Goal: Task Accomplishment & Management: Use online tool/utility

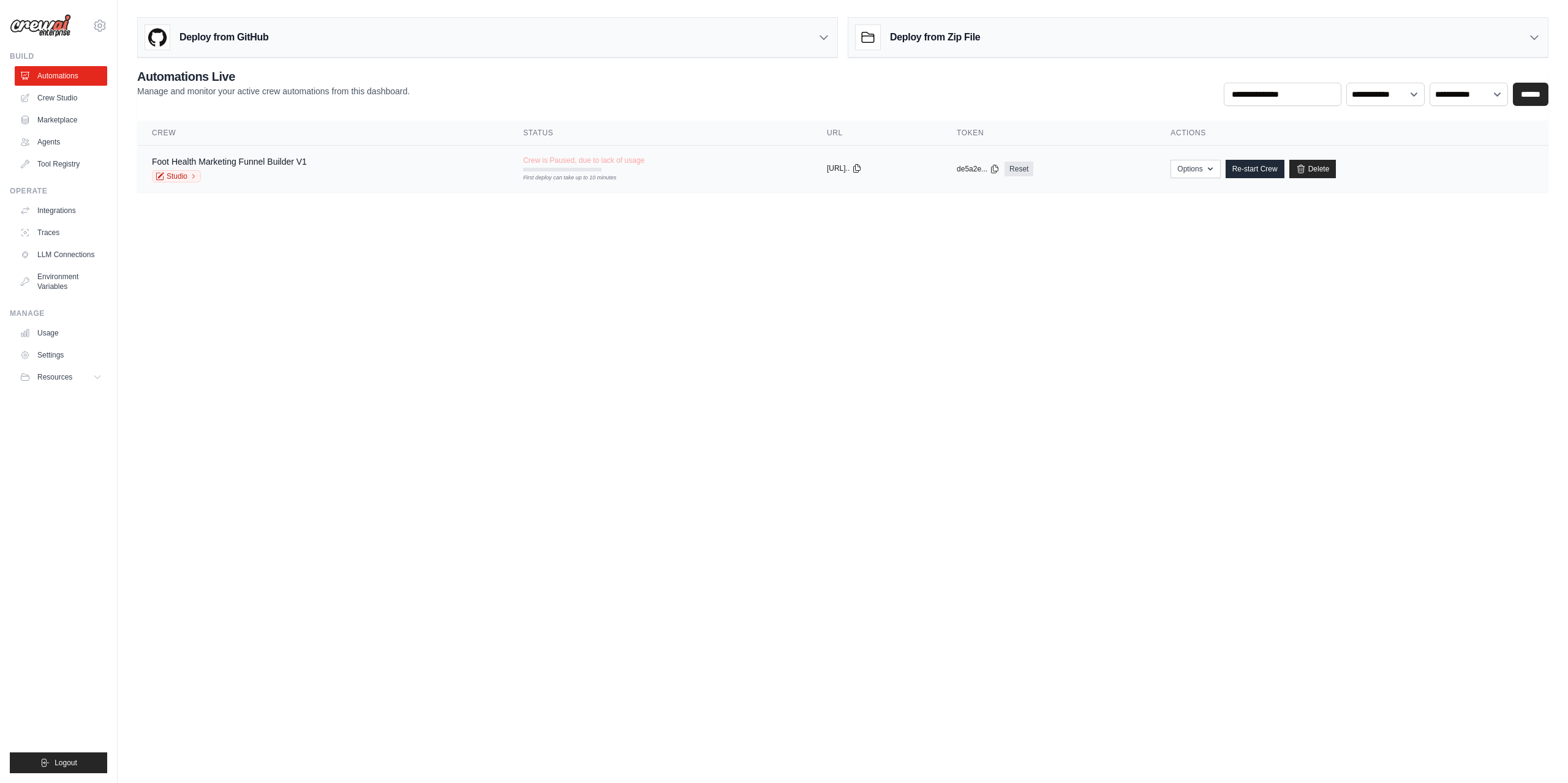
click at [861, 170] on icon at bounding box center [856, 168] width 9 height 9
click at [1219, 172] on button "Options" at bounding box center [1195, 168] width 50 height 18
click at [820, 287] on body "[PERSON_NAME][EMAIL_ADDRESS][DOMAIN_NAME] Settings Build Automations Crew Studio" at bounding box center [784, 392] width 1568 height 783
click at [1270, 172] on link "Re-start Crew" at bounding box center [1254, 168] width 59 height 18
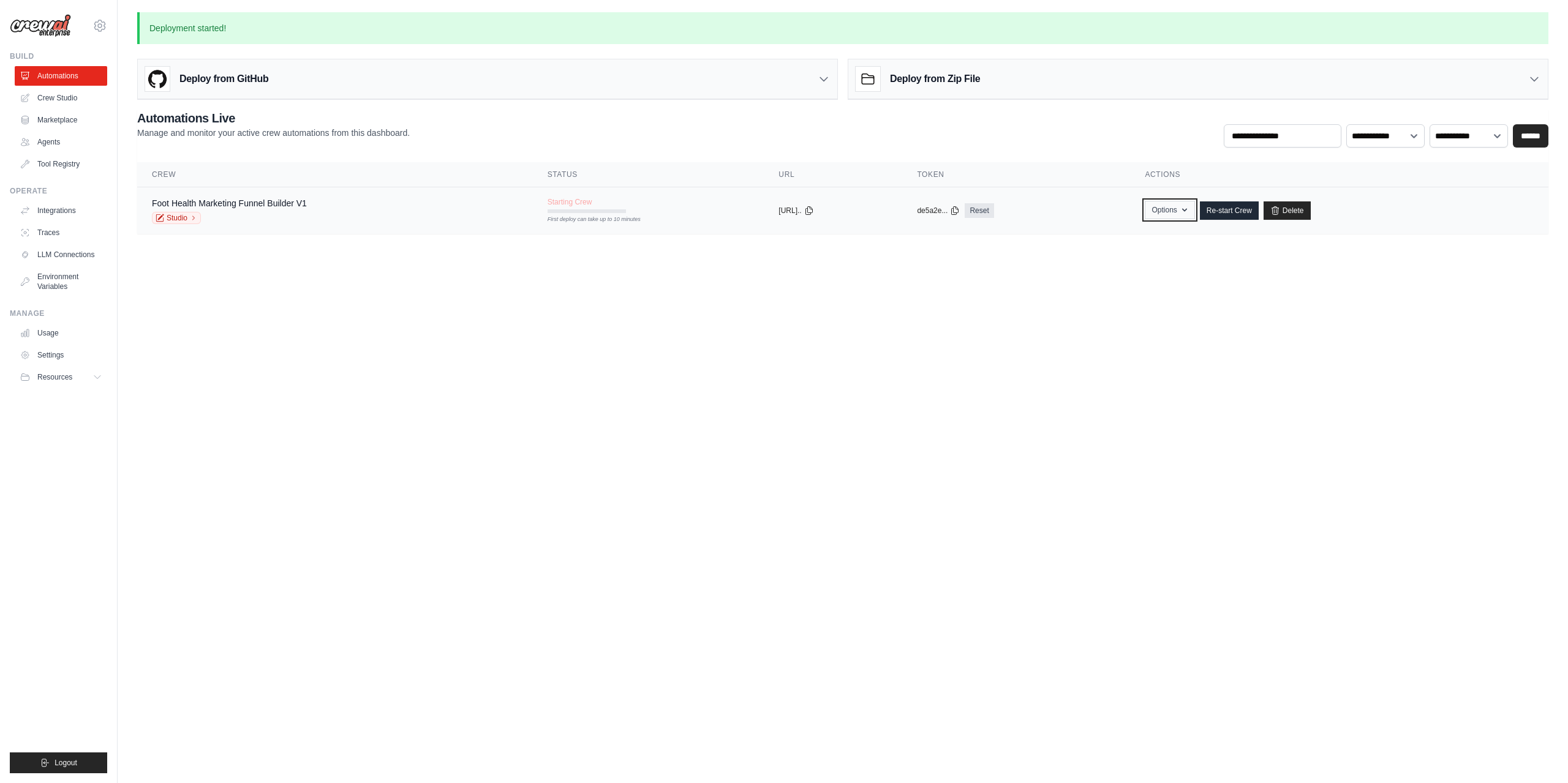
click at [1189, 209] on icon "button" at bounding box center [1184, 209] width 9 height 9
click at [1280, 209] on icon at bounding box center [1275, 210] width 9 height 9
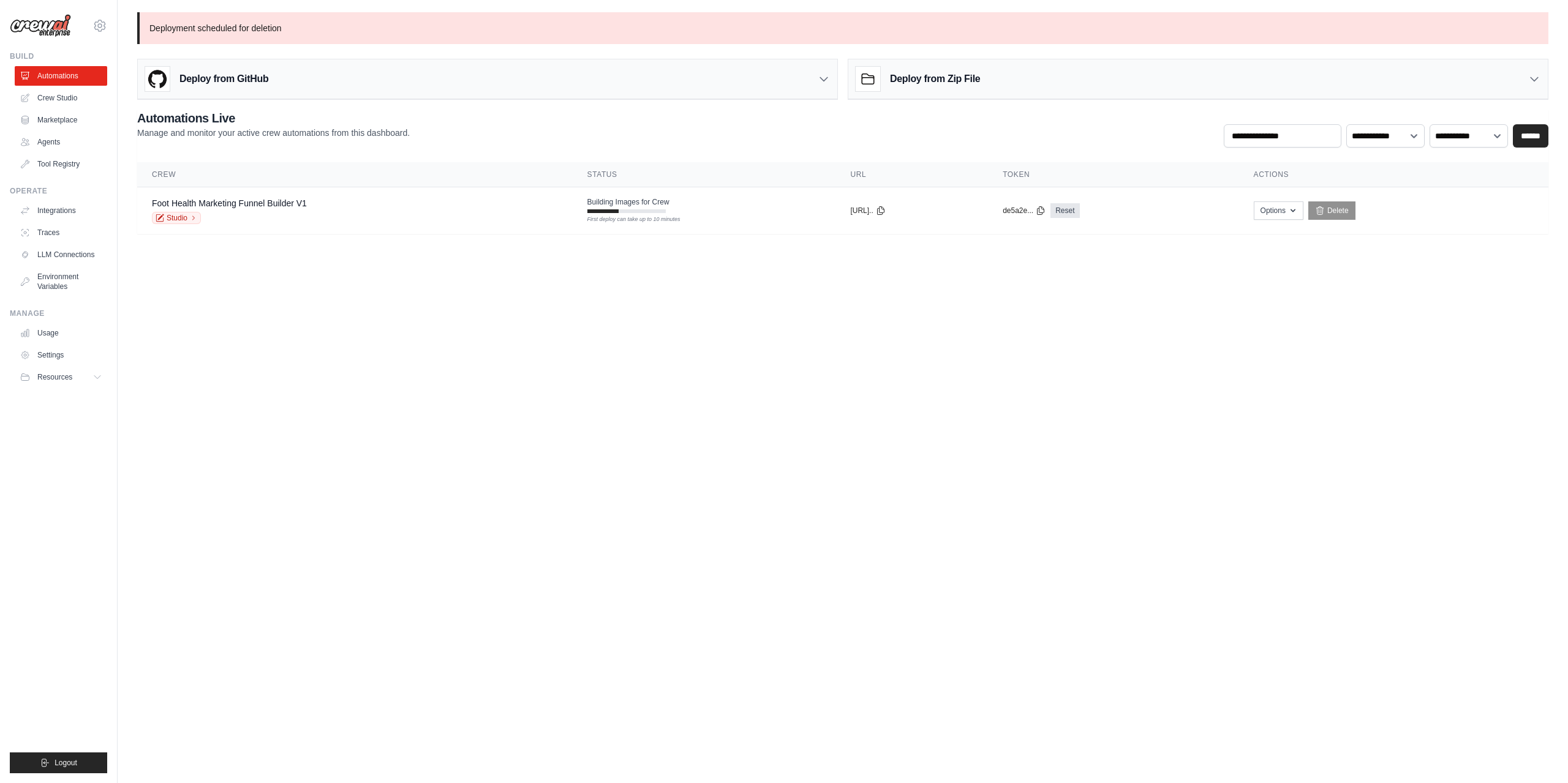
drag, startPoint x: 1058, startPoint y: 354, endPoint x: 1166, endPoint y: 397, distance: 116.2
click at [1142, 394] on body "vladimir@zazadigital.com Settings Build Automations Crew Studio" at bounding box center [784, 392] width 1568 height 783
drag, startPoint x: 1211, startPoint y: 322, endPoint x: 1435, endPoint y: 150, distance: 282.4
click at [1212, 320] on body "vladimir@zazadigital.com Settings Build Automations Crew Studio" at bounding box center [784, 392] width 1568 height 783
click at [1355, 213] on link "Delete" at bounding box center [1332, 210] width 47 height 18
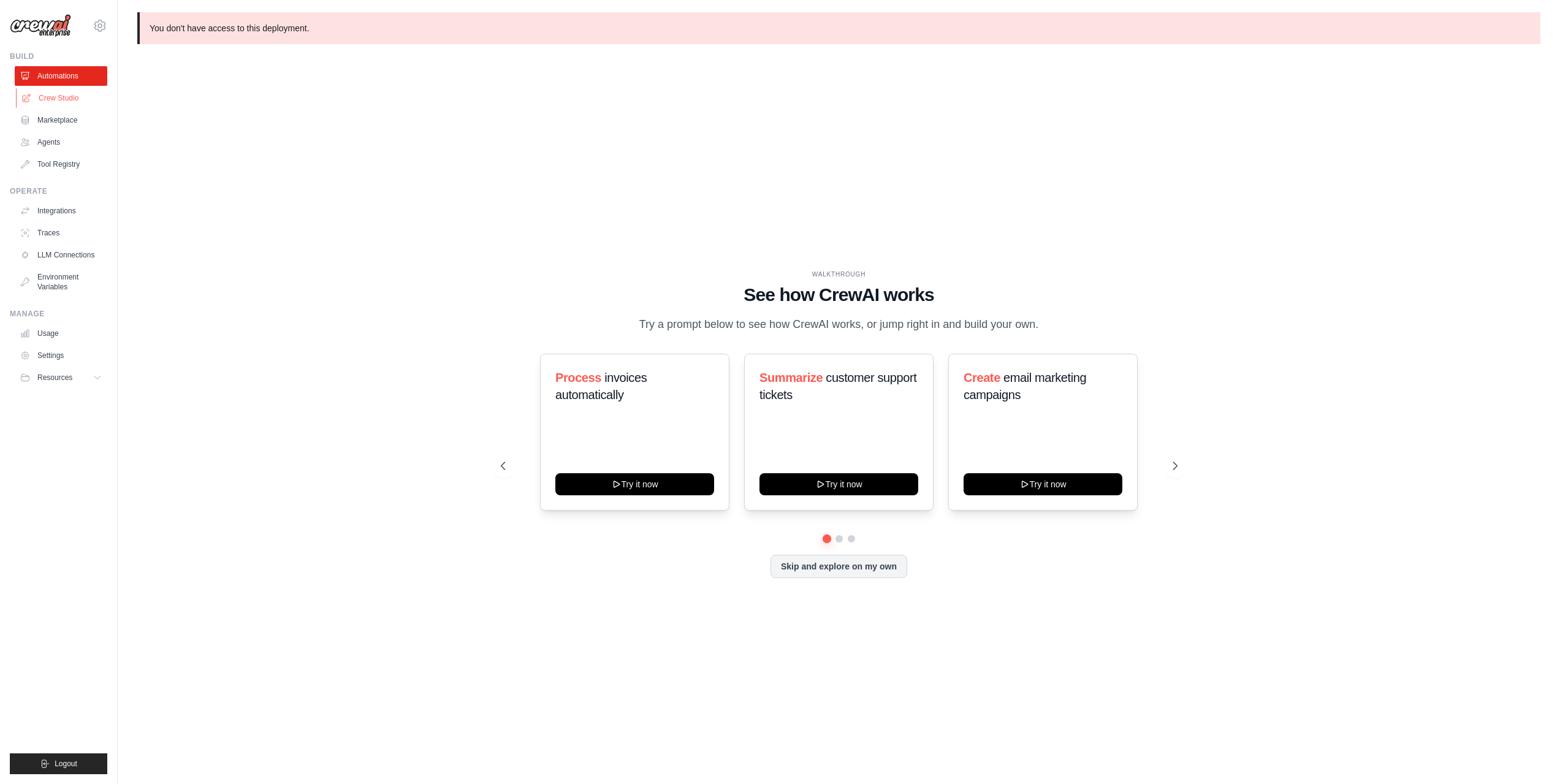
click at [72, 101] on link "Crew Studio" at bounding box center [62, 98] width 93 height 20
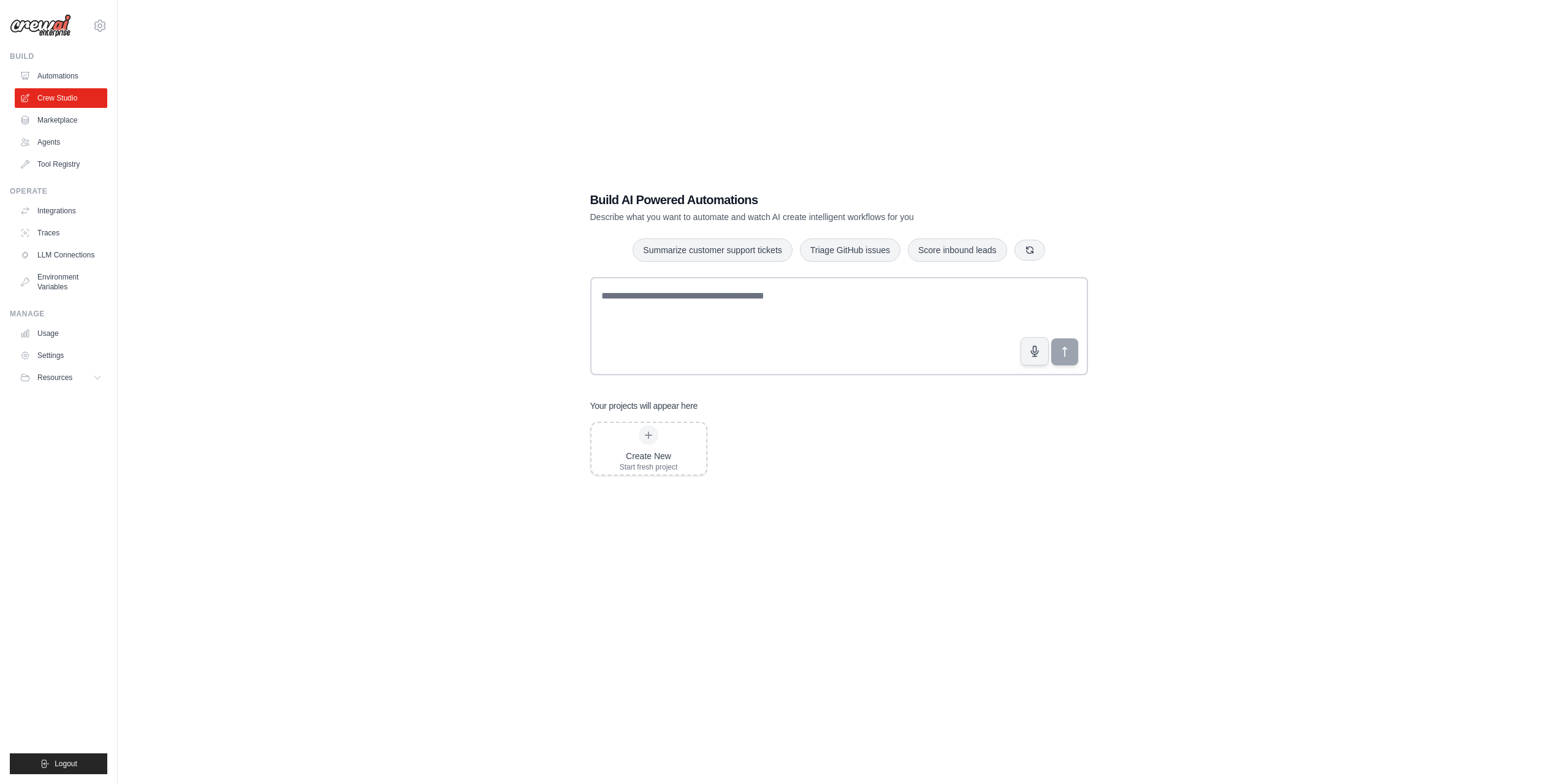
click at [823, 121] on div "Build AI Powered Automations Describe what you want to automate and watch AI cr…" at bounding box center [839, 404] width 1403 height 784
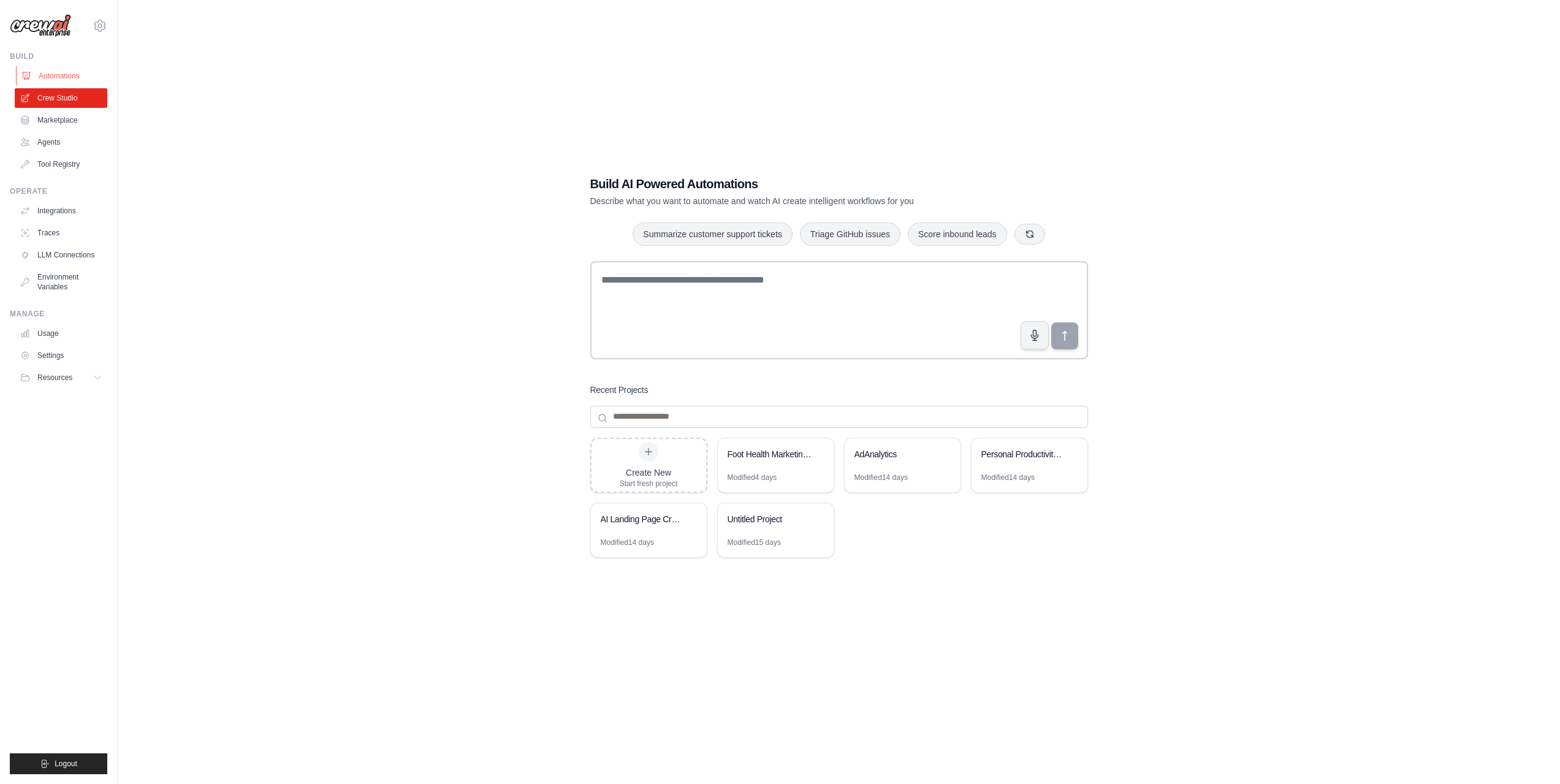
click at [63, 81] on link "Automations" at bounding box center [62, 76] width 93 height 20
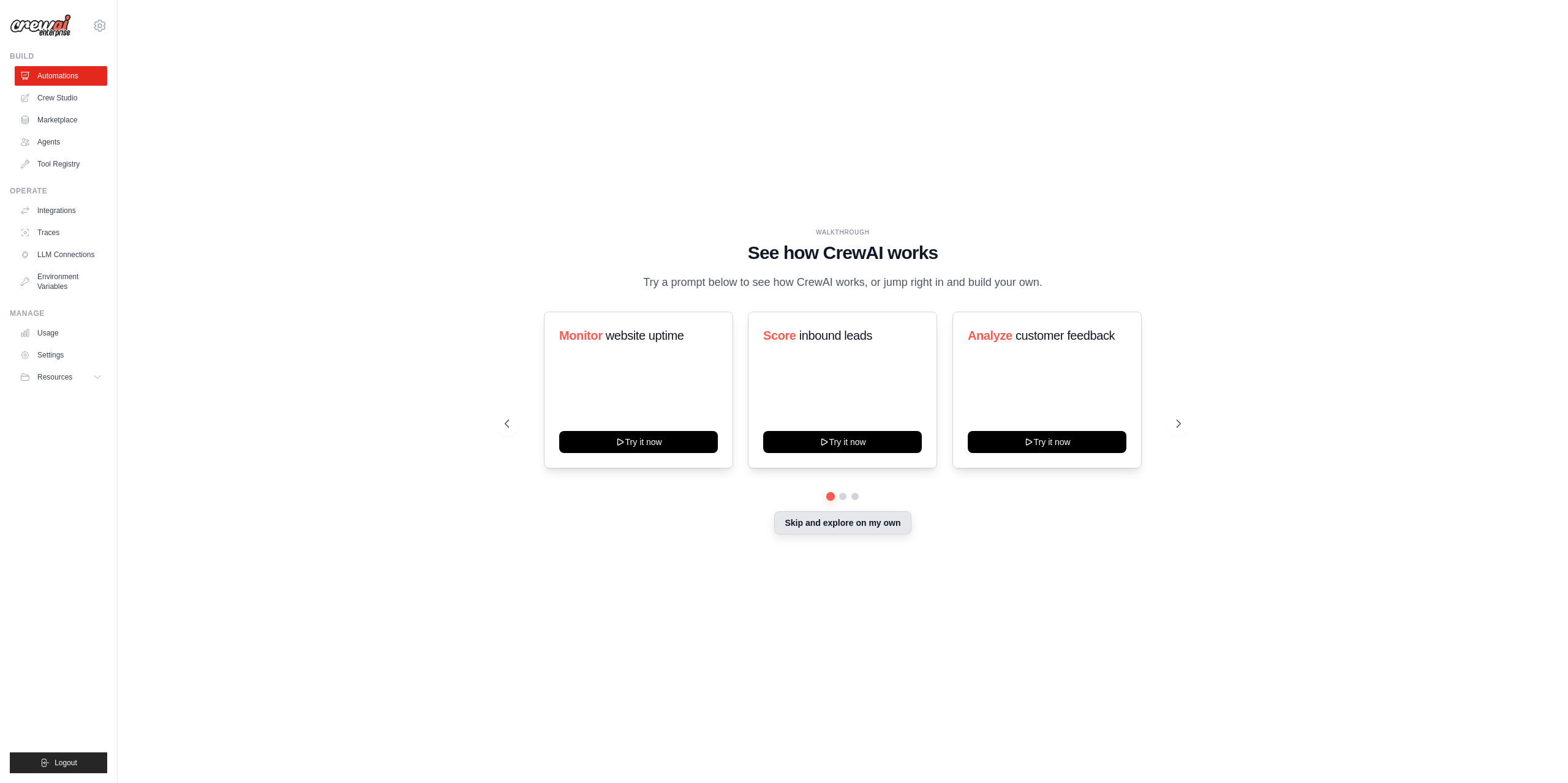
click at [859, 531] on button "Skip and explore on my own" at bounding box center [842, 523] width 136 height 23
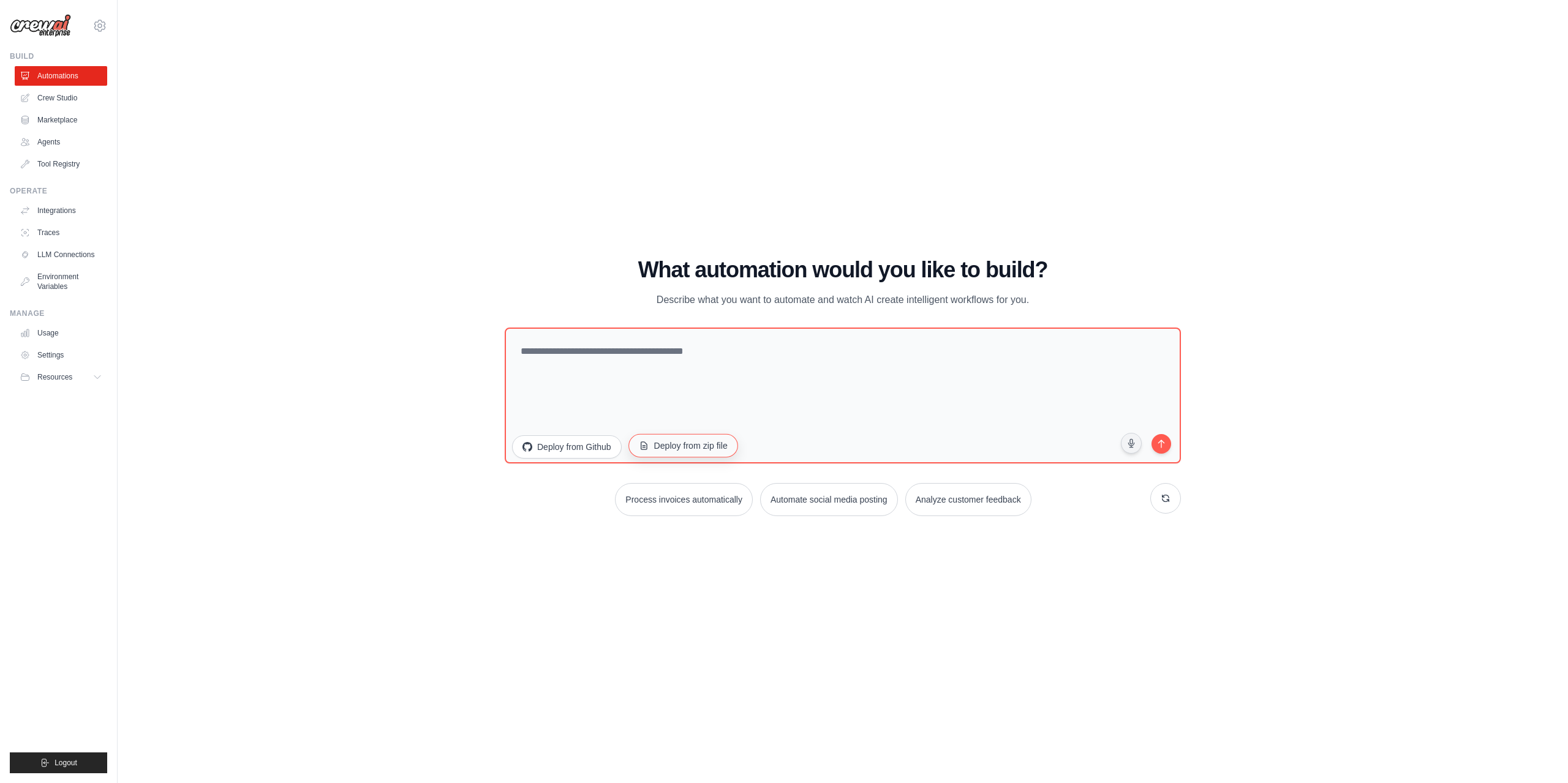
click at [686, 449] on button "Deploy from zip file" at bounding box center [683, 445] width 109 height 23
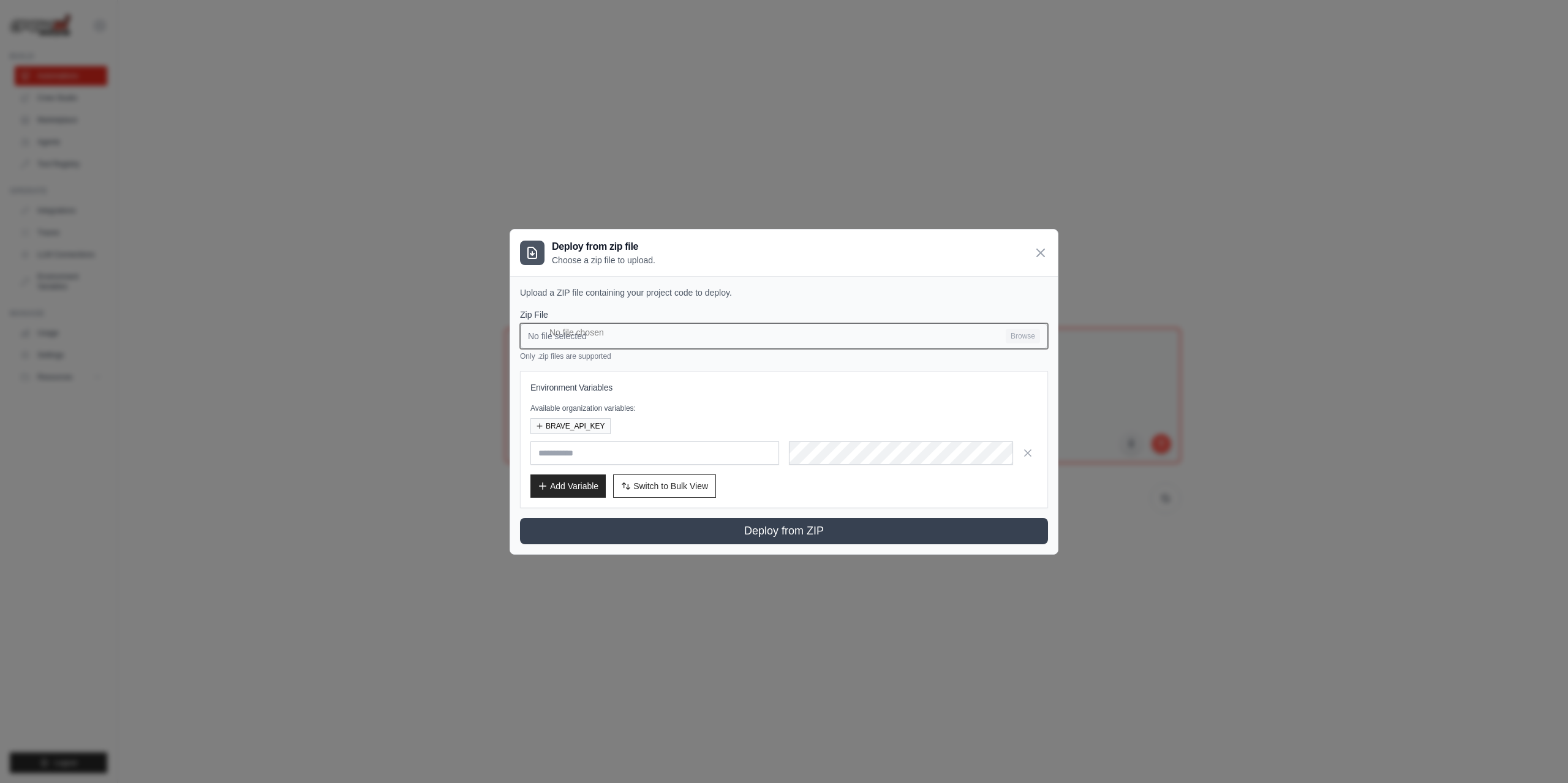
click at [616, 330] on input "No file selected Browse" at bounding box center [784, 335] width 528 height 26
type input "**********"
click at [579, 451] on input "text" at bounding box center [654, 453] width 249 height 23
drag, startPoint x: 703, startPoint y: 450, endPoint x: 731, endPoint y: 442, distance: 29.1
click at [703, 450] on input "text" at bounding box center [654, 453] width 249 height 23
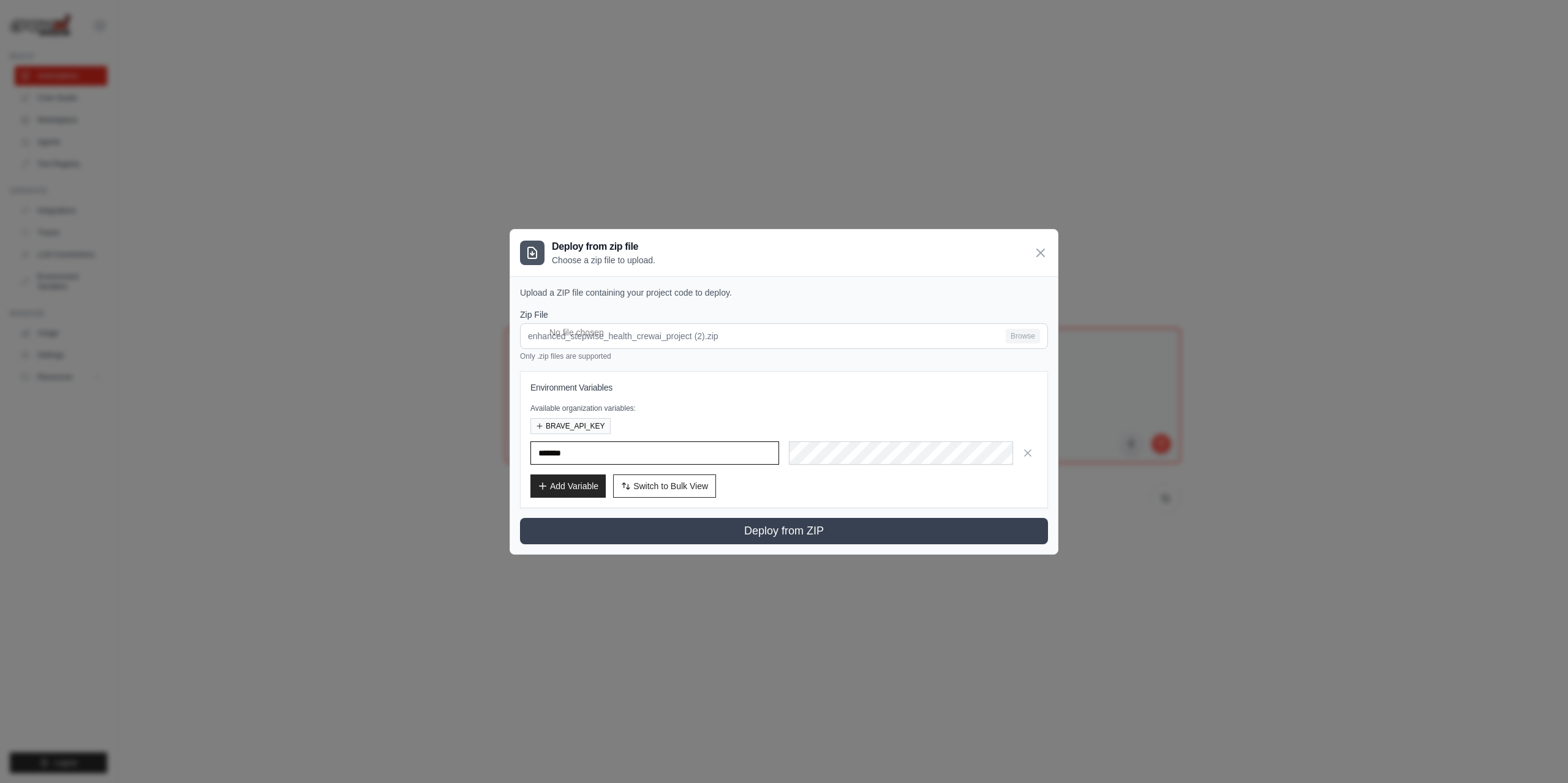
type input "*******"
click at [580, 489] on button "Add Variable" at bounding box center [567, 486] width 75 height 23
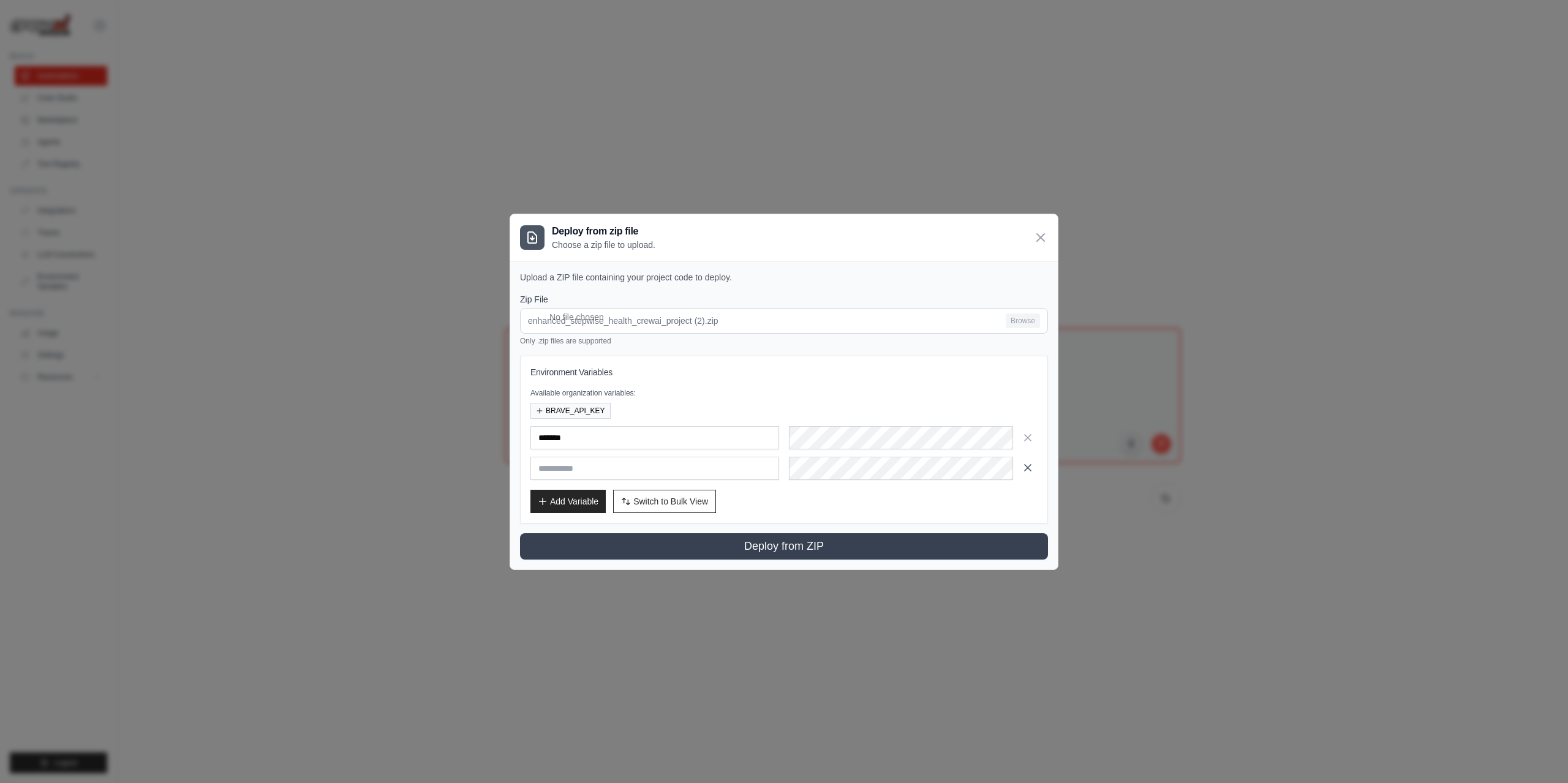
click at [1028, 467] on icon "button" at bounding box center [1028, 467] width 6 height 6
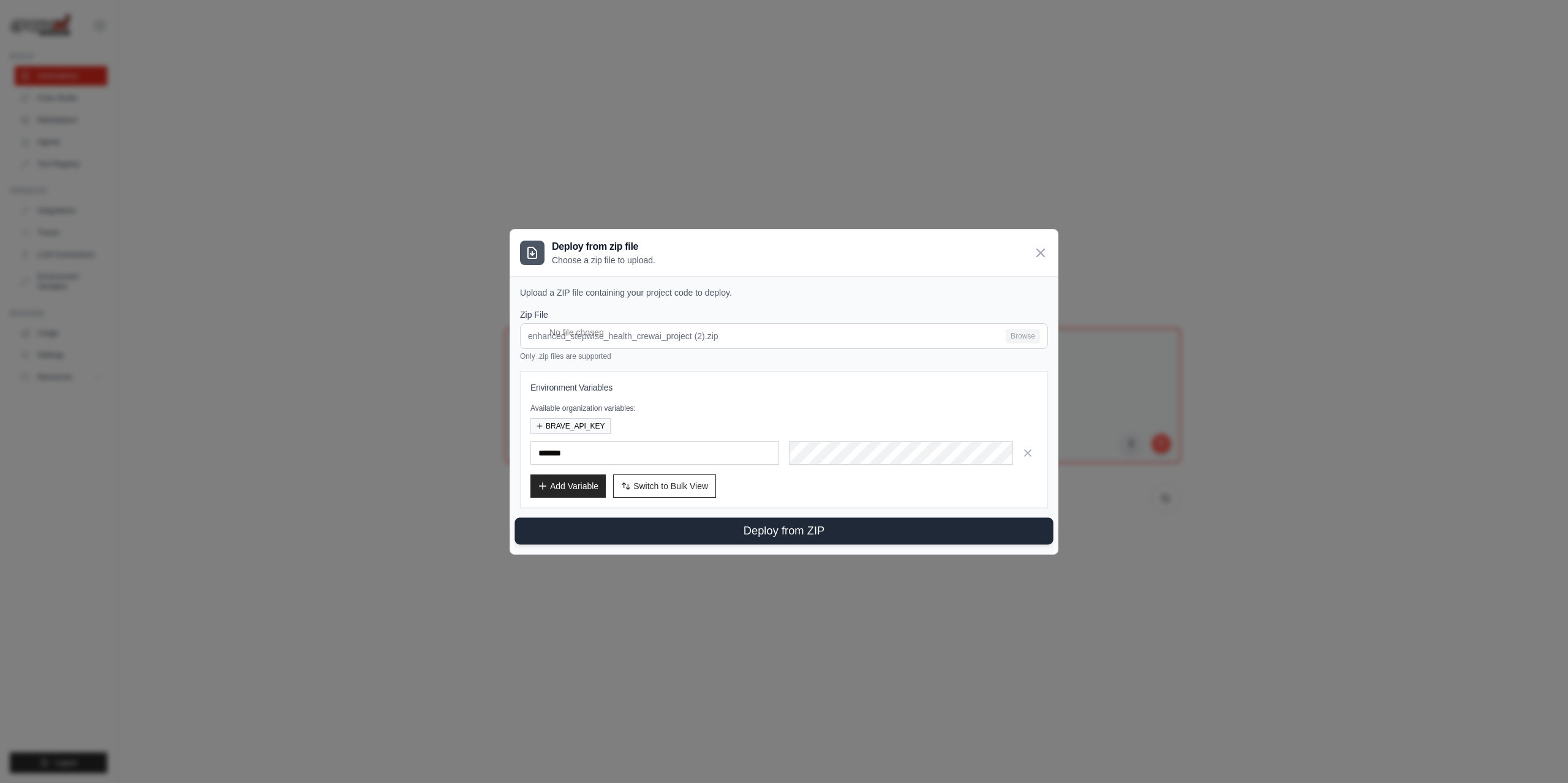
click at [778, 529] on button "Deploy from ZIP" at bounding box center [783, 531] width 538 height 27
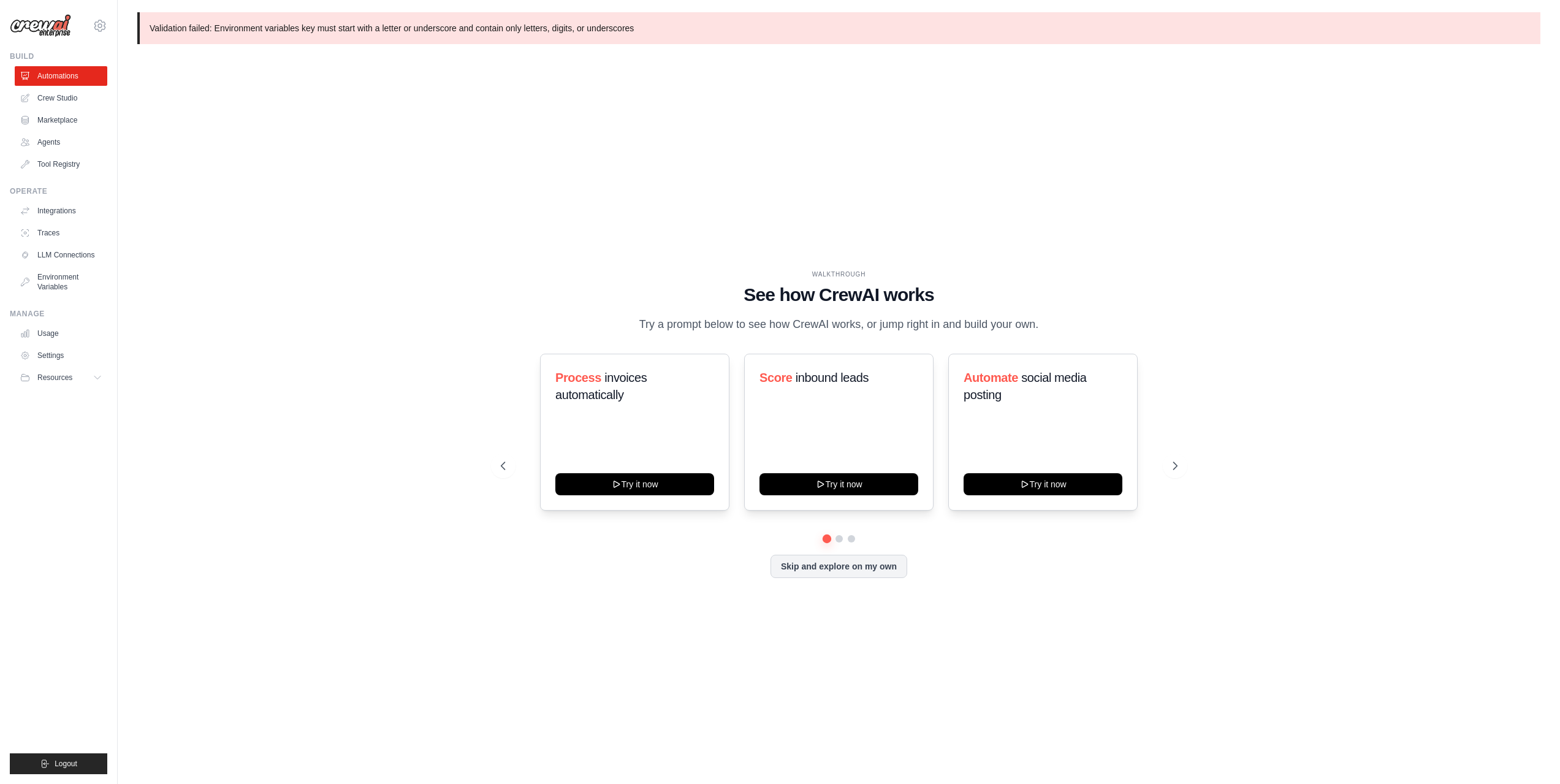
click at [310, 28] on p "Validation failed: Environment variables key must start with a letter or unders…" at bounding box center [839, 28] width 1403 height 32
copy div "Validation failed: Environment variables key must start with a letter or unders…"
click at [721, 239] on div "WALKTHROUGH See how CrewAI works Try a prompt below to see how CrewAI works, or…" at bounding box center [839, 434] width 1403 height 760
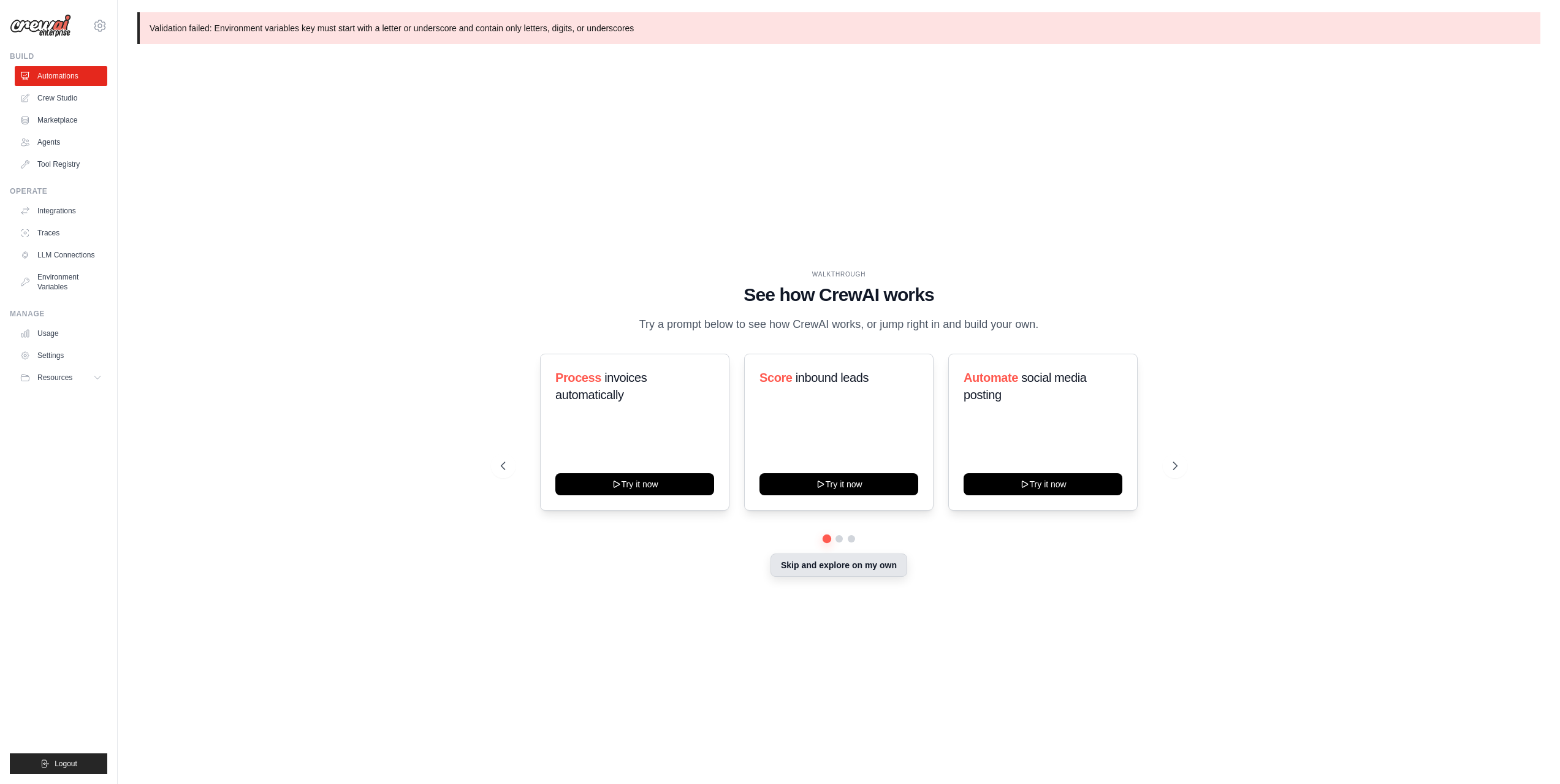
click at [889, 568] on button "Skip and explore on my own" at bounding box center [839, 565] width 137 height 23
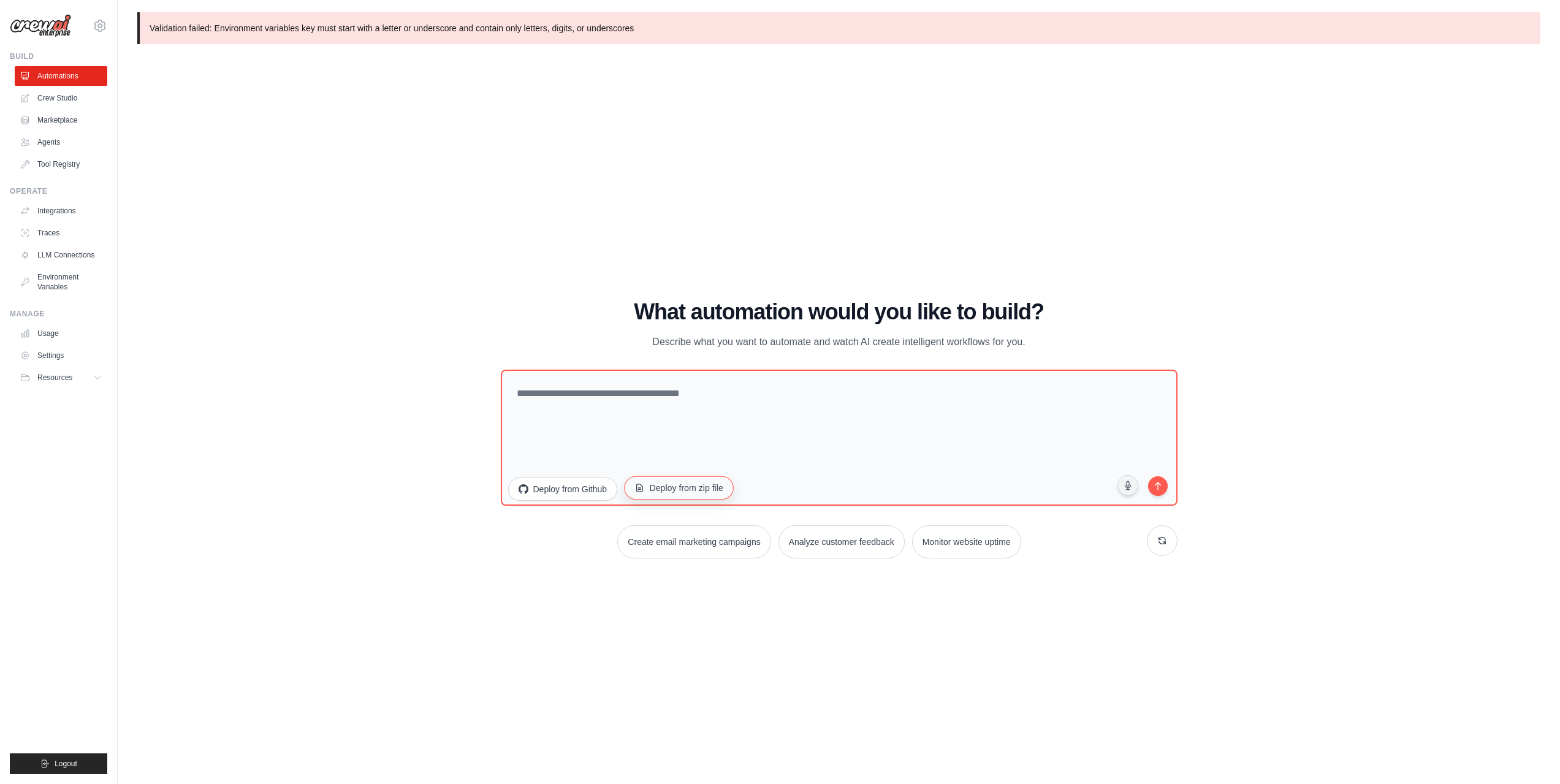
click at [665, 493] on button "Deploy from zip file" at bounding box center [679, 488] width 109 height 23
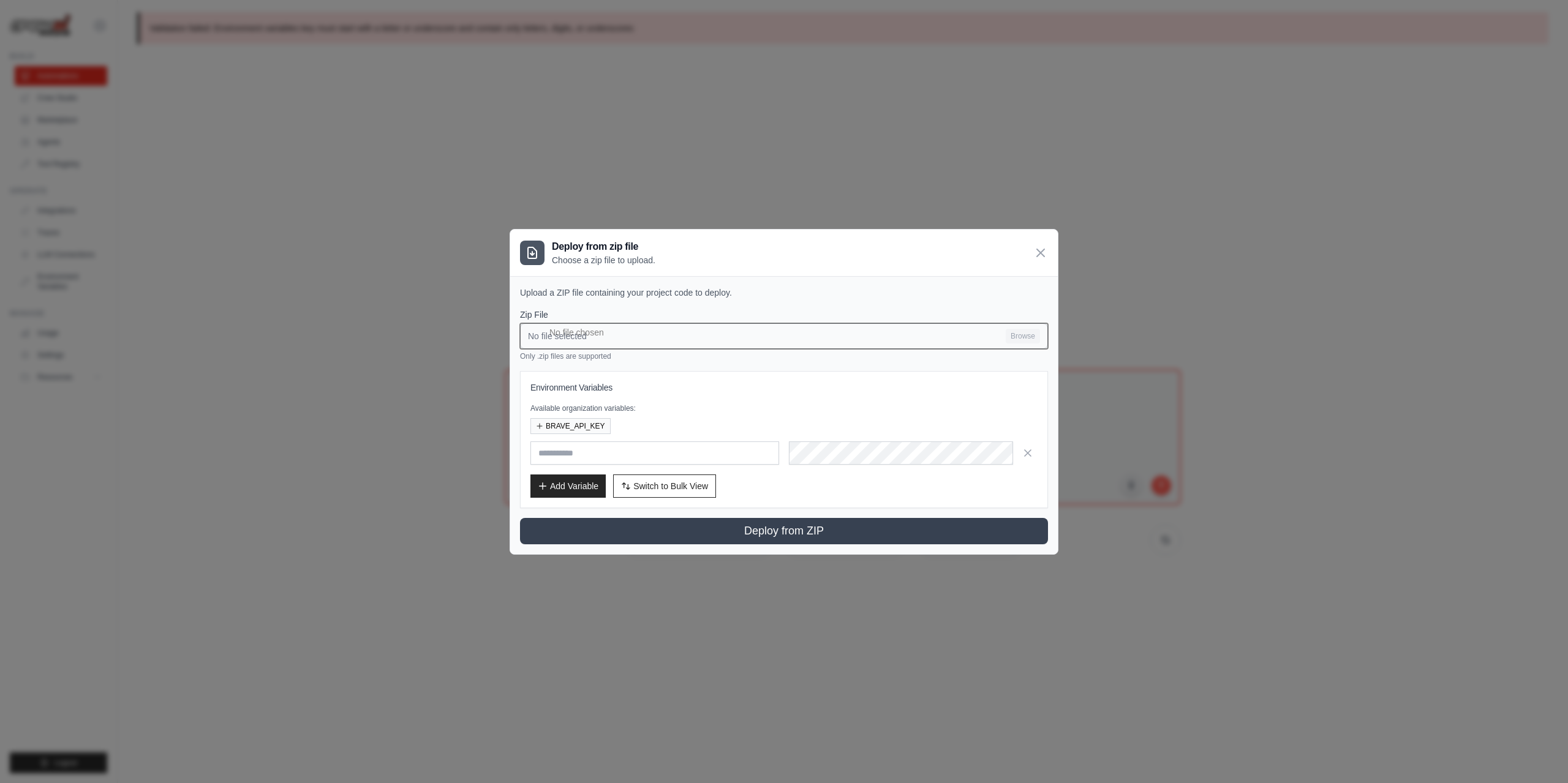
click at [579, 337] on input "No file selected Browse" at bounding box center [784, 335] width 528 height 26
type input "**********"
click at [582, 449] on input "text" at bounding box center [654, 453] width 249 height 23
click at [732, 382] on h3 "Environment Variables" at bounding box center [783, 387] width 507 height 12
click at [566, 453] on input "text" at bounding box center [654, 453] width 249 height 23
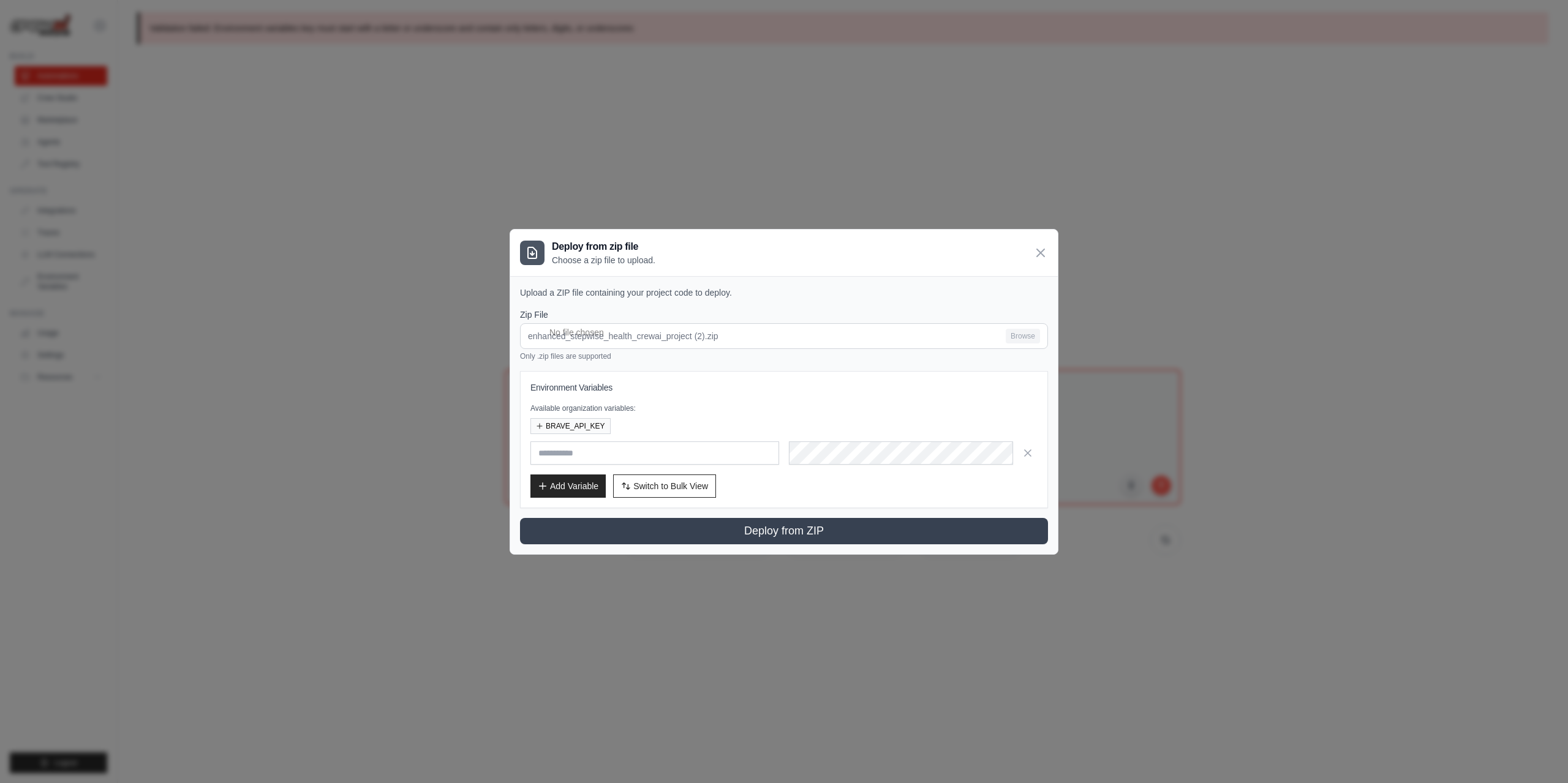
click at [890, 412] on p "Available organization variables:" at bounding box center [783, 408] width 507 height 9
click at [592, 426] on button "BRAVE_API_KEY" at bounding box center [570, 426] width 80 height 16
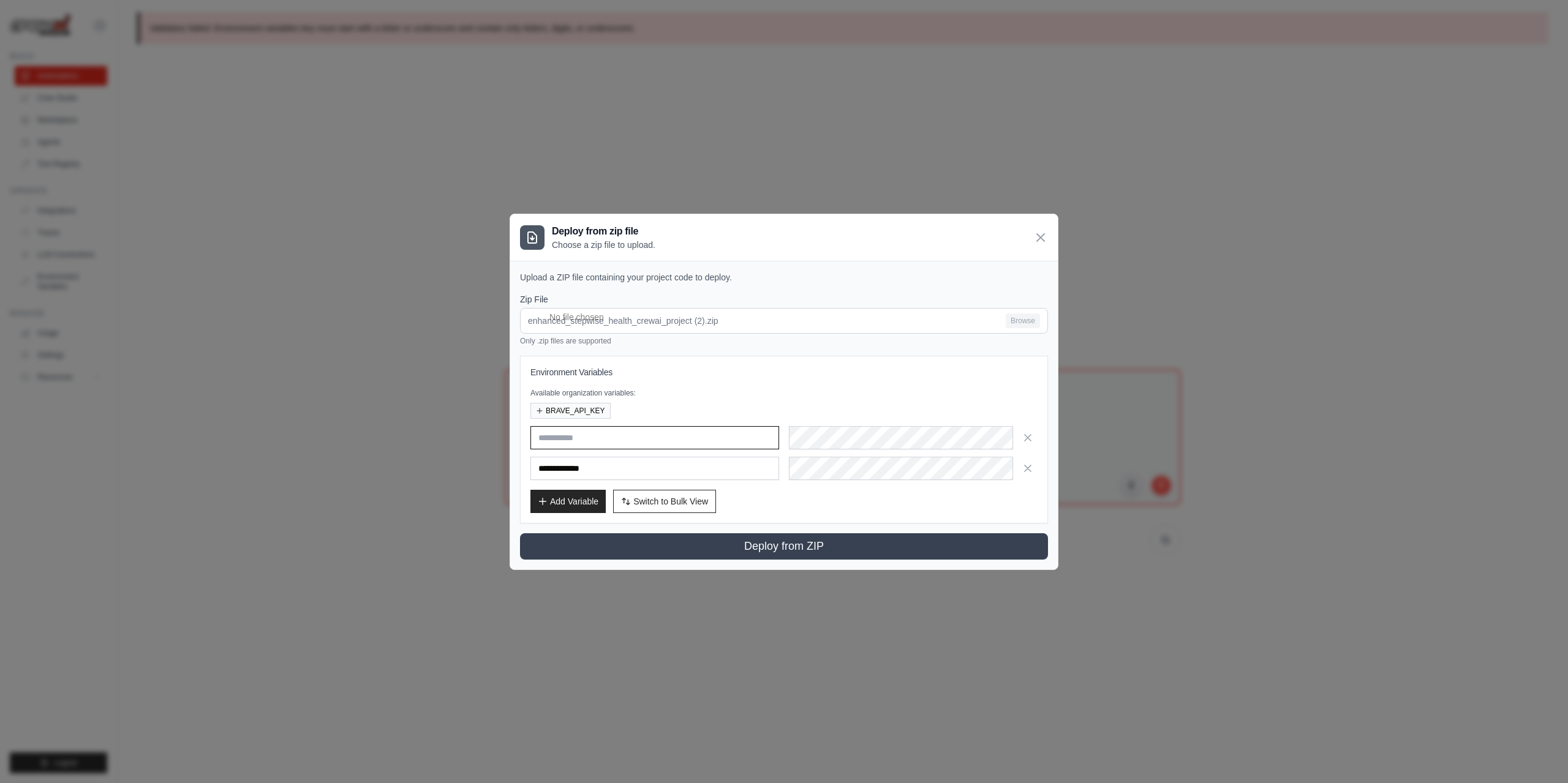
click at [713, 436] on input "text" at bounding box center [654, 438] width 249 height 23
click at [691, 474] on input "**********" at bounding box center [654, 468] width 249 height 23
click at [672, 448] on input "text" at bounding box center [654, 438] width 249 height 23
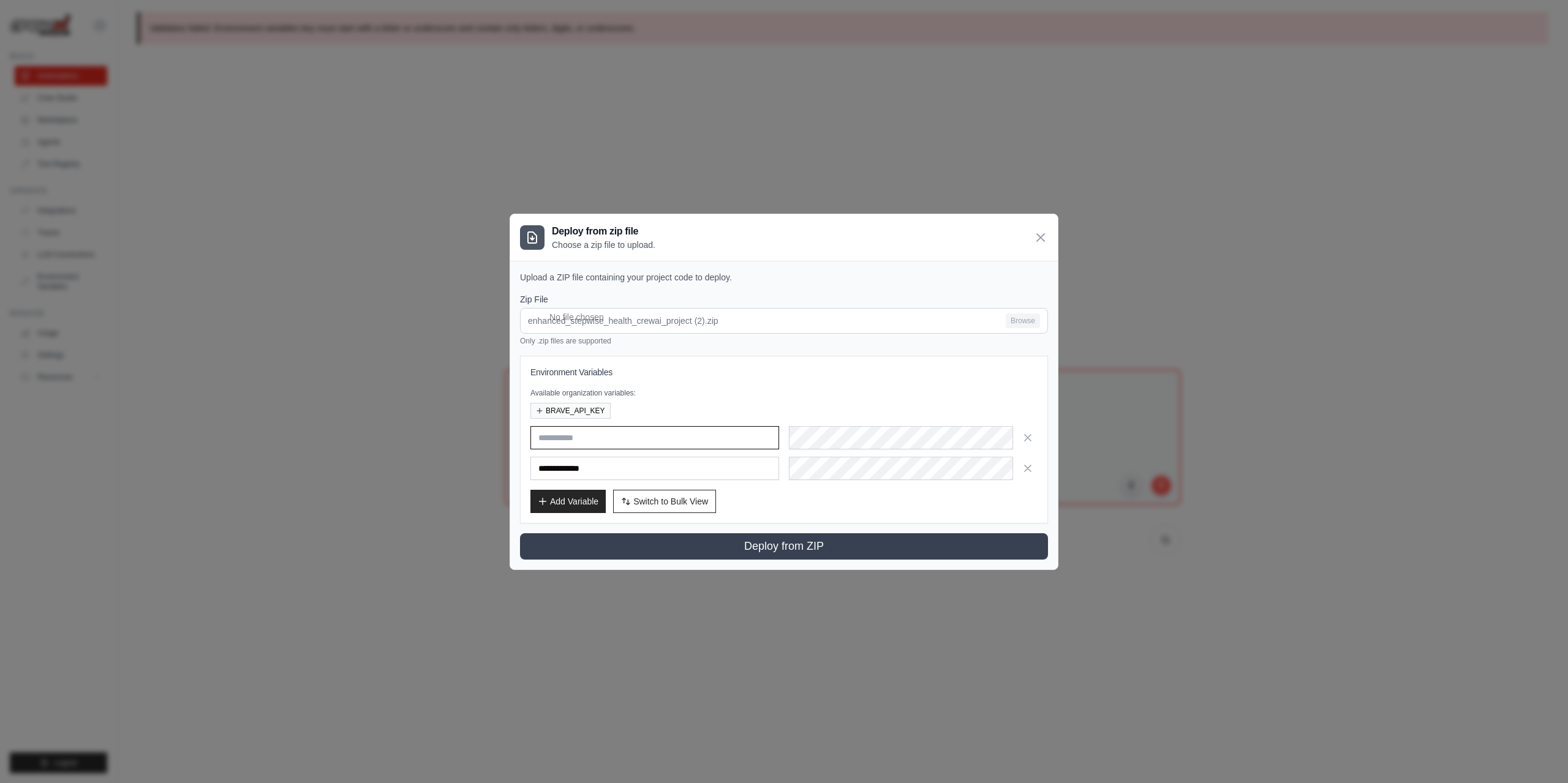
paste input "**********"
type input "**********"
click at [796, 403] on div "BRAVE_API_KEY" at bounding box center [783, 411] width 507 height 16
drag, startPoint x: 870, startPoint y: 388, endPoint x: 1006, endPoint y: 451, distance: 149.9
click at [871, 388] on p "Available organization variables:" at bounding box center [783, 392] width 507 height 9
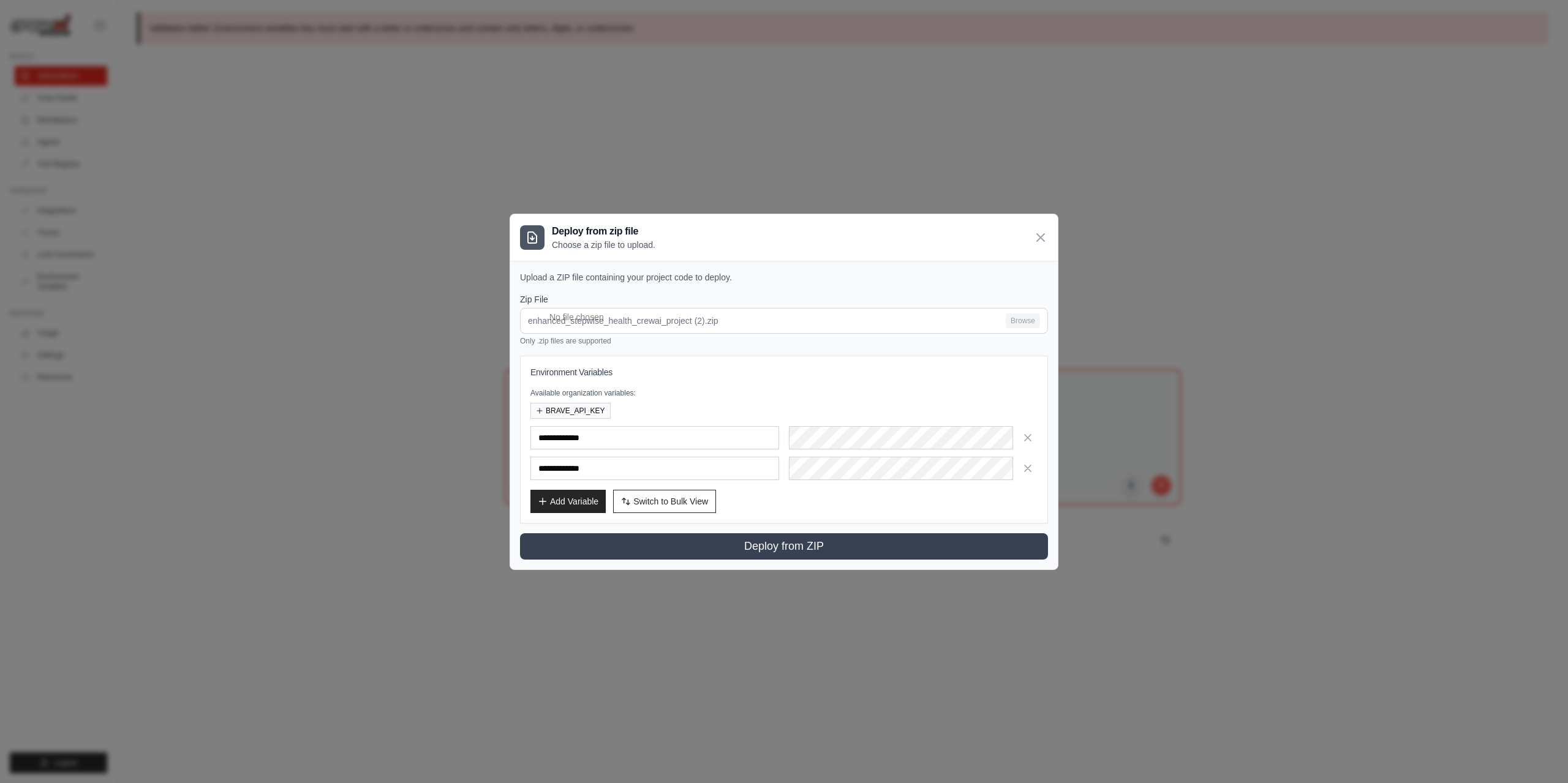
click at [1032, 472] on icon "button" at bounding box center [1028, 468] width 12 height 12
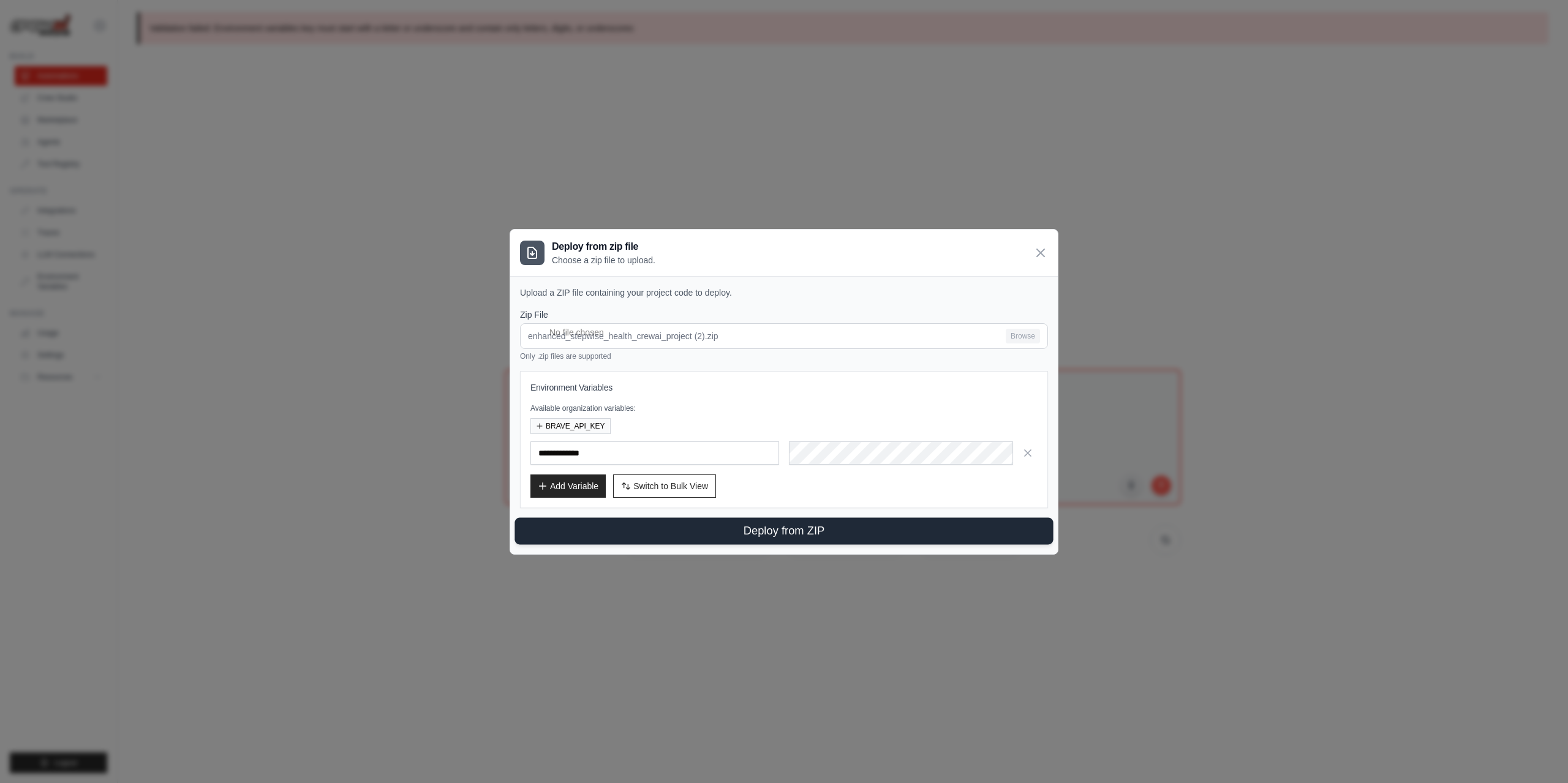
click at [791, 531] on button "Deploy from ZIP" at bounding box center [783, 531] width 538 height 27
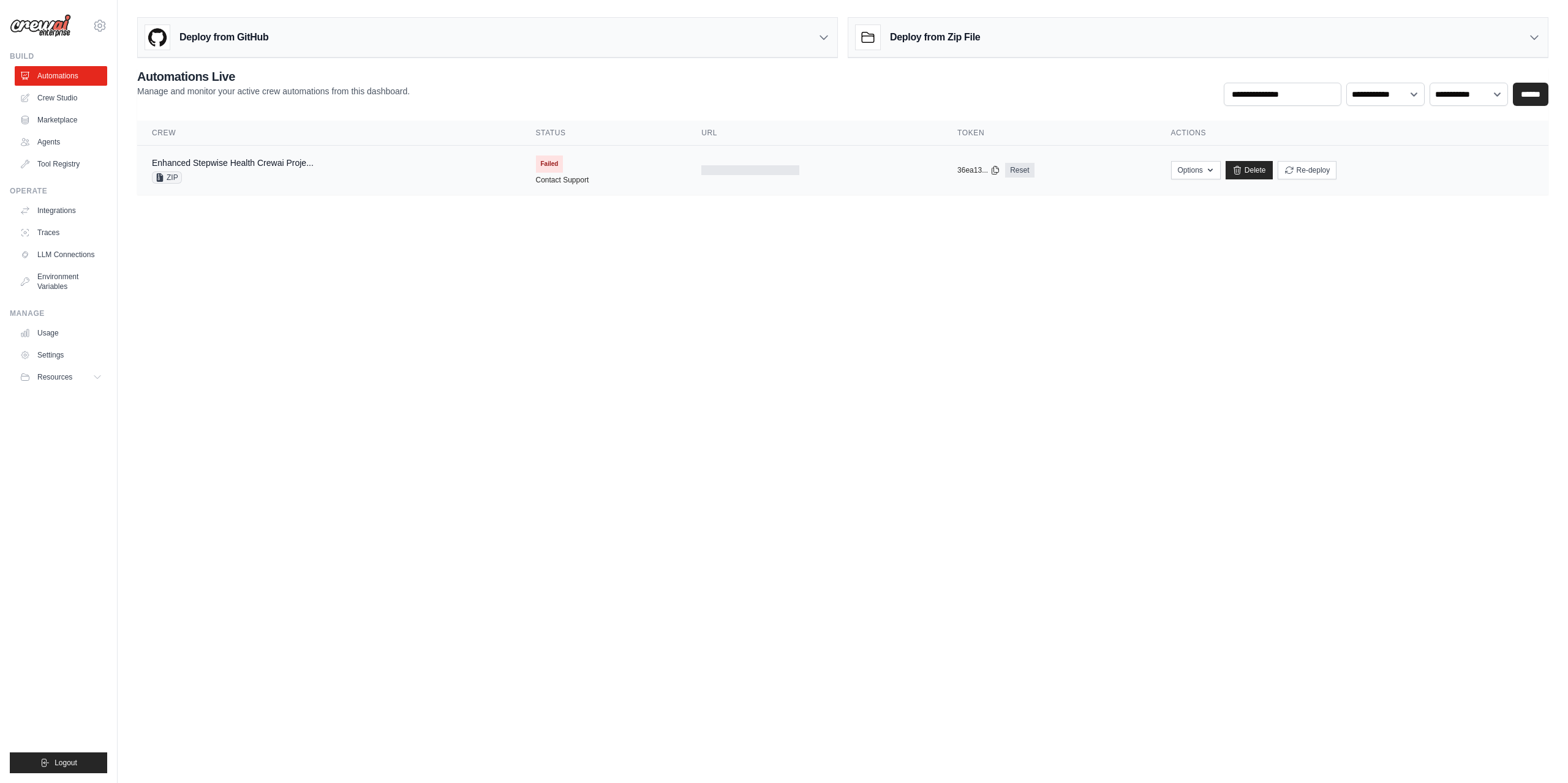
click at [548, 160] on span "Failed" at bounding box center [550, 164] width 28 height 17
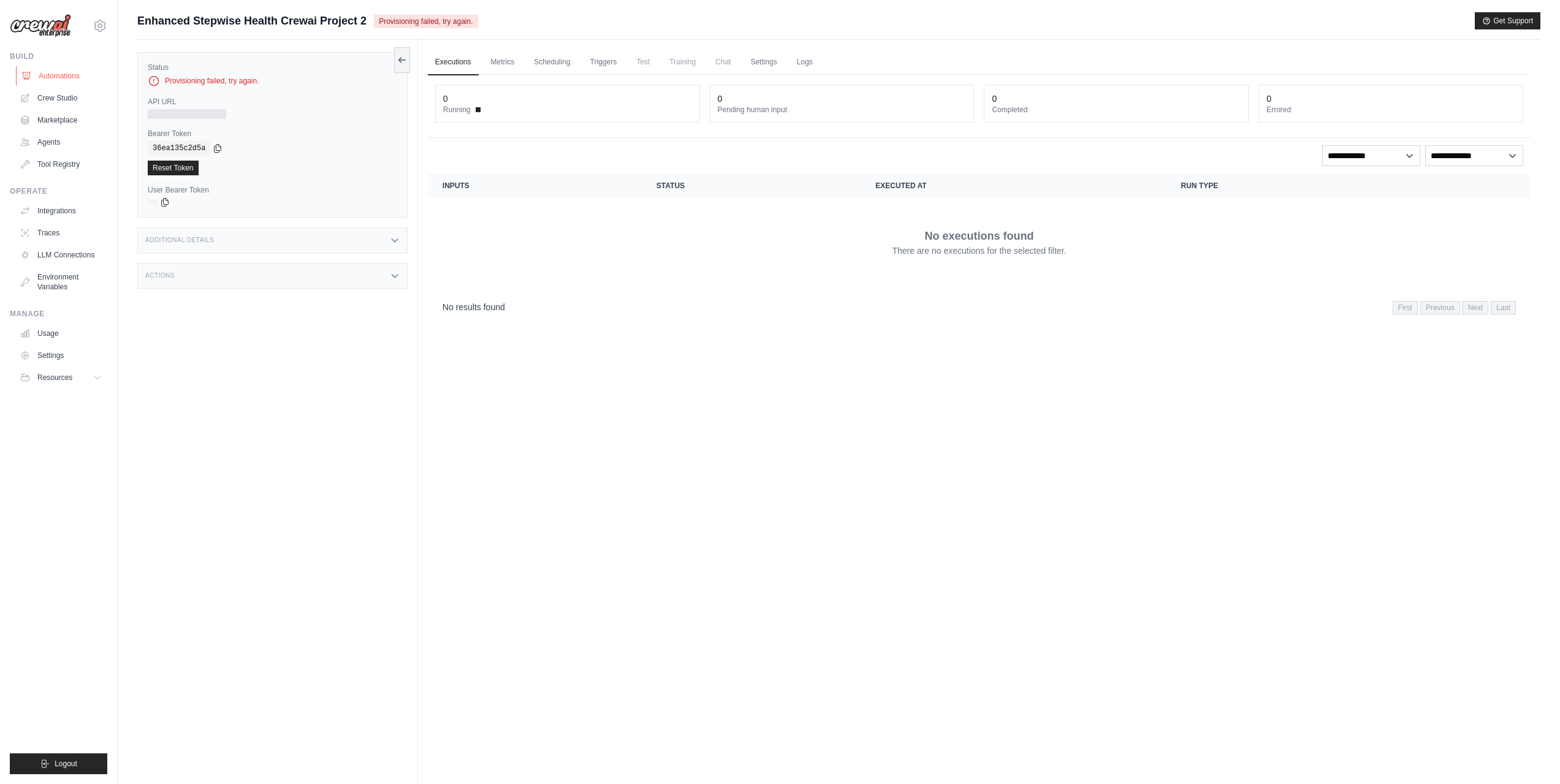
click at [52, 83] on link "Automations" at bounding box center [62, 76] width 93 height 20
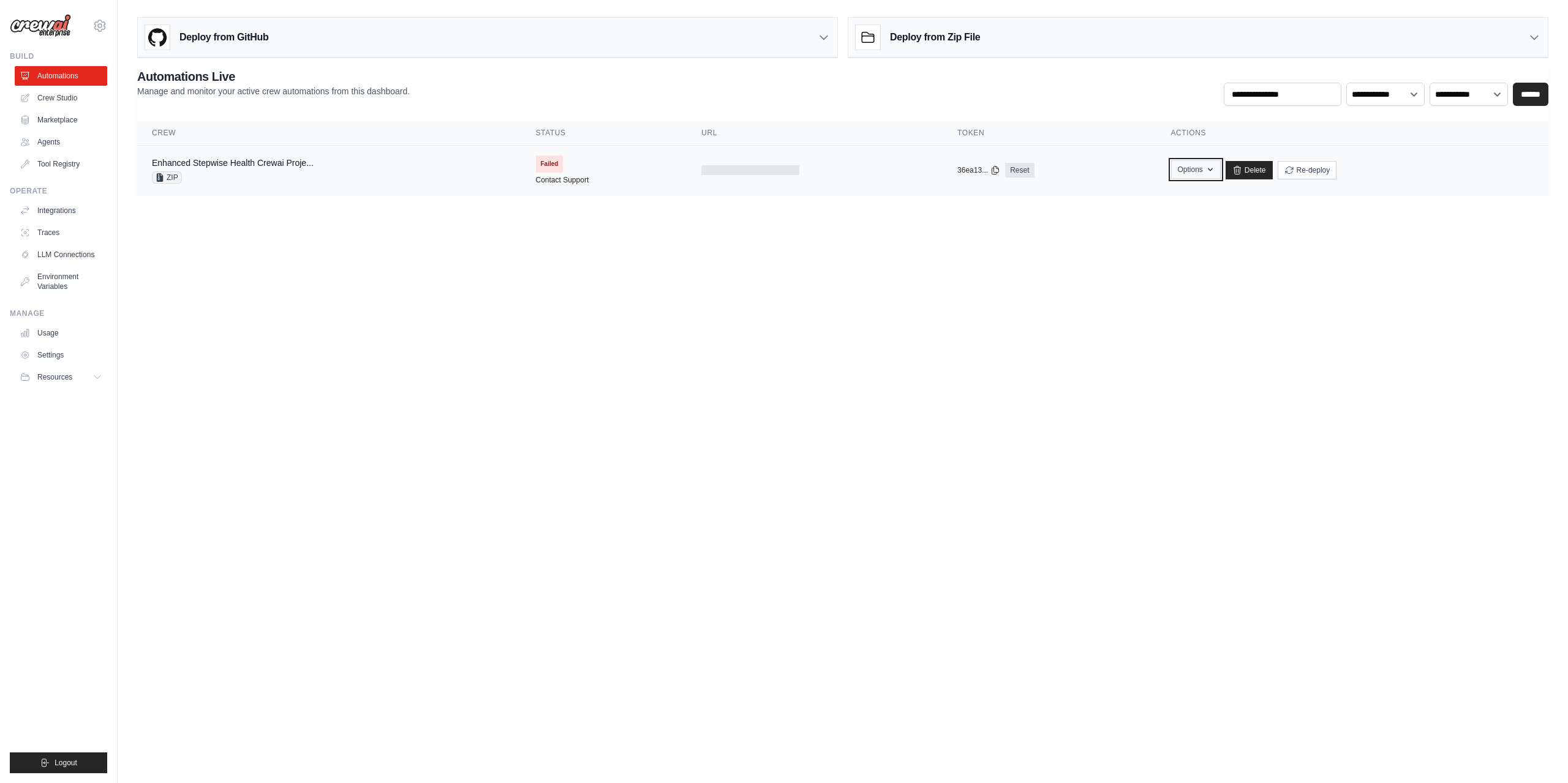
click at [1195, 174] on button "Options" at bounding box center [1196, 169] width 50 height 18
click at [1323, 173] on button "Re-deploy" at bounding box center [1307, 169] width 59 height 18
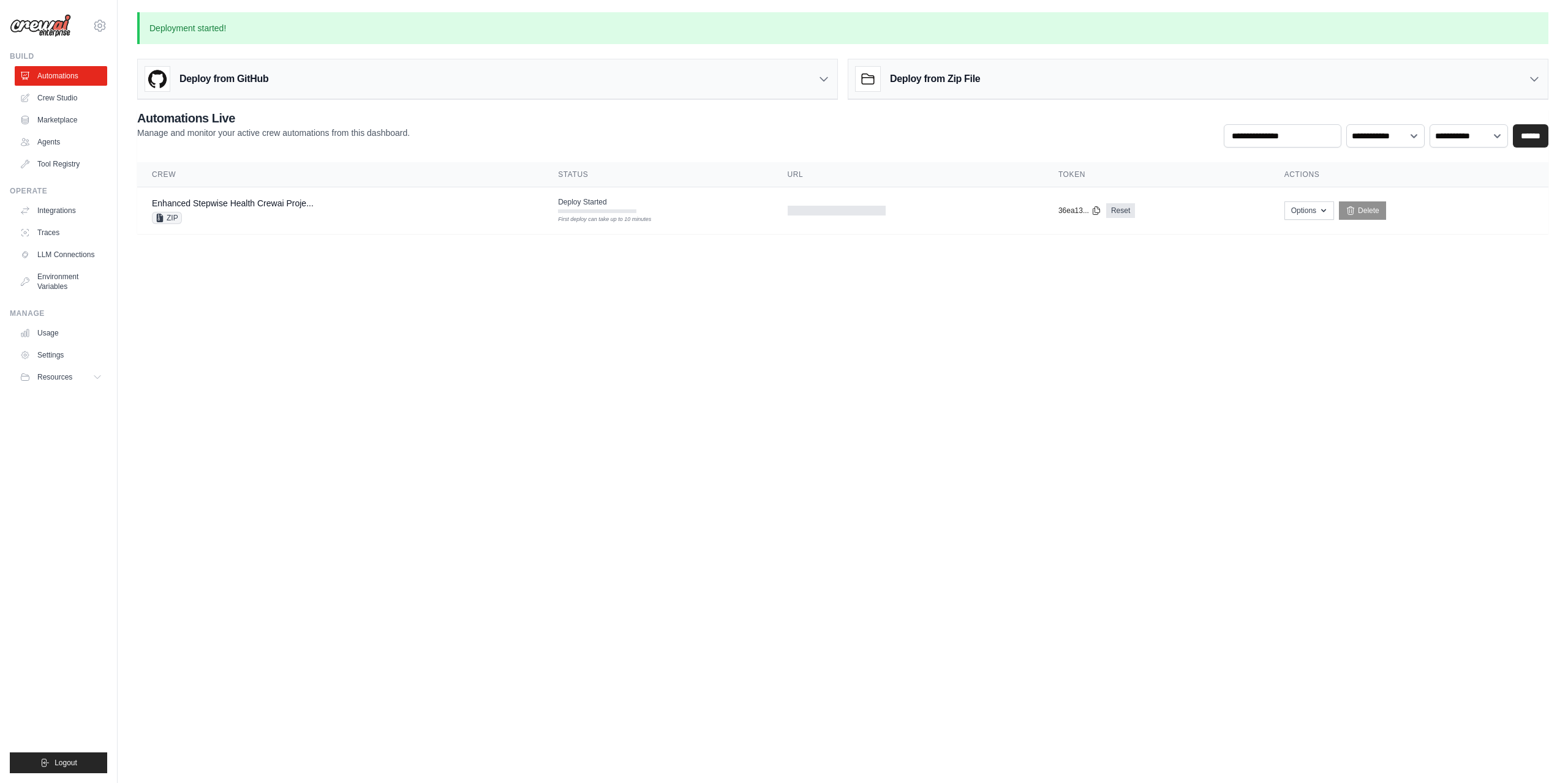
click at [1412, 448] on body "[PERSON_NAME][EMAIL_ADDRESS][DOMAIN_NAME] Settings Build Automations Crew Studio" at bounding box center [784, 392] width 1568 height 783
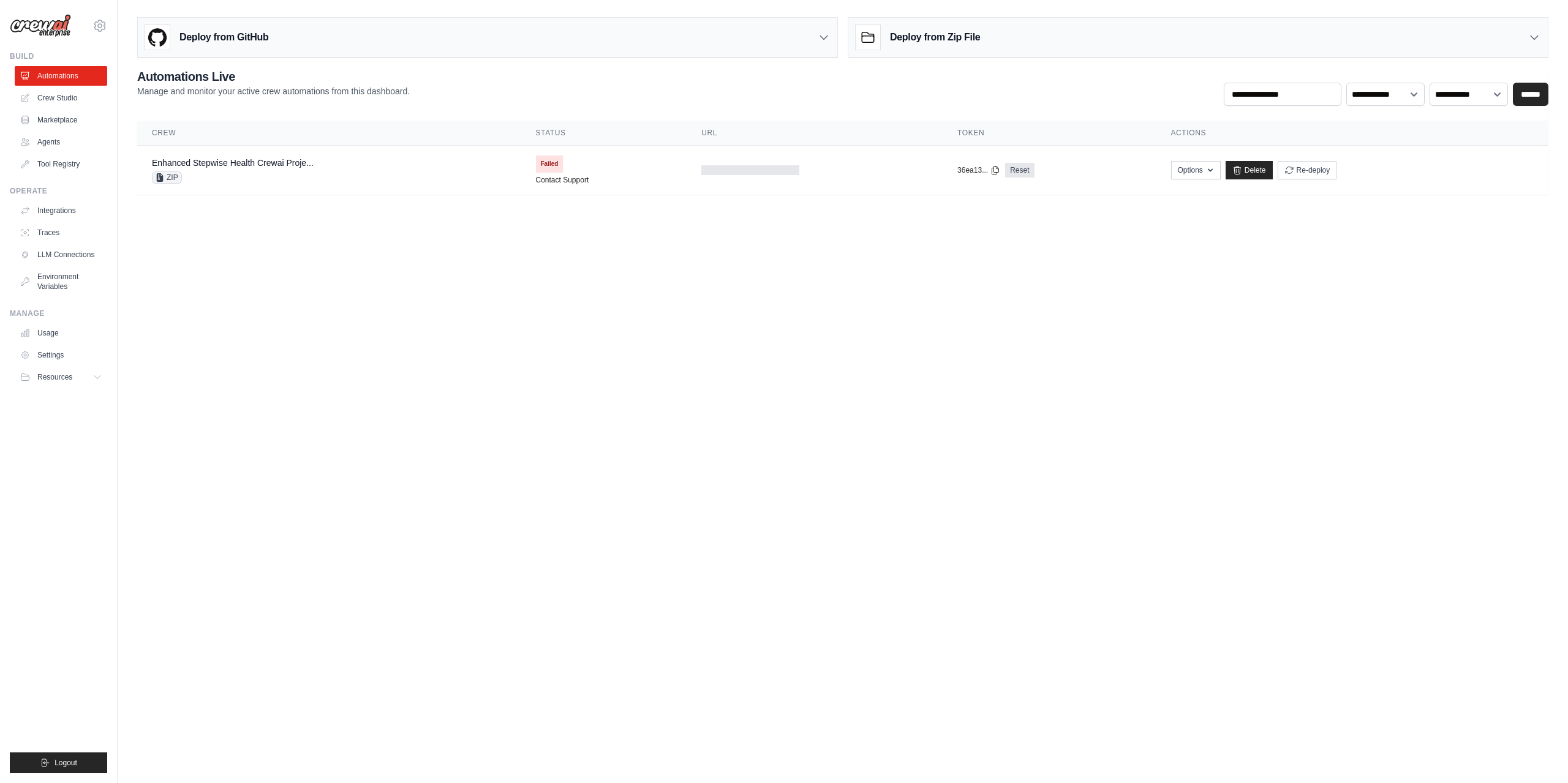
drag, startPoint x: 1210, startPoint y: 236, endPoint x: 1233, endPoint y: 197, distance: 45.3
click at [1210, 236] on body "[PERSON_NAME][EMAIL_ADDRESS][DOMAIN_NAME] Settings Build Automations Crew Studio" at bounding box center [784, 392] width 1568 height 783
click at [1260, 171] on link "Delete" at bounding box center [1249, 170] width 47 height 18
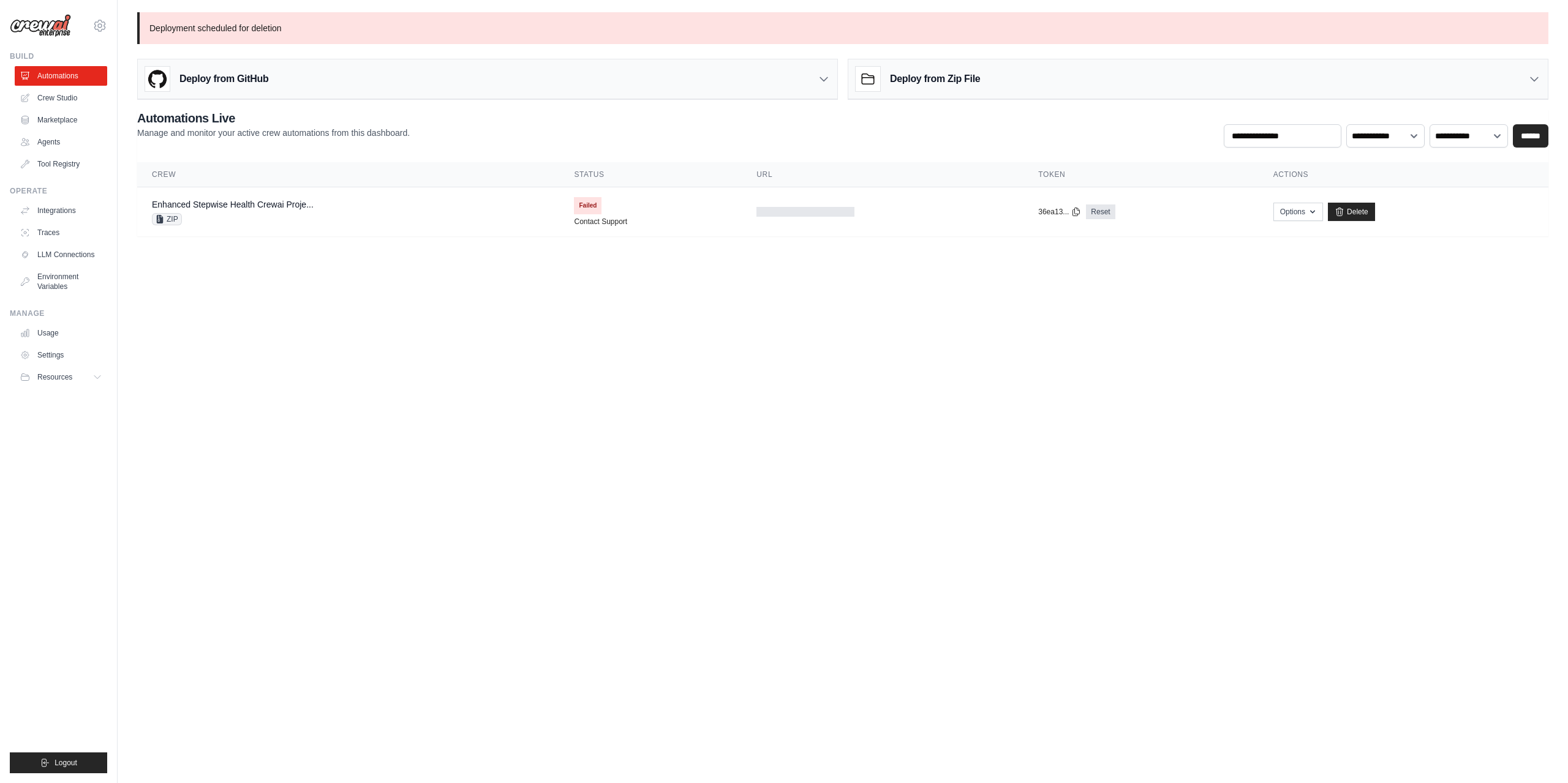
drag, startPoint x: 1371, startPoint y: 319, endPoint x: 1306, endPoint y: 270, distance: 81.4
click at [1370, 319] on body "vladimir@zazadigital.com Settings Build Automations Crew Studio" at bounding box center [784, 392] width 1568 height 783
click at [1346, 216] on link "Delete" at bounding box center [1351, 211] width 47 height 18
click at [1299, 214] on button "Options" at bounding box center [1298, 211] width 50 height 18
click at [1306, 407] on body "vladimir@zazadigital.com Settings Build Automations Crew Studio" at bounding box center [784, 392] width 1568 height 783
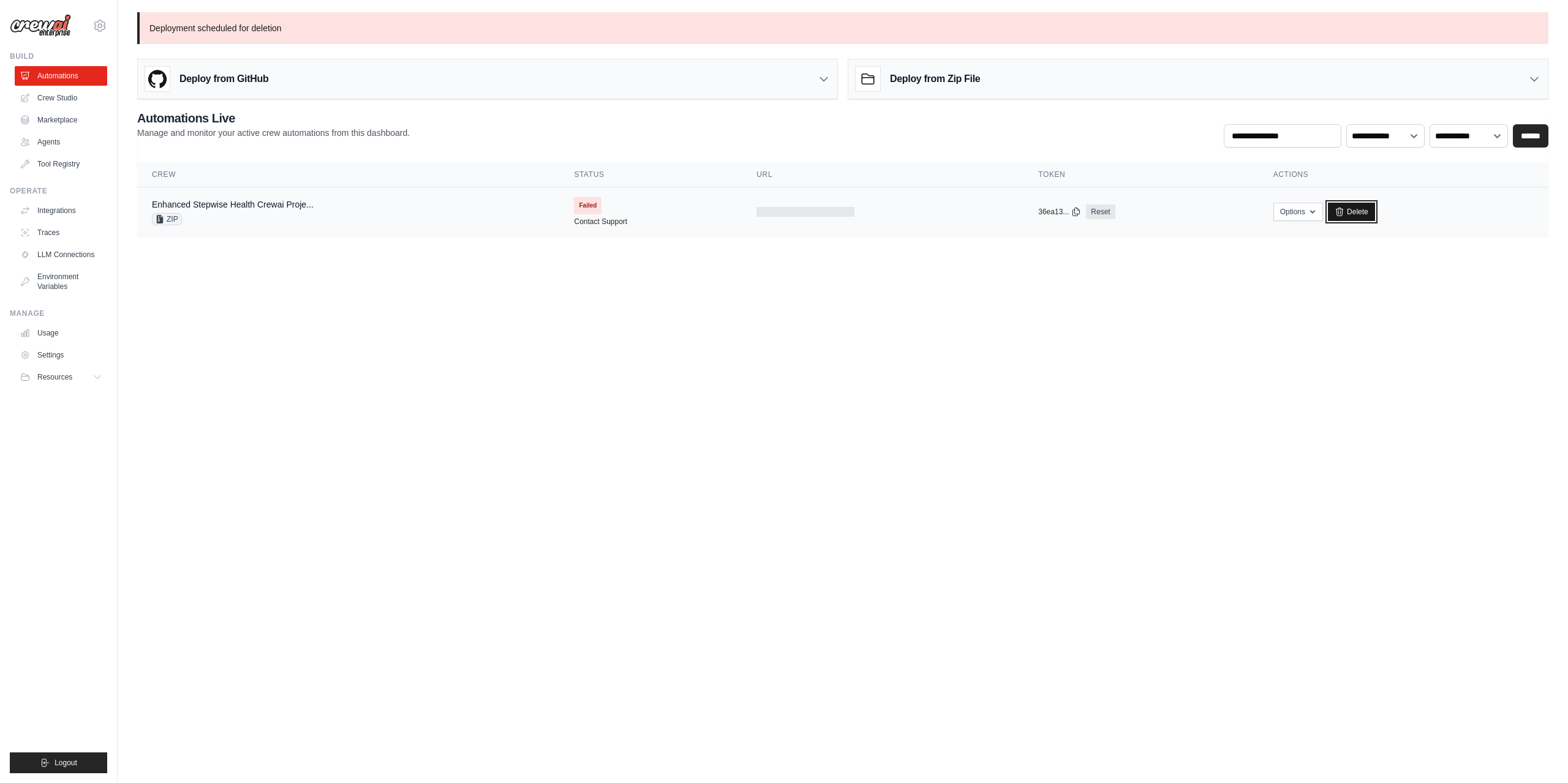
click at [1357, 212] on link "Delete" at bounding box center [1351, 211] width 47 height 18
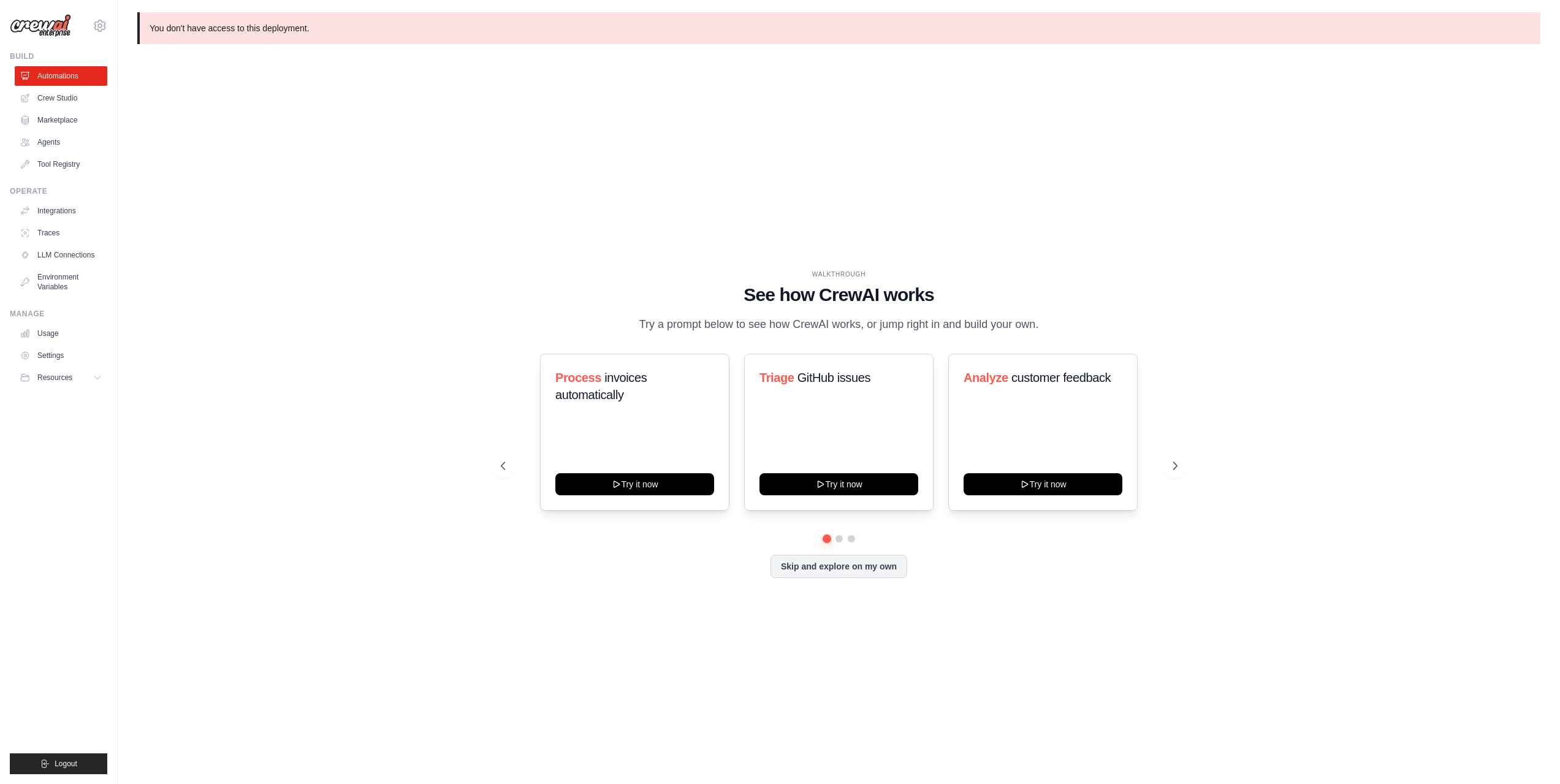
click at [922, 228] on div "WALKTHROUGH See how [PERSON_NAME] works Try a prompt below to see how [PERSON_N…" at bounding box center [839, 434] width 1403 height 760
click at [845, 567] on button "Skip and explore on my own" at bounding box center [839, 565] width 137 height 23
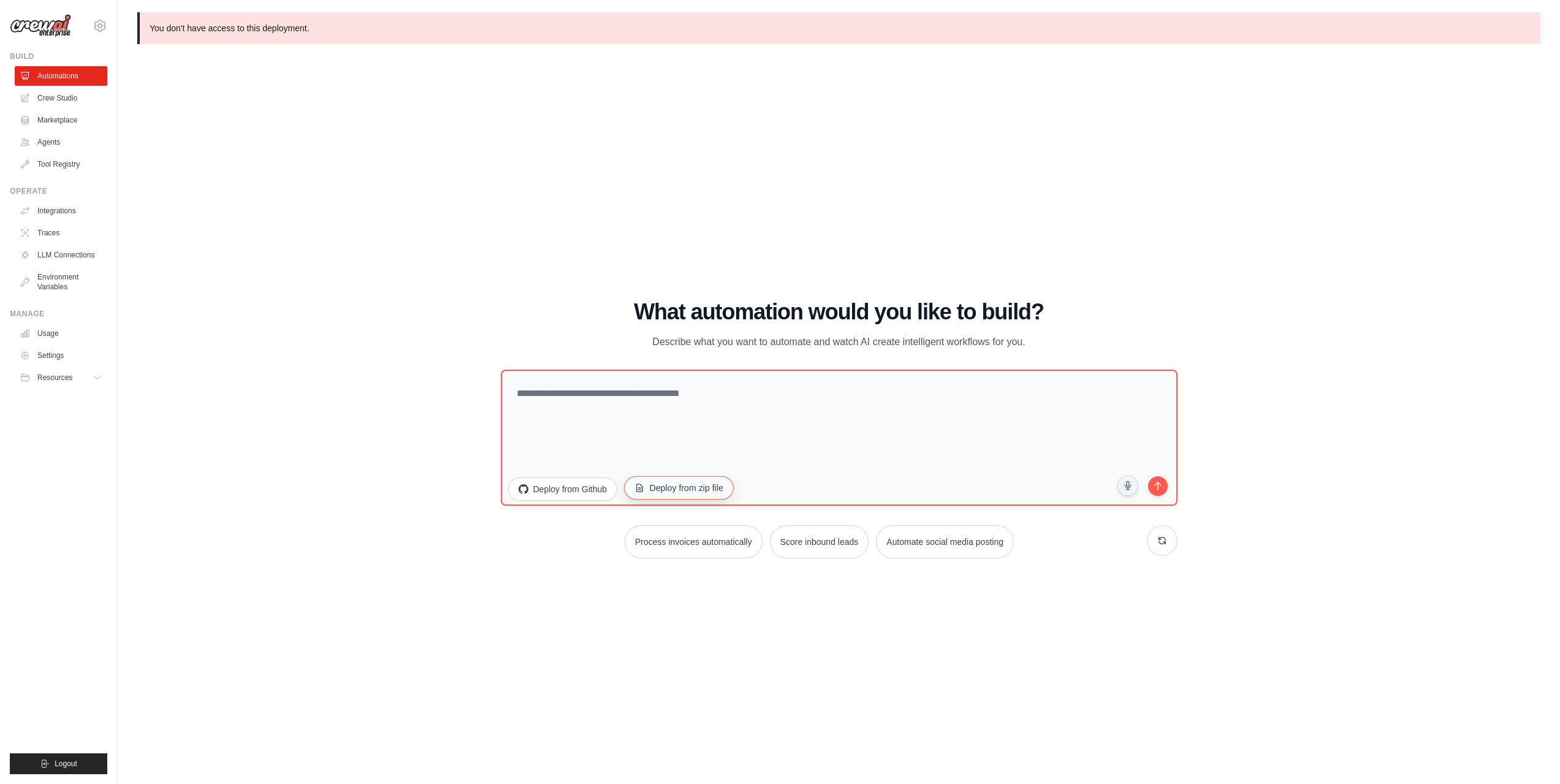
click at [653, 491] on button "Deploy from zip file" at bounding box center [679, 488] width 109 height 23
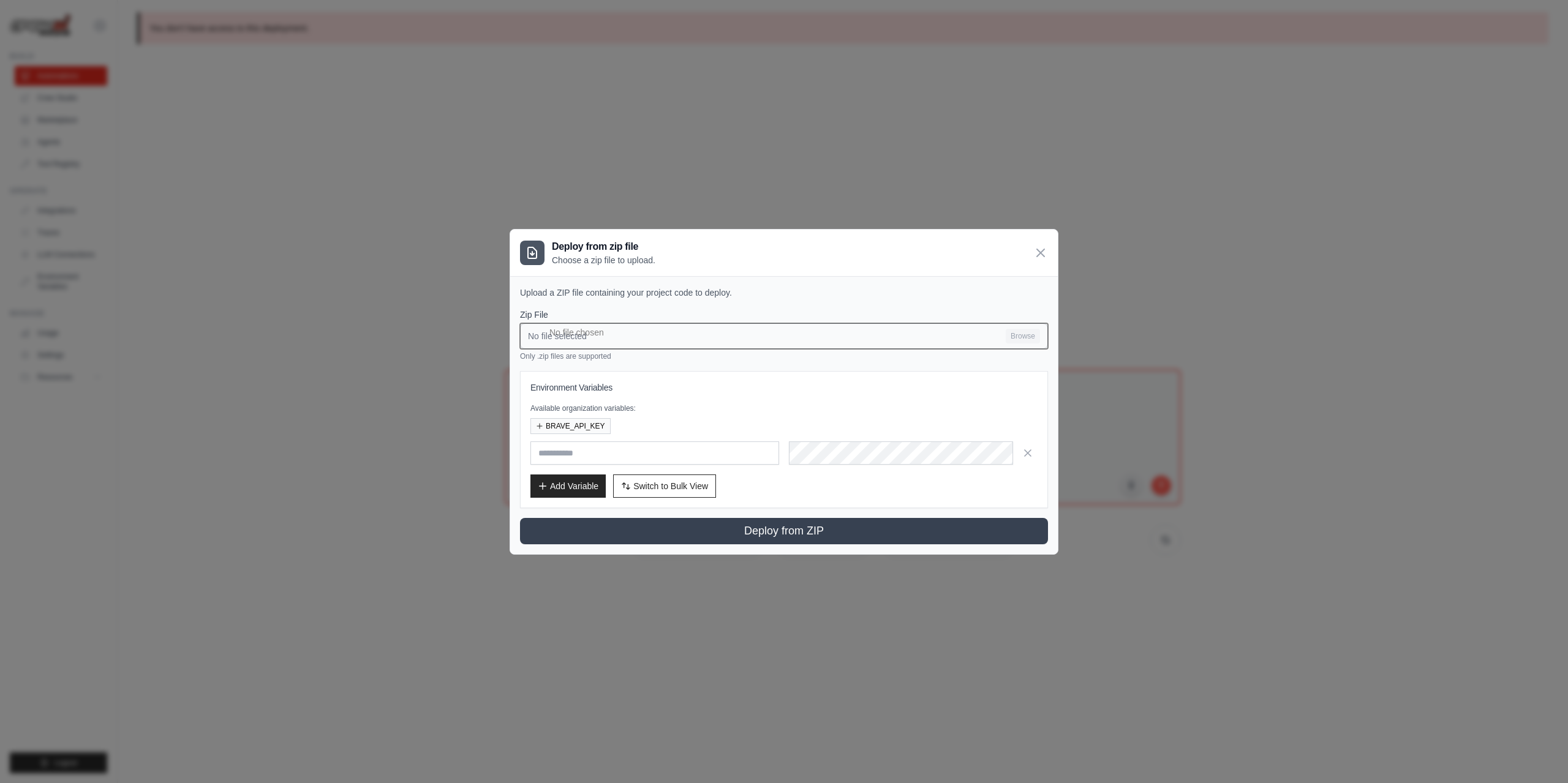
click at [1022, 334] on input "No file selected Browse" at bounding box center [784, 335] width 528 height 26
type input "**********"
click at [686, 468] on div "Environment Variables Available organization variables: BRAVE_API_KEY Add Varia…" at bounding box center [783, 440] width 507 height 117
click at [696, 456] on input "text" at bounding box center [654, 453] width 249 height 23
drag, startPoint x: 696, startPoint y: 456, endPoint x: 688, endPoint y: 461, distance: 9.4
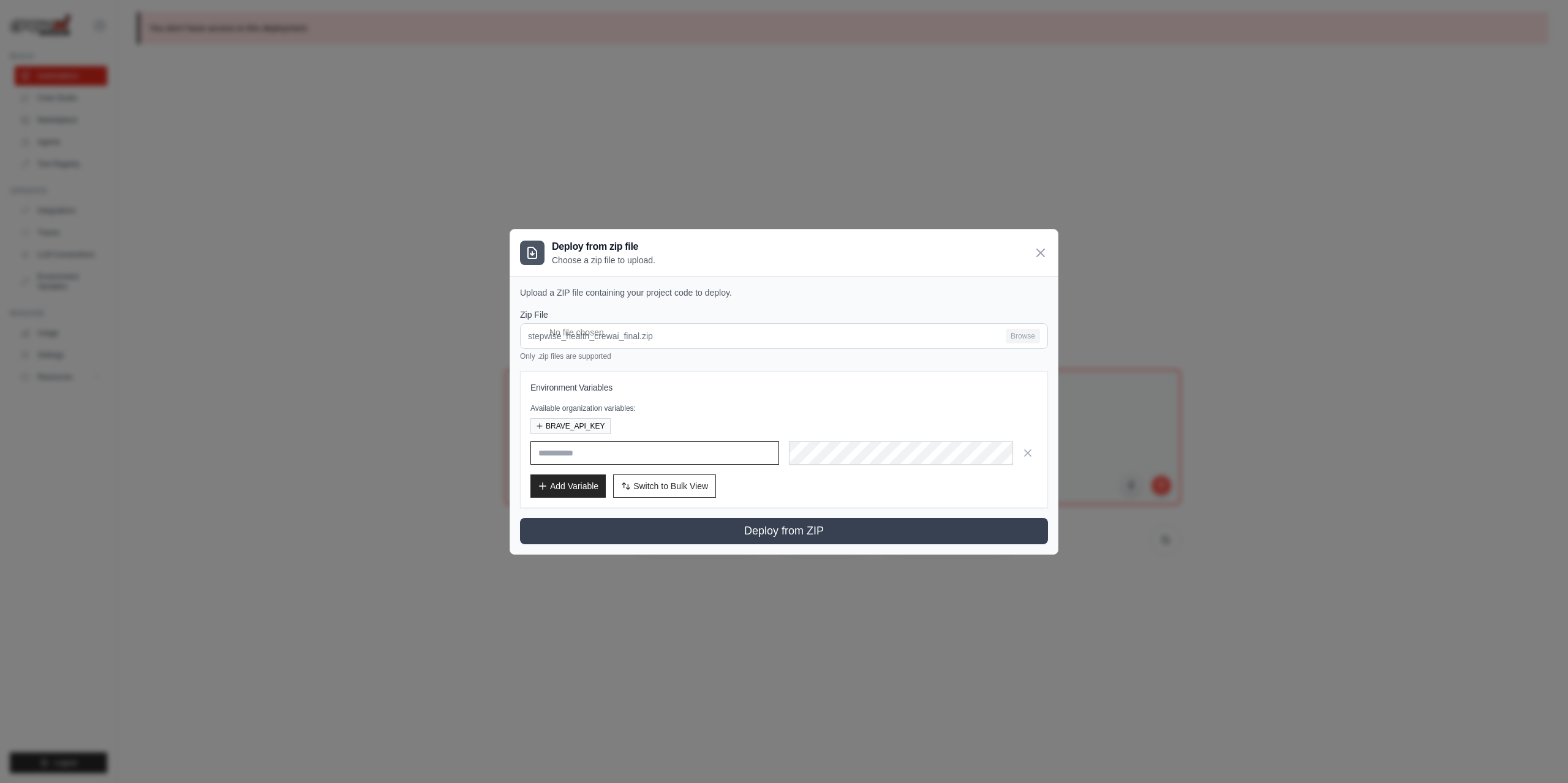
click at [696, 456] on input "text" at bounding box center [654, 453] width 249 height 23
type input "**********"
click at [923, 405] on p "Available organization variables:" at bounding box center [783, 408] width 507 height 9
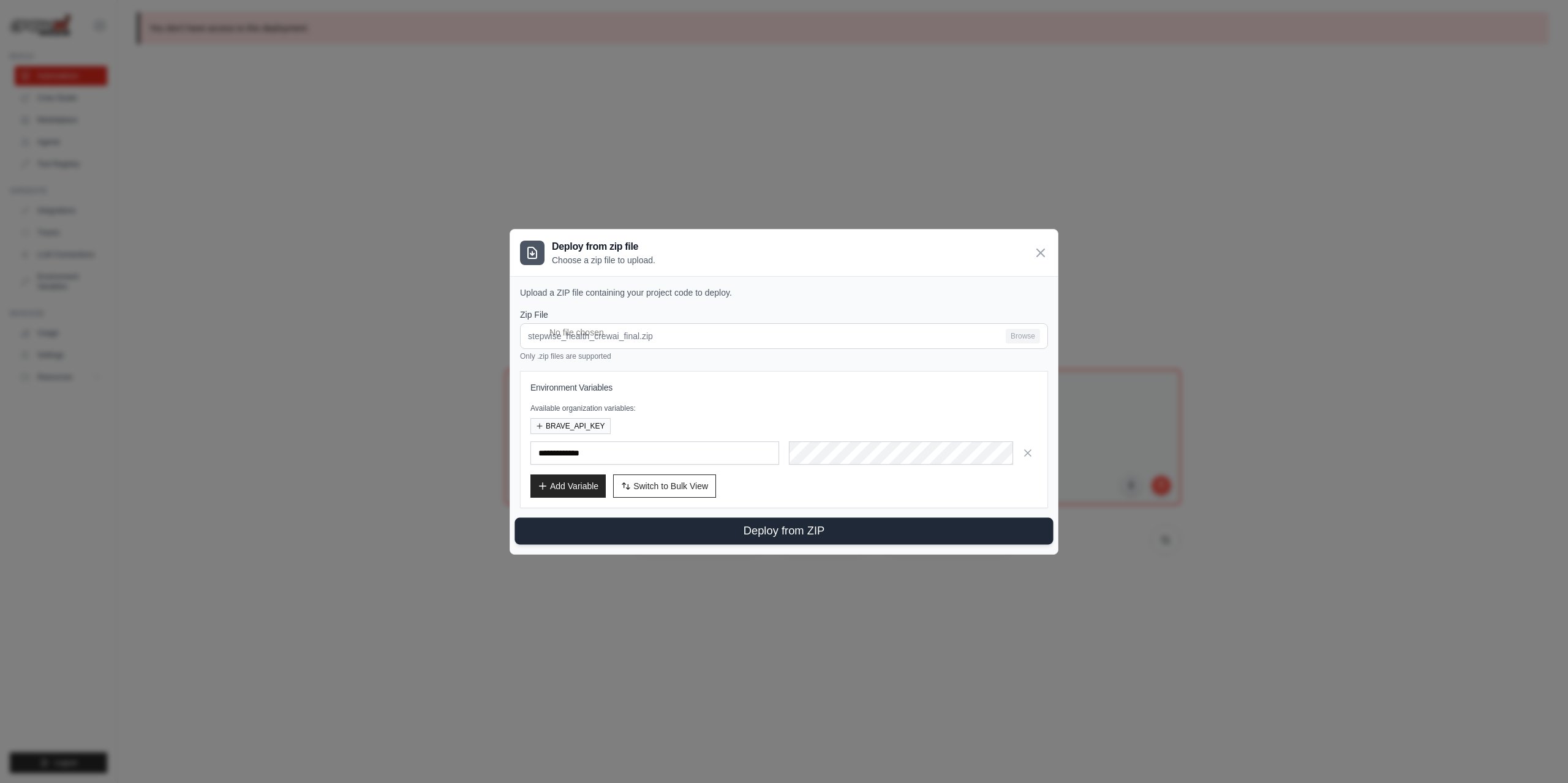
click at [786, 529] on button "Deploy from ZIP" at bounding box center [783, 531] width 538 height 27
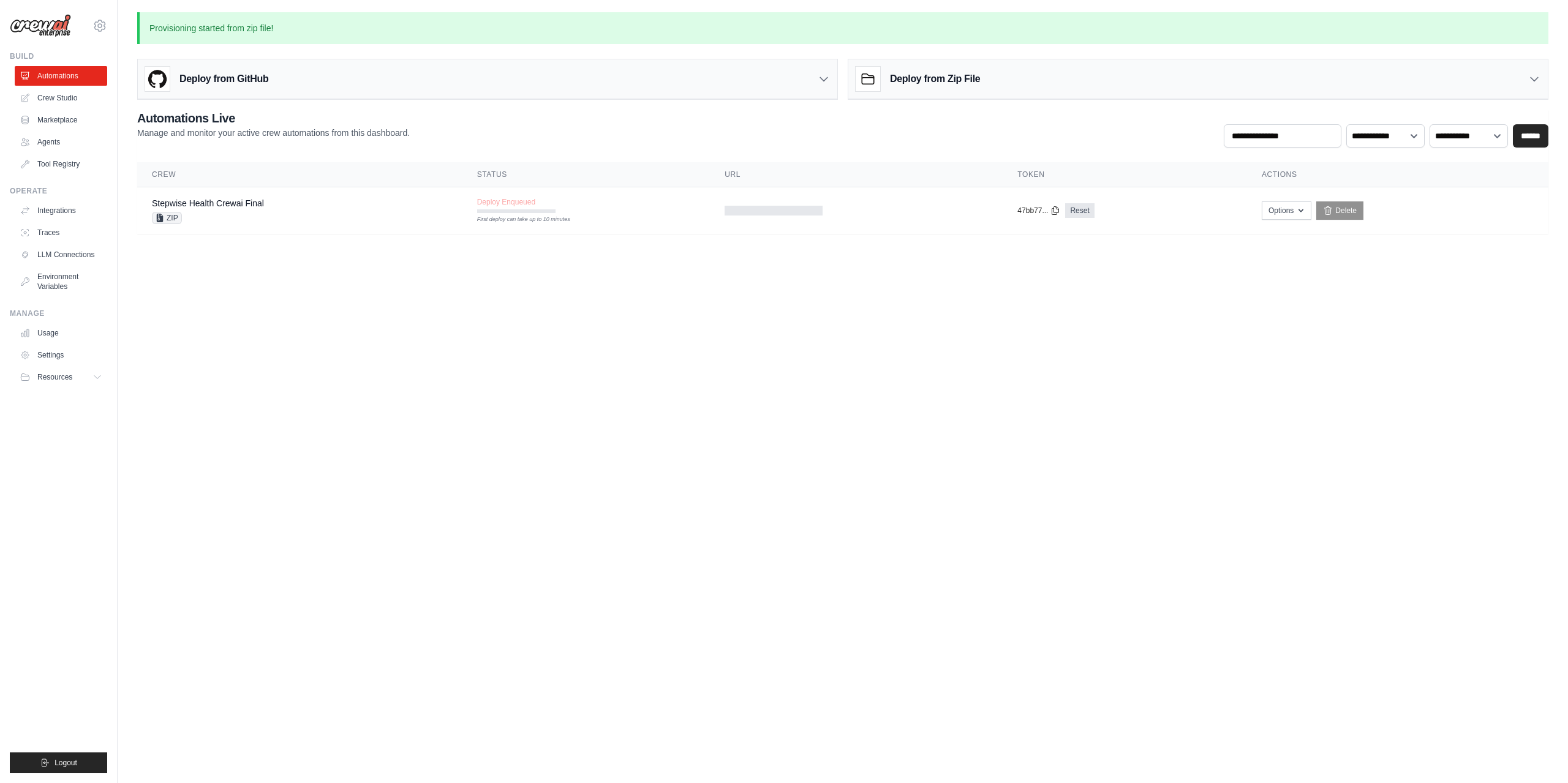
click at [1014, 381] on body "[PERSON_NAME][EMAIL_ADDRESS][DOMAIN_NAME] Settings Build Automations Crew Studio" at bounding box center [784, 392] width 1568 height 783
click at [1012, 340] on body "[PERSON_NAME][EMAIL_ADDRESS][DOMAIN_NAME] Settings Build Automations Crew Studio" at bounding box center [784, 392] width 1568 height 783
click at [599, 319] on body "[PERSON_NAME][EMAIL_ADDRESS][DOMAIN_NAME] Settings Build Automations Crew Studio" at bounding box center [784, 392] width 1568 height 783
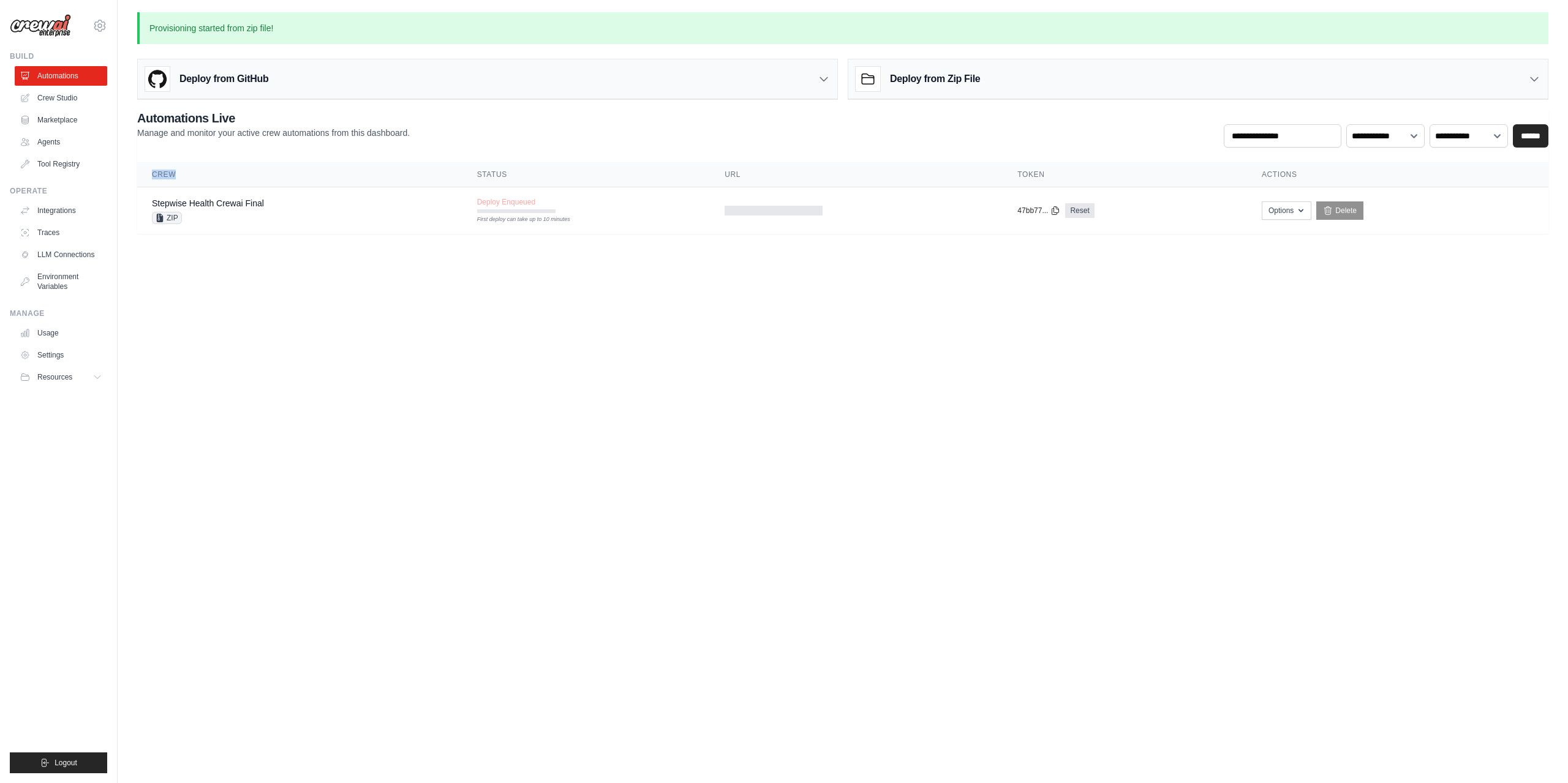
click at [599, 319] on body "[PERSON_NAME][EMAIL_ADDRESS][DOMAIN_NAME] Settings Build Automations Crew Studio" at bounding box center [784, 392] width 1568 height 783
drag, startPoint x: 599, startPoint y: 319, endPoint x: 621, endPoint y: 315, distance: 22.4
click at [602, 319] on body "[PERSON_NAME][EMAIL_ADDRESS][DOMAIN_NAME] Settings Build Automations Crew Studio" at bounding box center [784, 392] width 1568 height 783
click at [665, 311] on body "[PERSON_NAME][EMAIL_ADDRESS][DOMAIN_NAME] Settings Build Automations Crew Studio" at bounding box center [784, 392] width 1568 height 783
click at [673, 304] on body "[PERSON_NAME][EMAIL_ADDRESS][DOMAIN_NAME] Settings Build Automations Crew Studio" at bounding box center [784, 392] width 1568 height 783
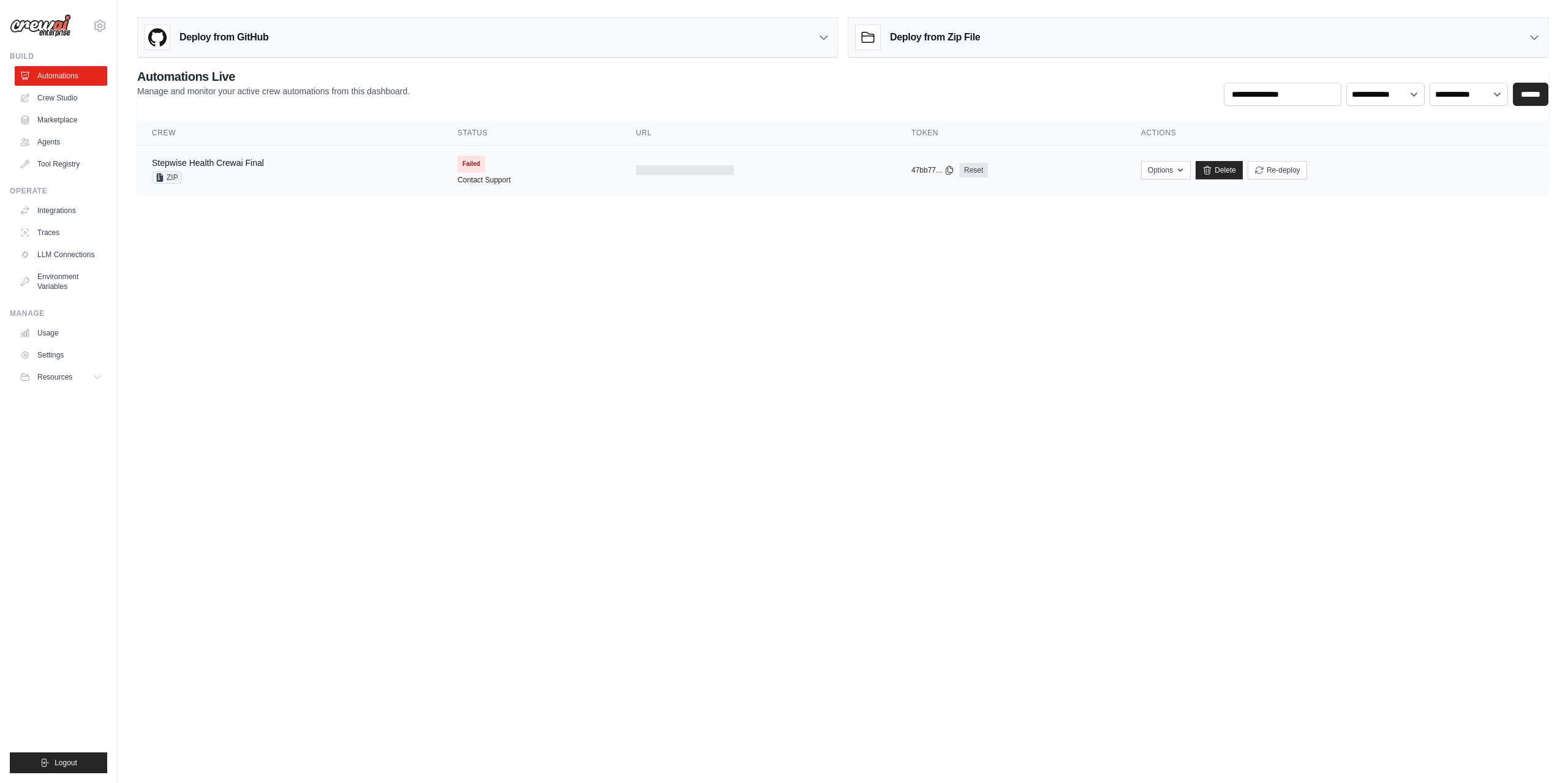
click at [468, 162] on span "Failed" at bounding box center [471, 164] width 28 height 17
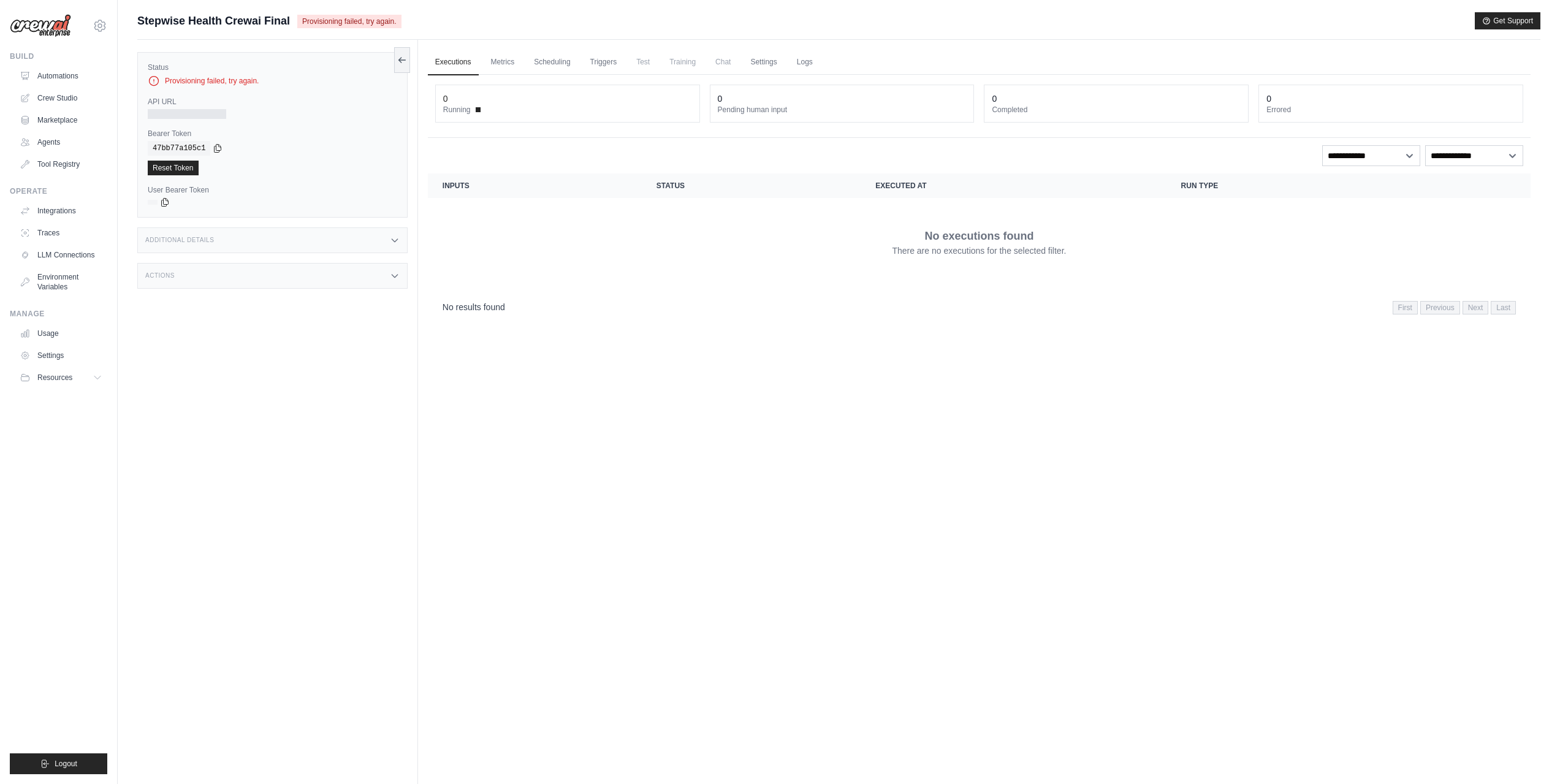
click at [603, 331] on div "Executions Metrics Scheduling Triggers Test Training Chat Settings Logs 0 Runni…" at bounding box center [980, 432] width 1123 height 784
click at [155, 80] on icon at bounding box center [153, 80] width 12 height 12
click at [174, 169] on link "Reset Token" at bounding box center [173, 168] width 51 height 15
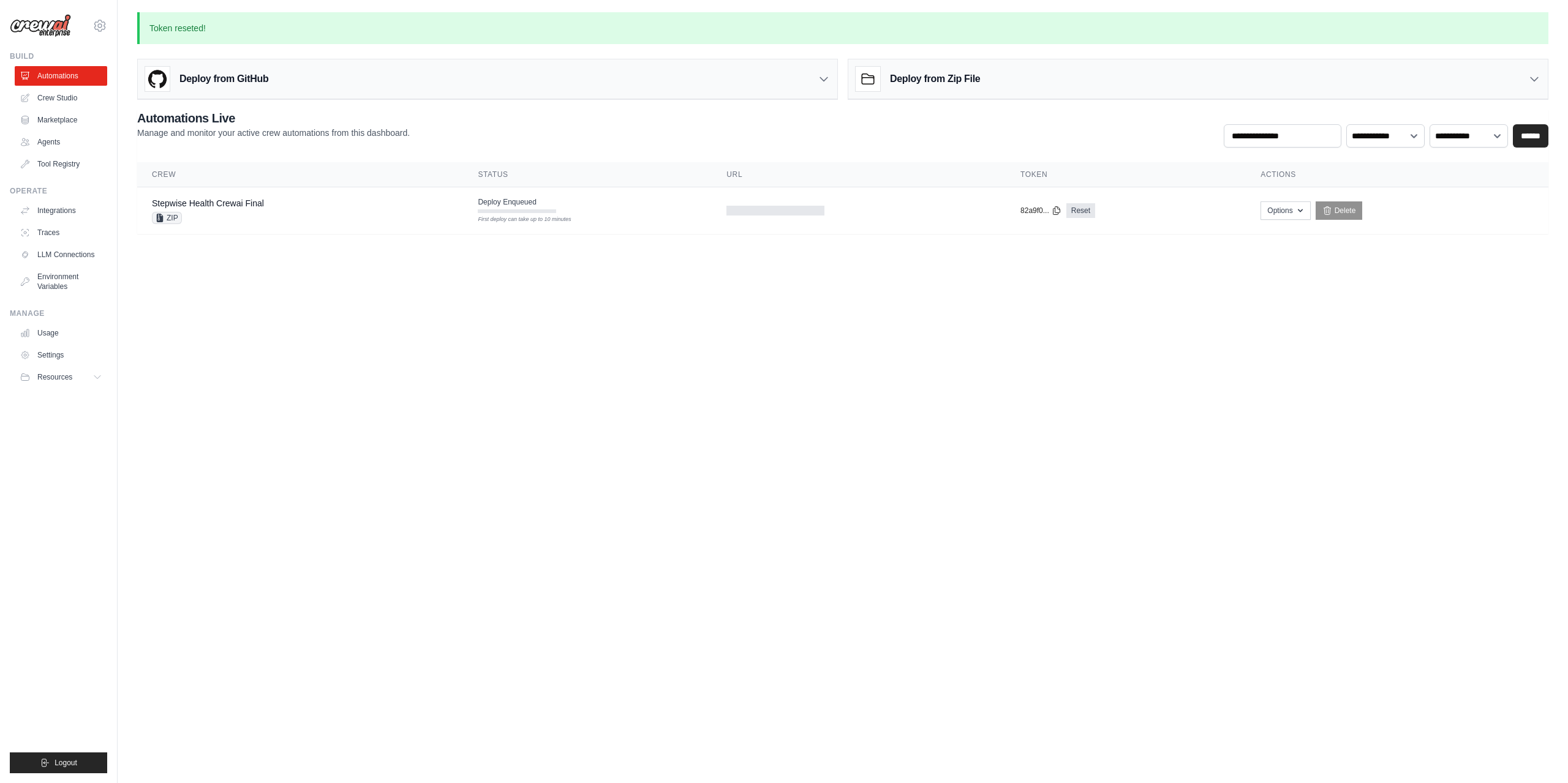
click at [1017, 406] on body "[PERSON_NAME][EMAIL_ADDRESS][DOMAIN_NAME] Settings Build Automations Crew Studio" at bounding box center [784, 392] width 1568 height 783
drag, startPoint x: 1017, startPoint y: 406, endPoint x: 1121, endPoint y: 386, distance: 105.9
click at [1017, 406] on body "vladimir@zazadigital.com Settings Build Automations Crew Studio" at bounding box center [784, 392] width 1568 height 783
click at [1142, 385] on body "vladimir@zazadigital.com Settings Build Automations Crew Studio" at bounding box center [784, 392] width 1568 height 783
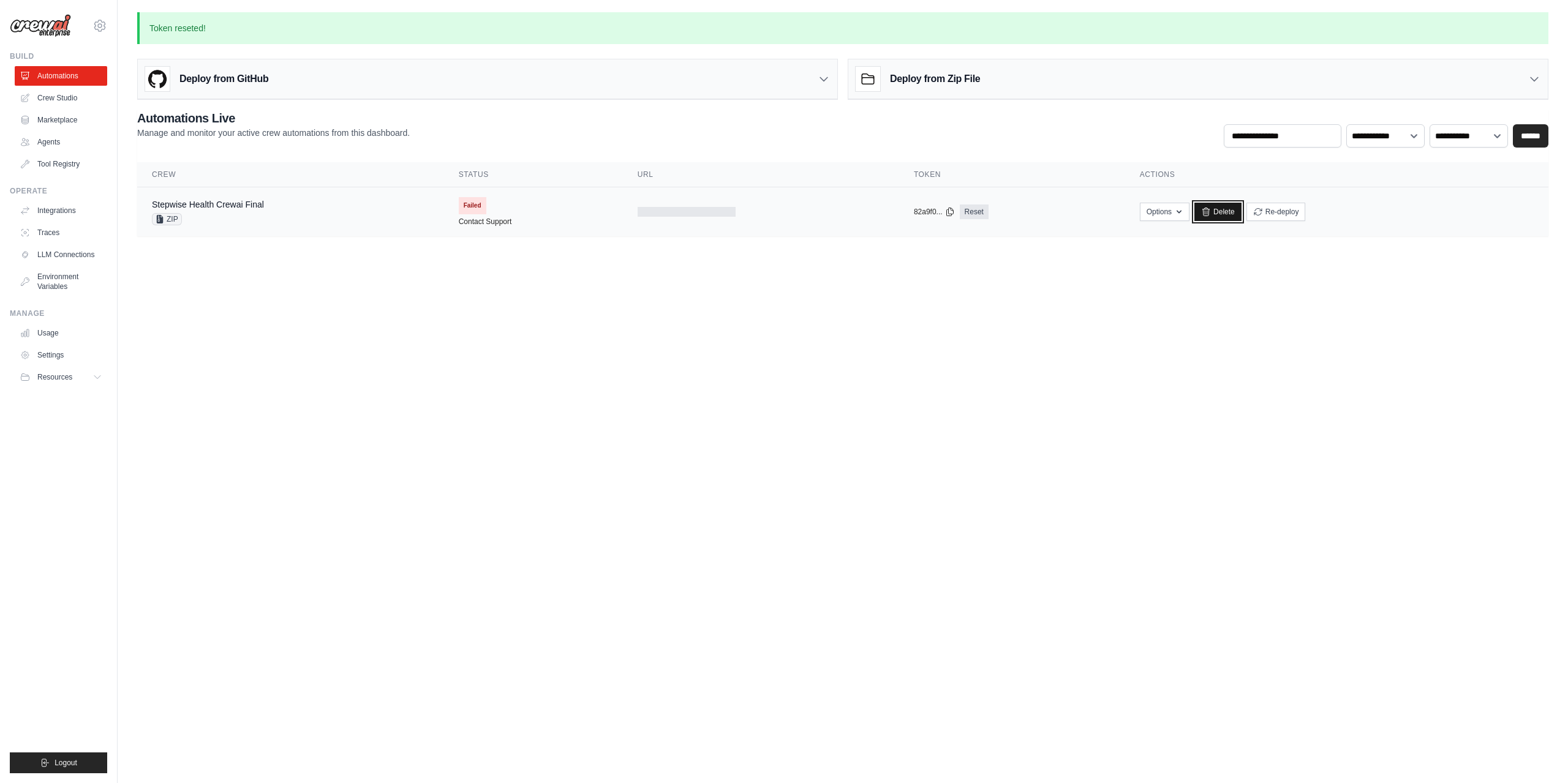
click at [1213, 212] on link "Delete" at bounding box center [1218, 211] width 47 height 18
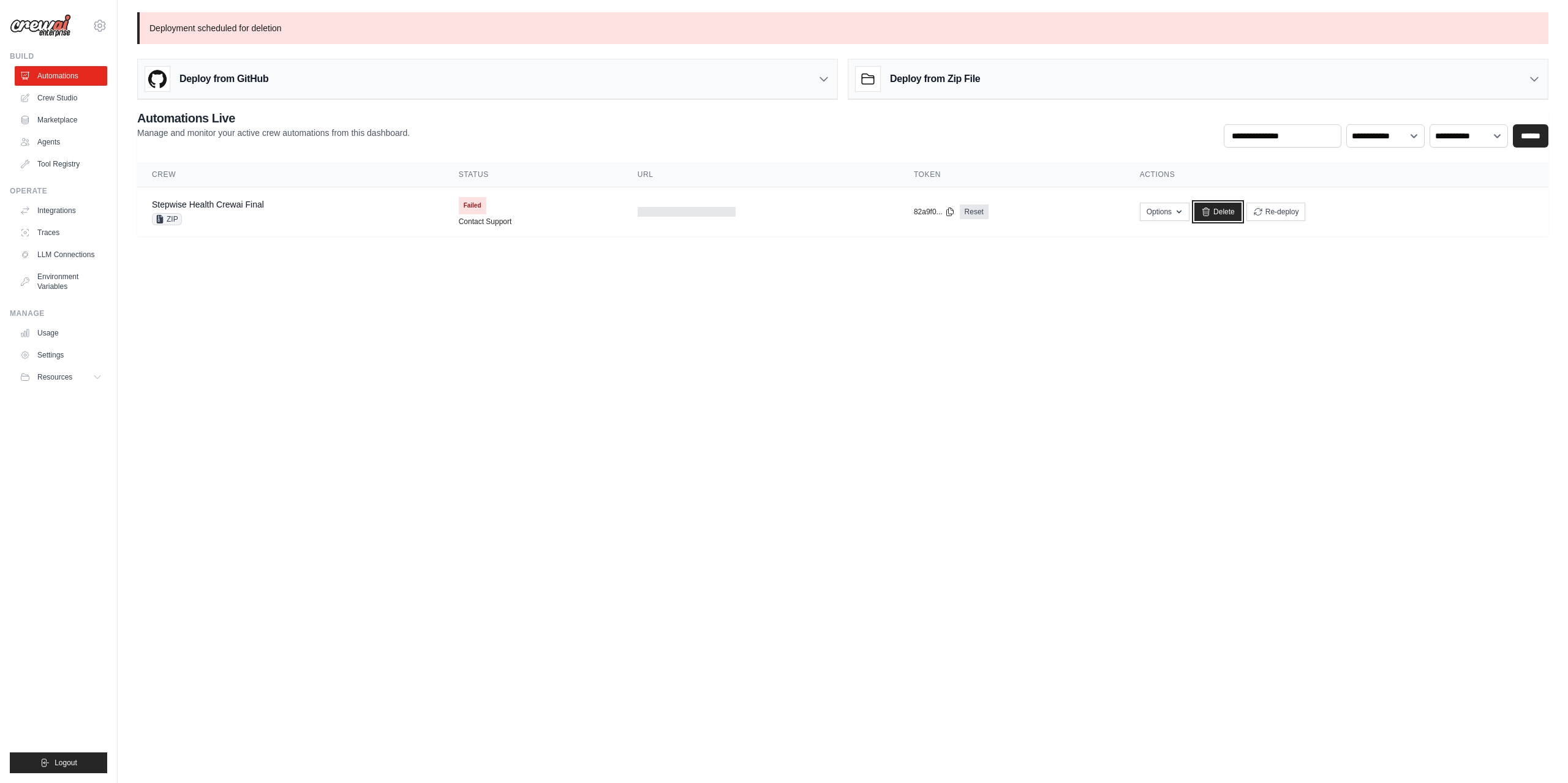
click at [1214, 214] on link "Delete" at bounding box center [1218, 211] width 47 height 18
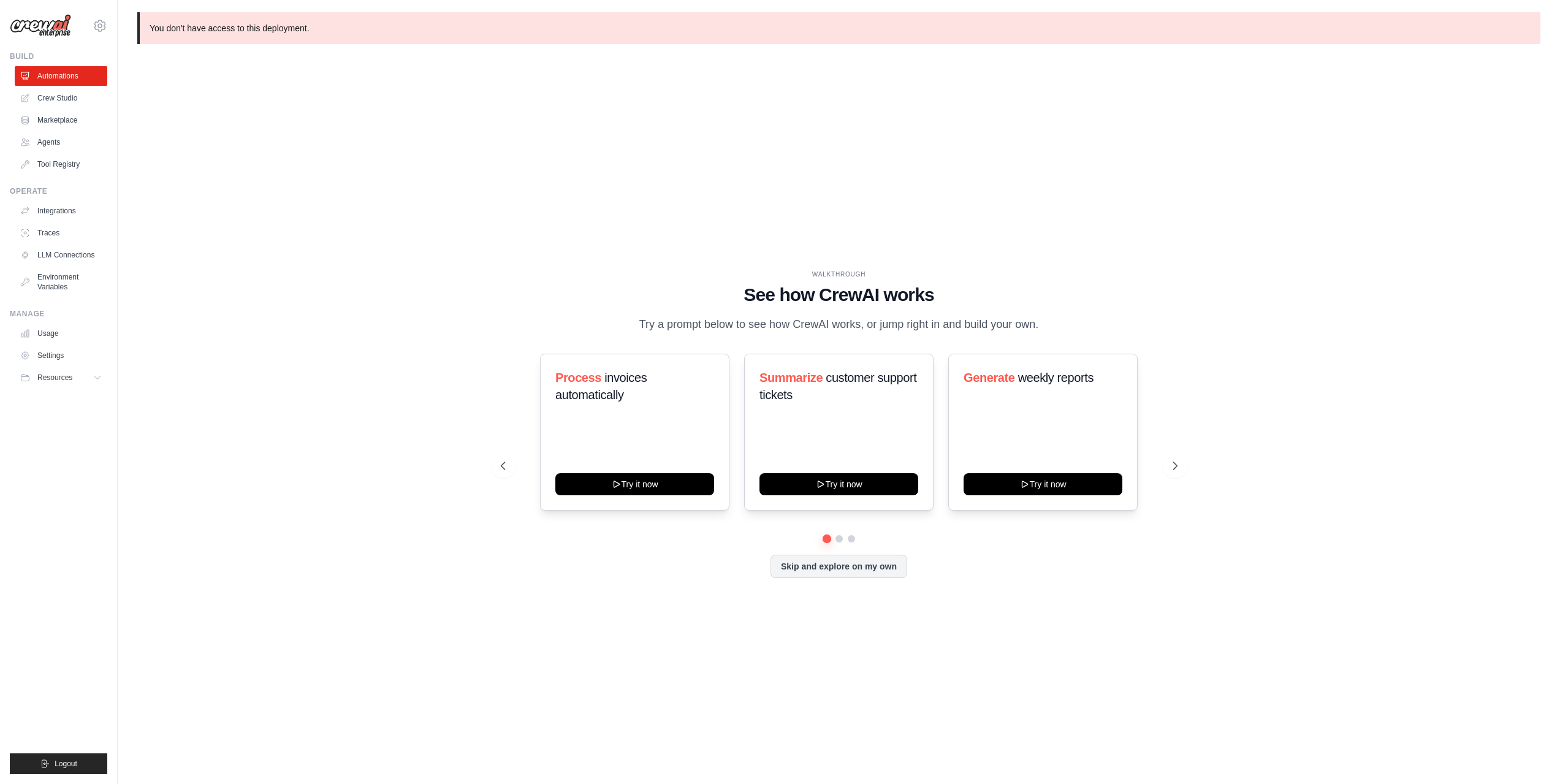
click at [500, 255] on div "WALKTHROUGH See how [PERSON_NAME] works Try a prompt below to see how [PERSON_N…" at bounding box center [839, 434] width 1403 height 760
click at [808, 568] on button "Skip and explore on my own" at bounding box center [839, 565] width 137 height 23
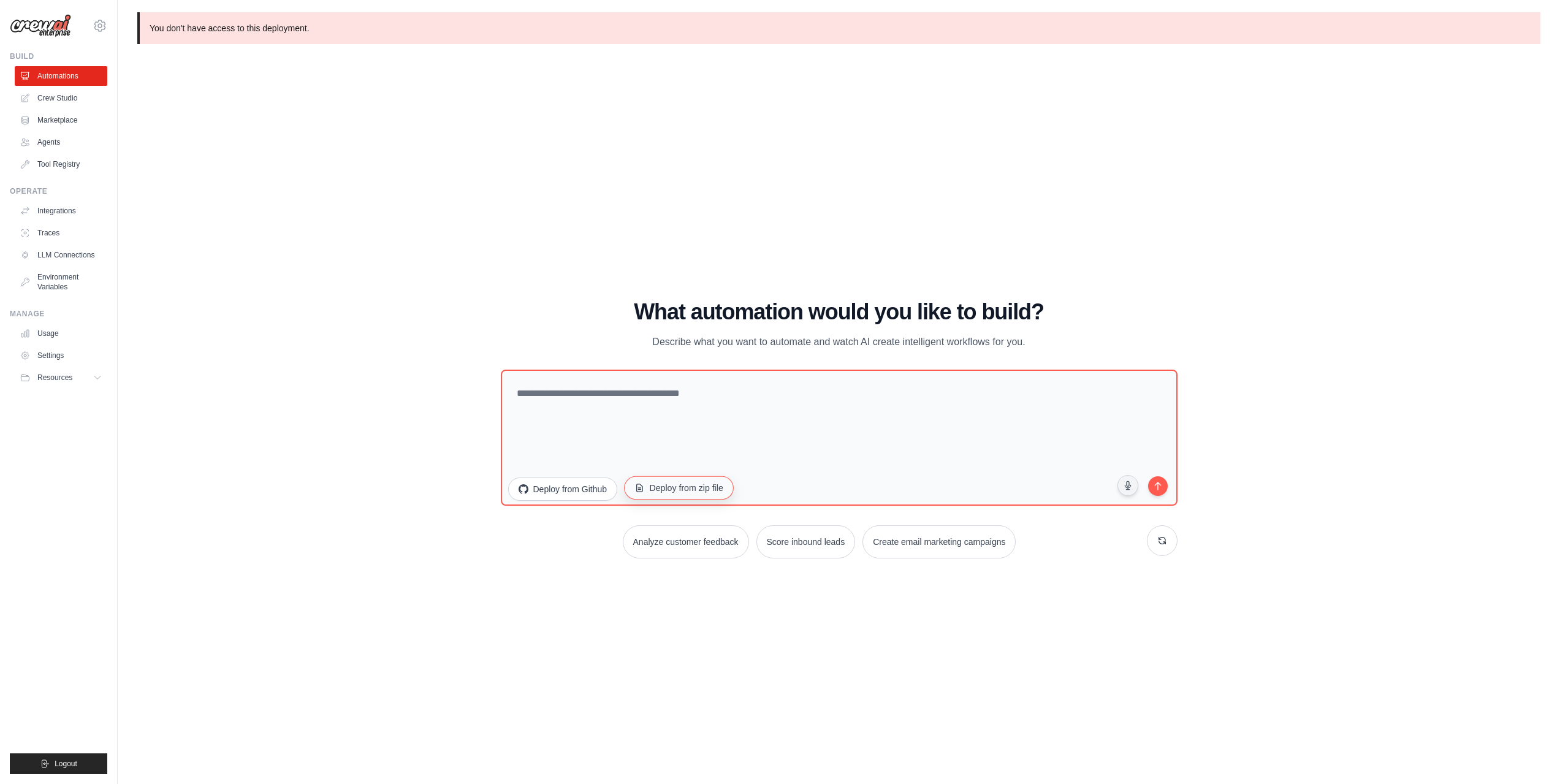
click at [712, 487] on button "Deploy from zip file" at bounding box center [679, 488] width 109 height 23
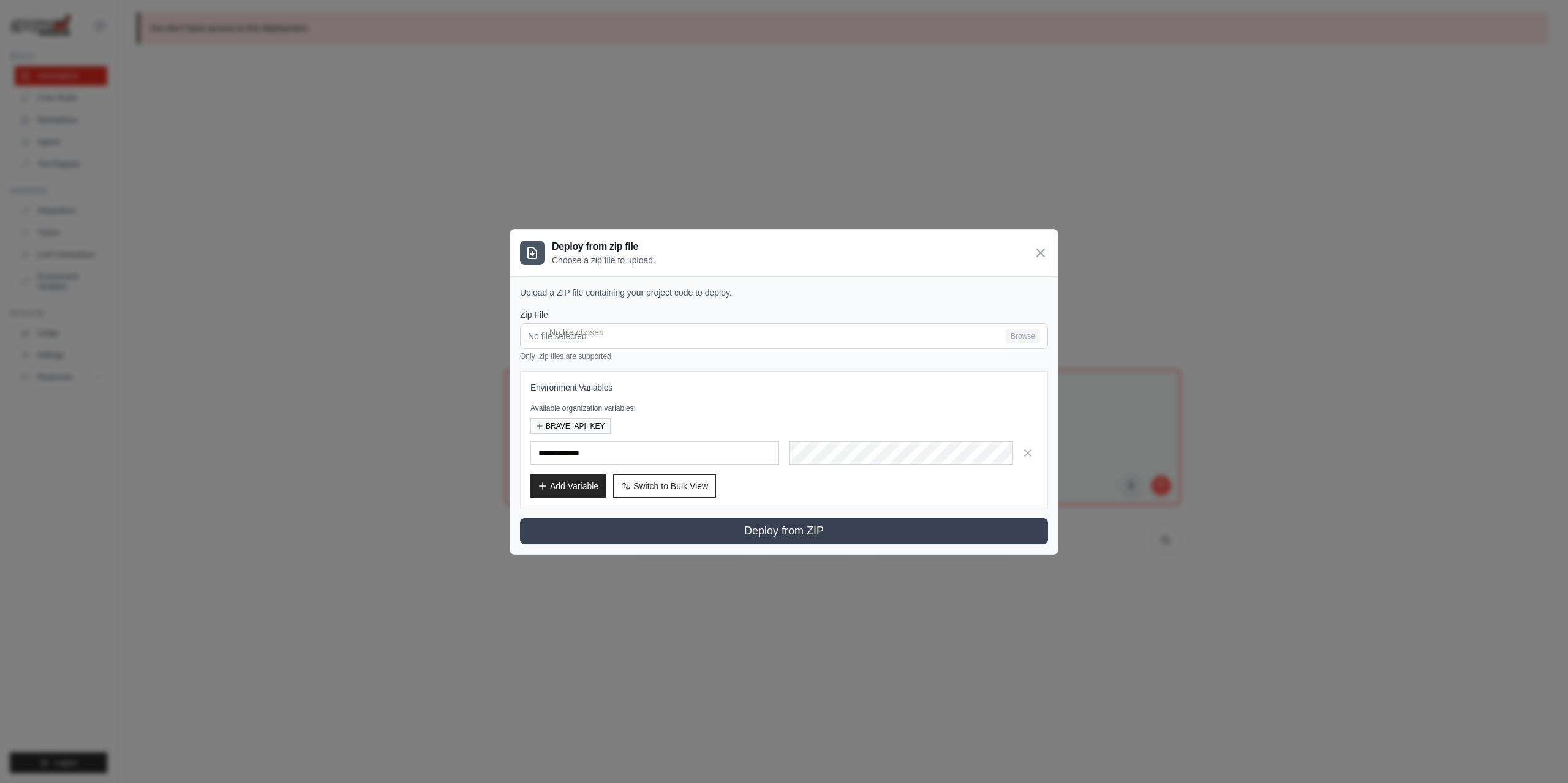
click at [823, 410] on p "Available organization variables:" at bounding box center [783, 408] width 507 height 9
click at [1027, 336] on input "No file selected Browse" at bounding box center [784, 335] width 528 height 26
type input "**********"
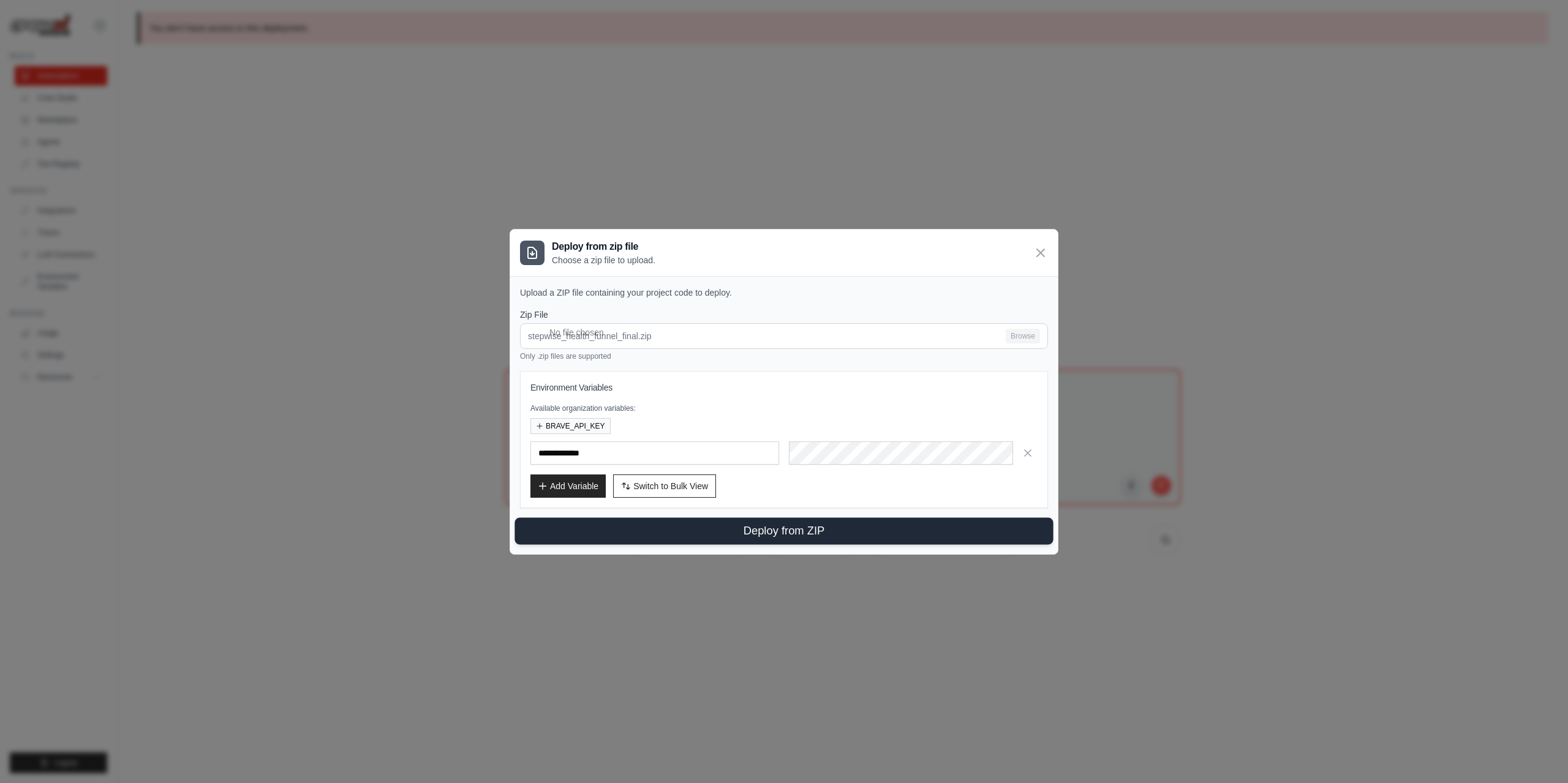
click at [777, 529] on button "Deploy from ZIP" at bounding box center [783, 531] width 538 height 27
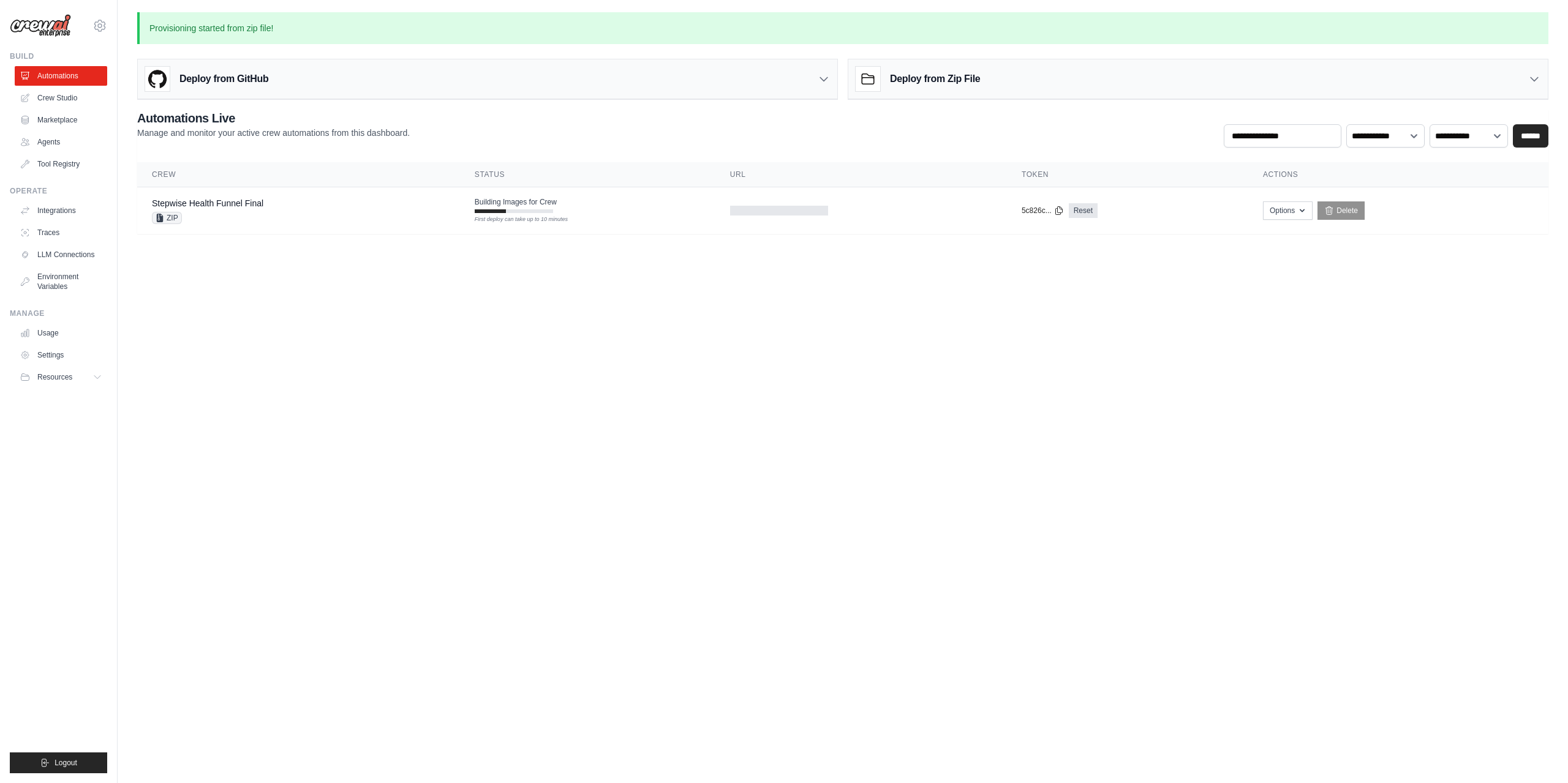
click at [1122, 319] on body "[PERSON_NAME][EMAIL_ADDRESS][DOMAIN_NAME] Settings Build Automations Crew Studio" at bounding box center [784, 392] width 1568 height 783
drag, startPoint x: 1354, startPoint y: 384, endPoint x: 1344, endPoint y: 383, distance: 10.0
click at [1352, 384] on body "[PERSON_NAME][EMAIL_ADDRESS][DOMAIN_NAME] Settings Build Automations Crew Studio" at bounding box center [784, 392] width 1568 height 783
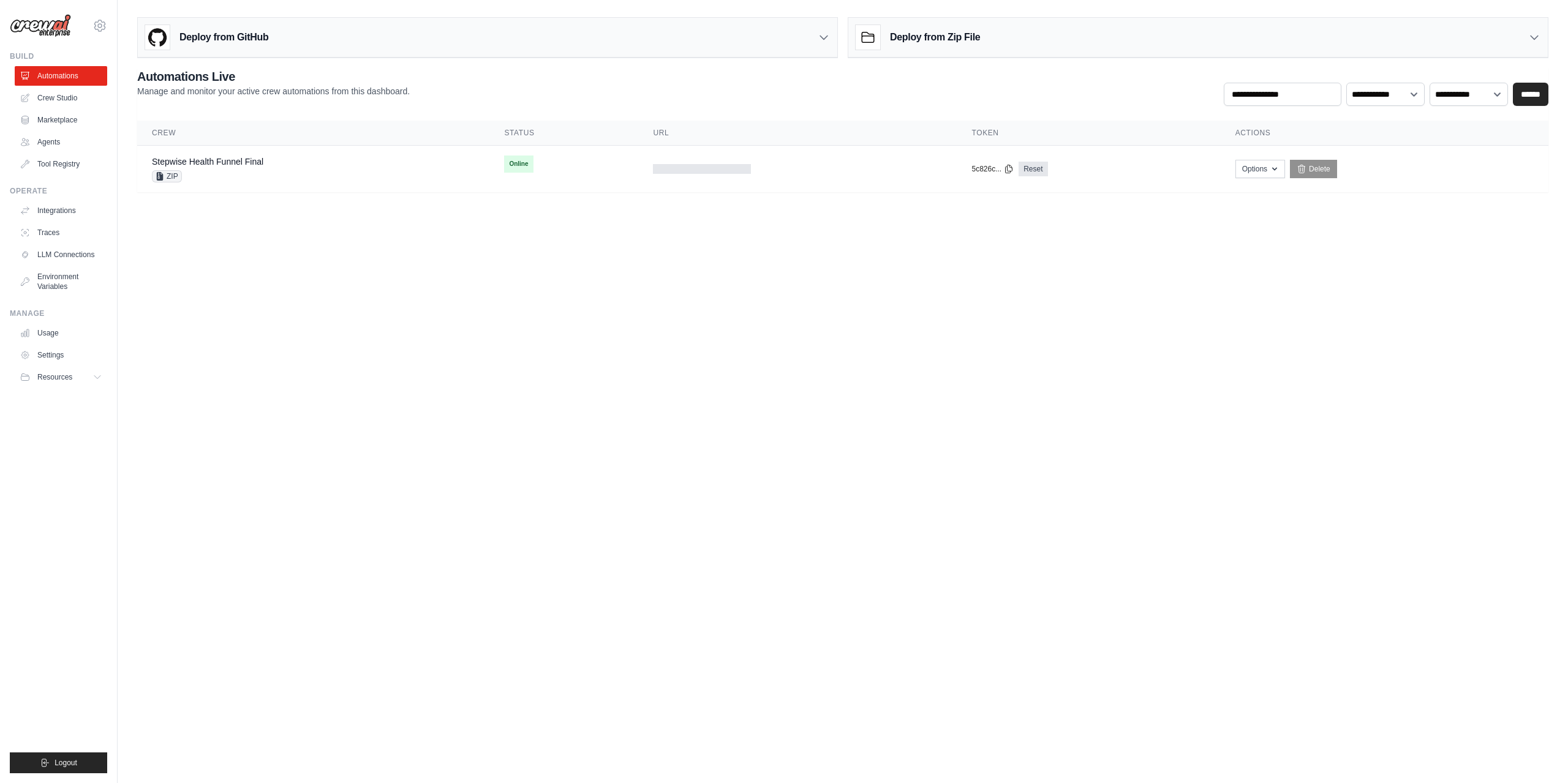
click at [779, 254] on body "[PERSON_NAME][EMAIL_ADDRESS][DOMAIN_NAME] Settings Build Automations Crew Studio" at bounding box center [784, 392] width 1568 height 783
click at [686, 168] on button "[URL]" at bounding box center [677, 168] width 19 height 9
click at [1111, 172] on button "Options" at bounding box center [1086, 168] width 50 height 18
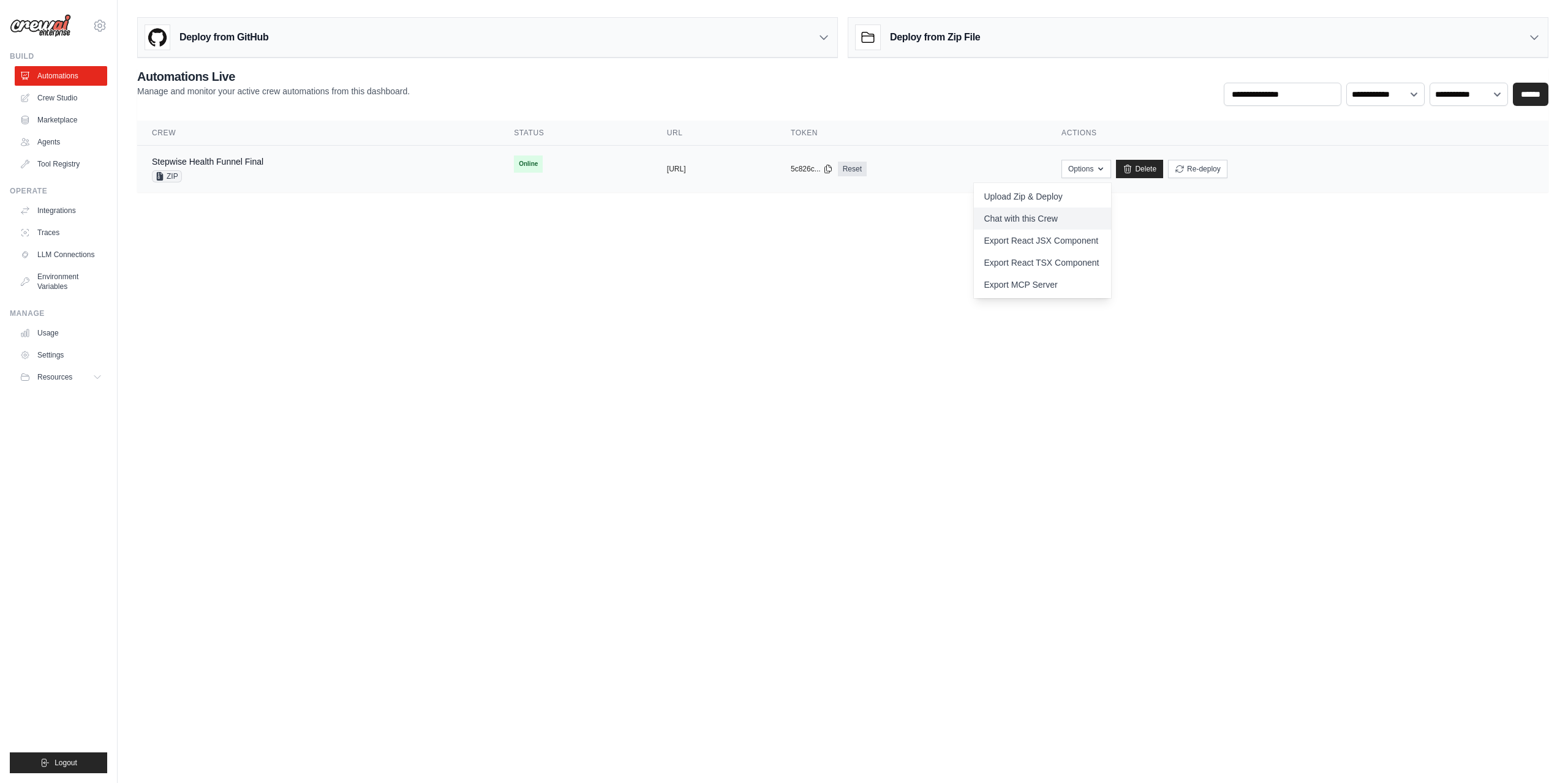
click at [1111, 220] on link "Chat with this Crew" at bounding box center [1042, 219] width 137 height 22
click at [869, 234] on body "vladimir@zazadigital.com Settings Build Automations Crew Studio" at bounding box center [784, 392] width 1568 height 783
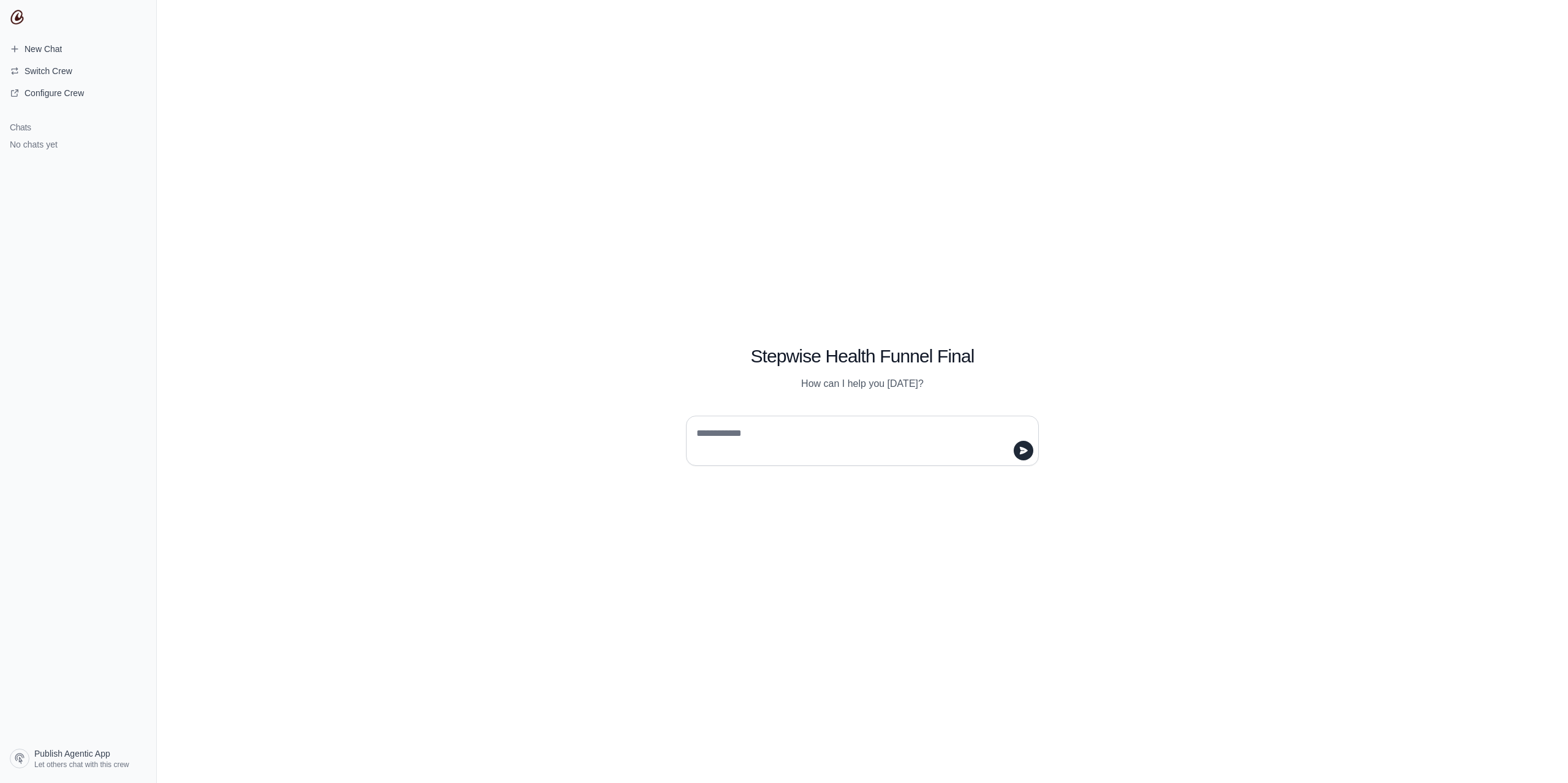
click at [767, 437] on textarea at bounding box center [858, 440] width 330 height 34
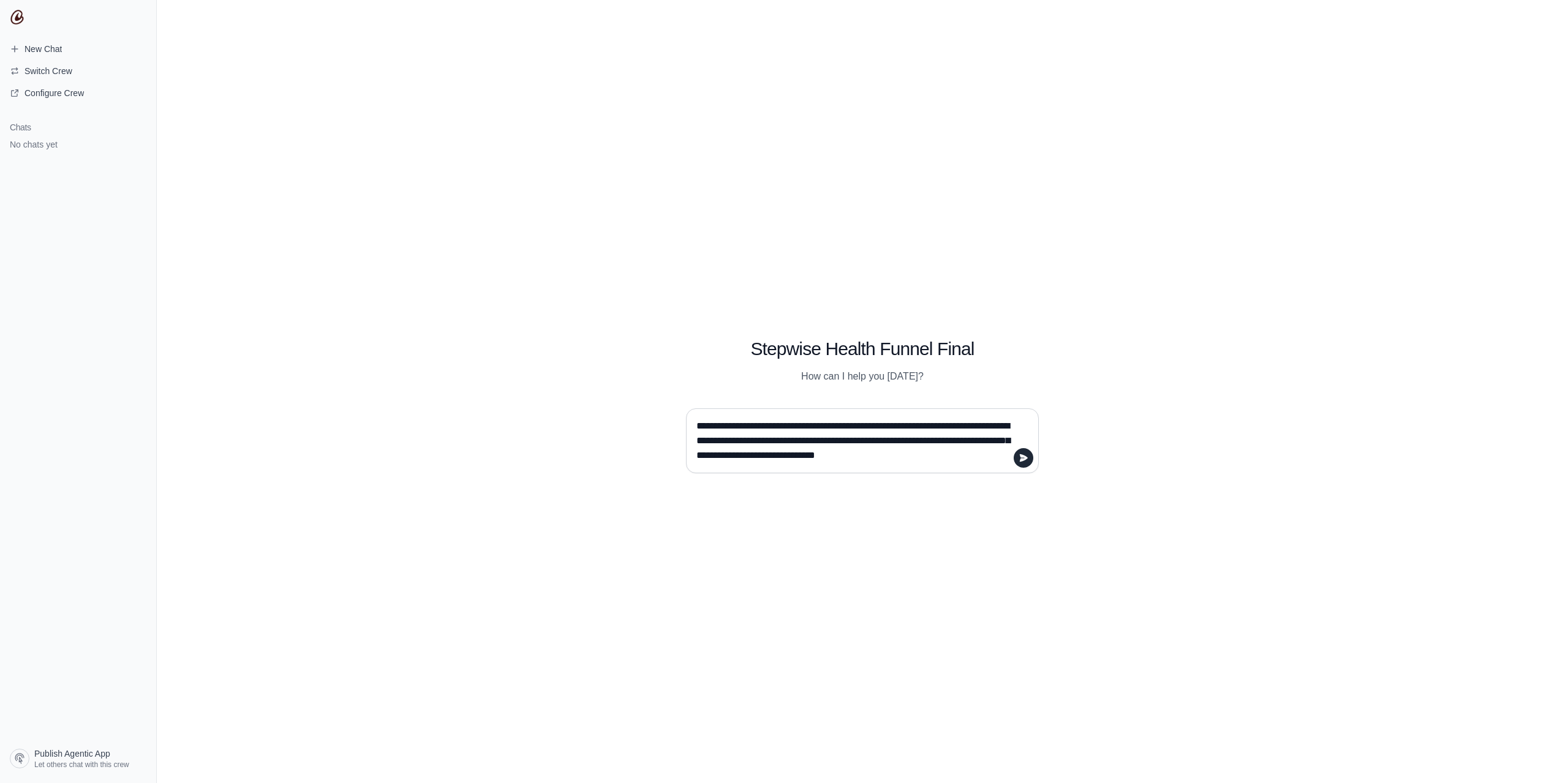
type textarea "**********"
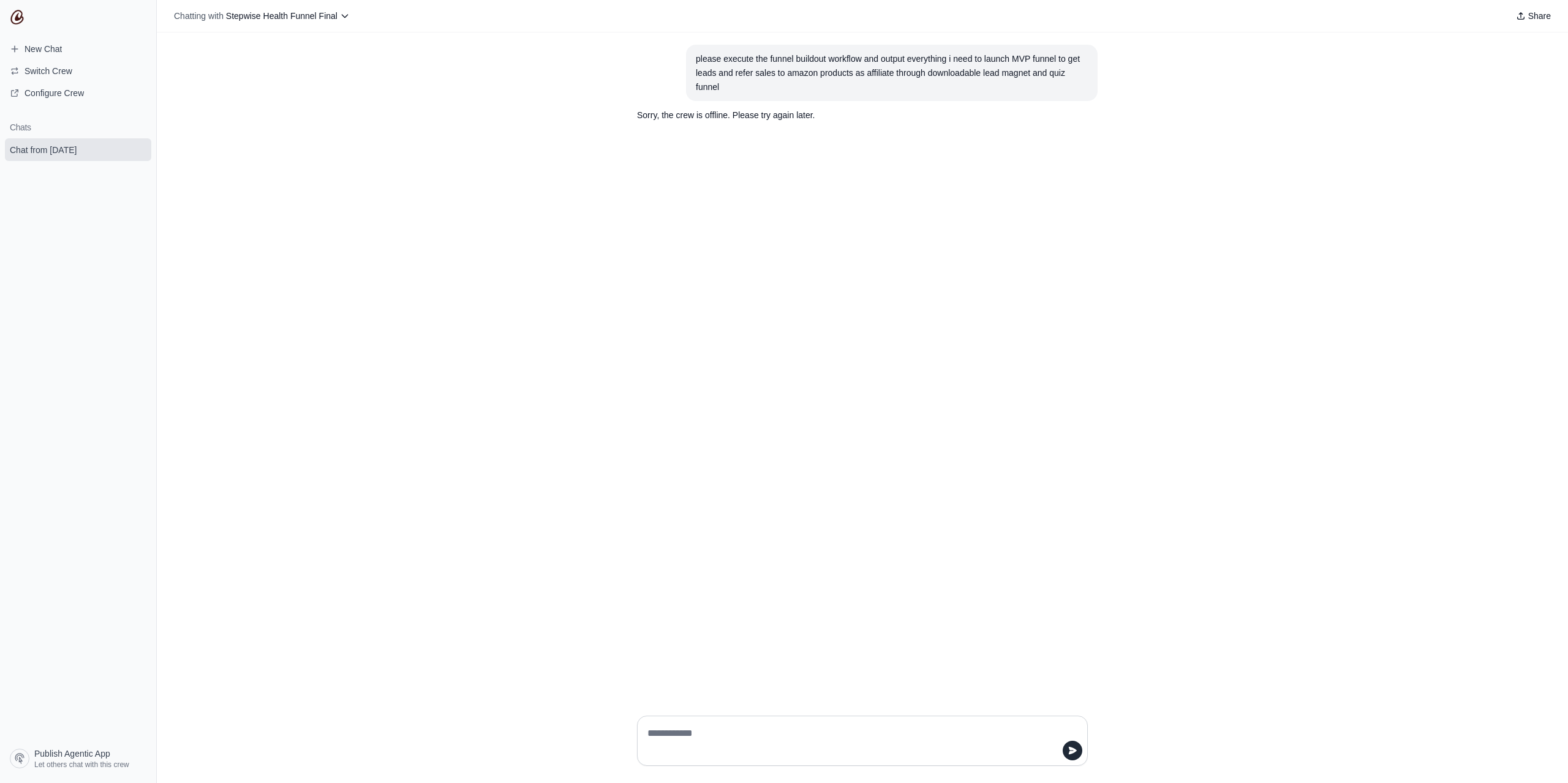
click at [804, 69] on div "please execute the funnel buildout workflow and output everything i need to lau…" at bounding box center [891, 72] width 392 height 42
copy div "please execute the funnel buildout workflow and output everything i need to lau…"
click at [680, 733] on textarea at bounding box center [858, 741] width 427 height 34
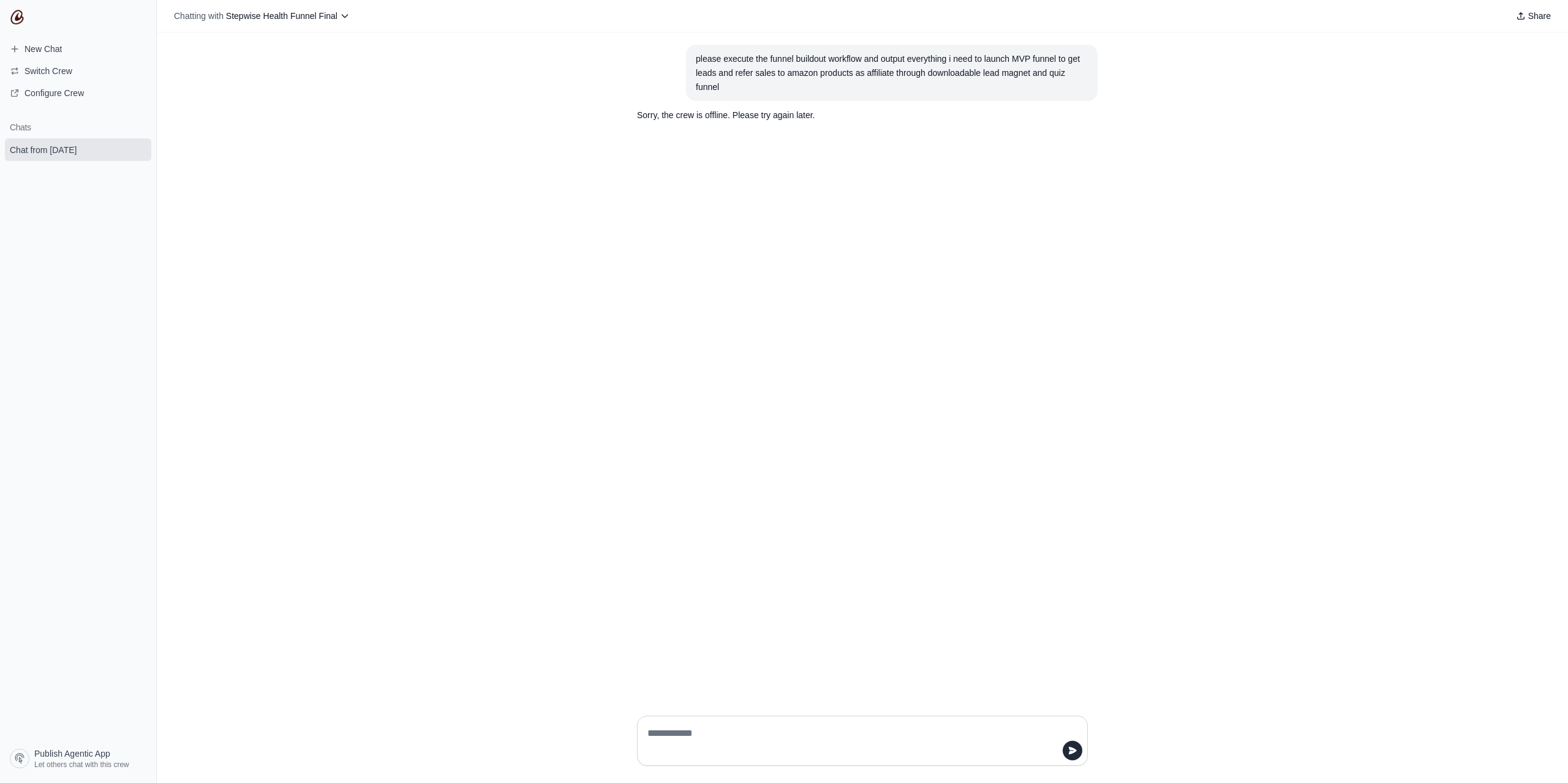
paste textarea "**********"
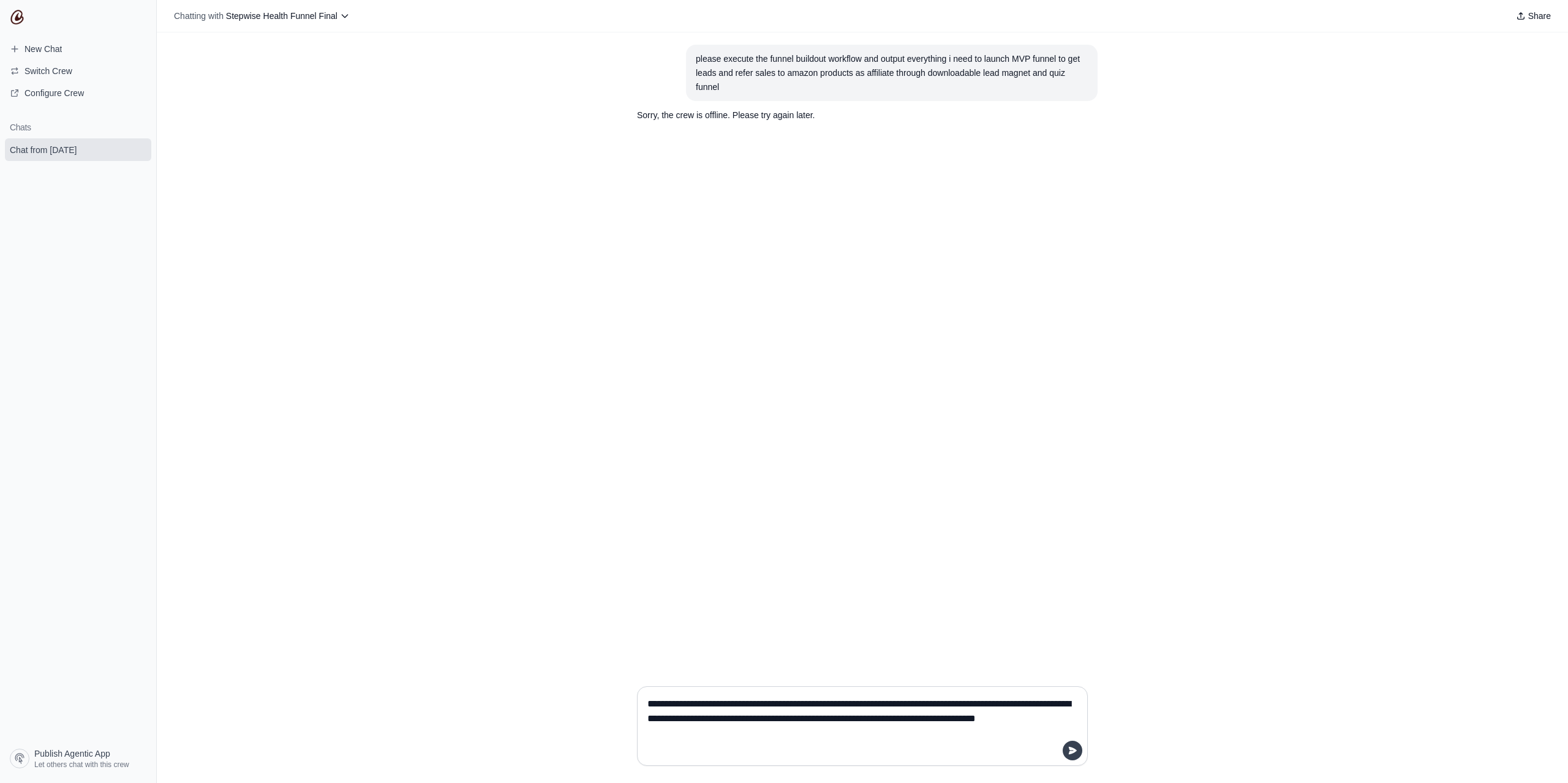
type textarea "**********"
click at [1077, 745] on button "submit" at bounding box center [1072, 750] width 20 height 20
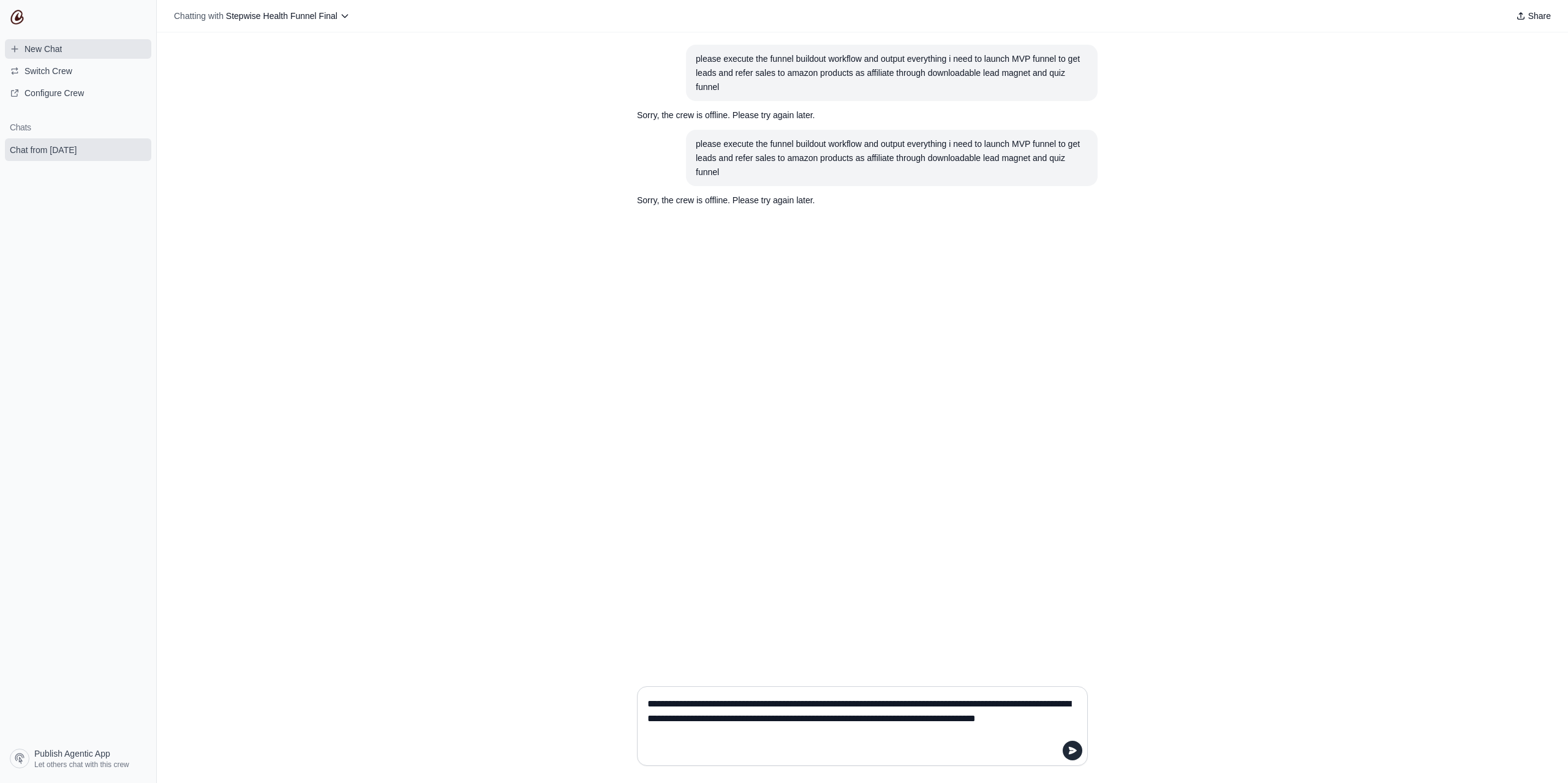
click at [79, 48] on link "New Chat" at bounding box center [78, 49] width 147 height 20
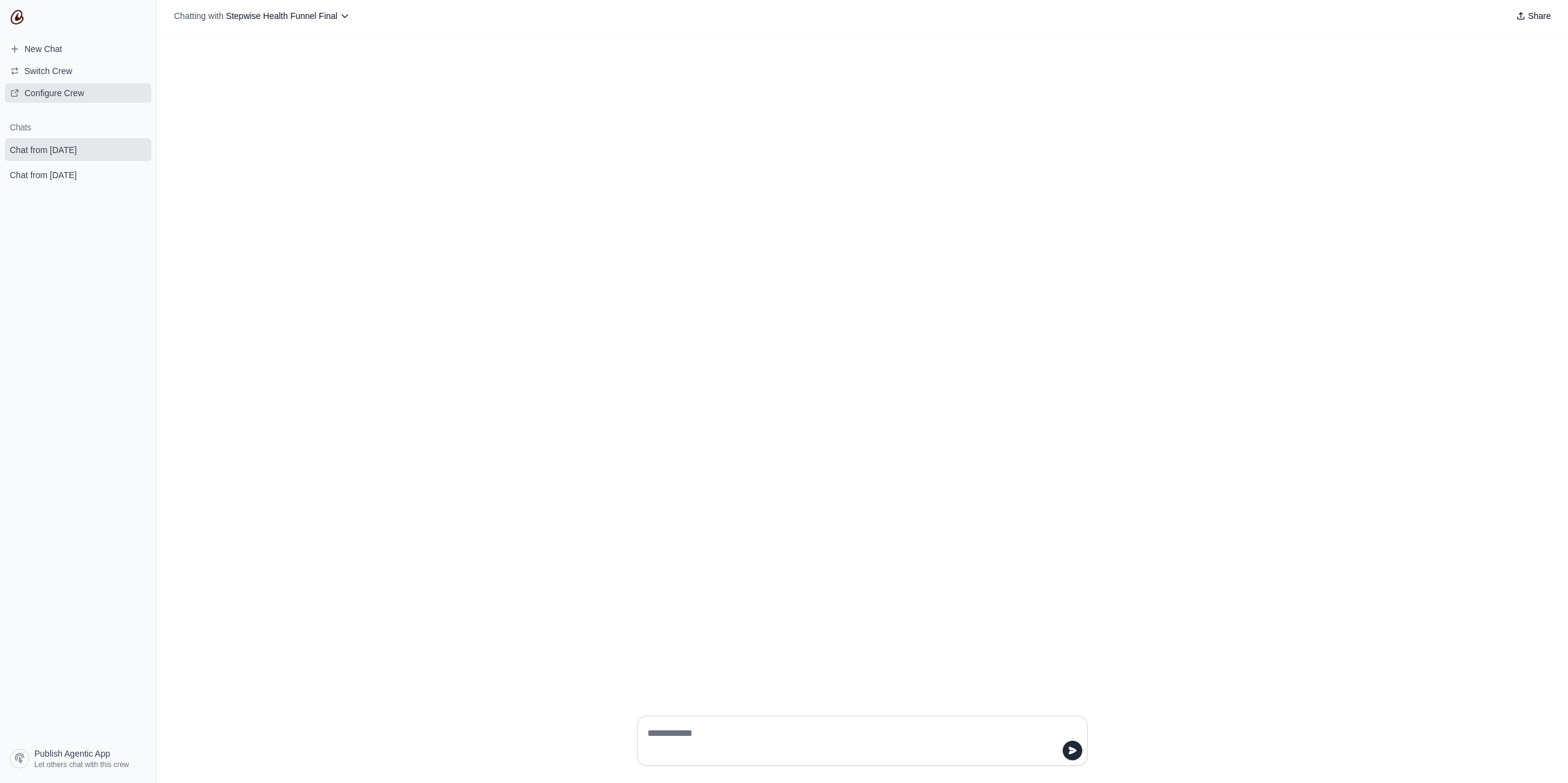
click at [77, 93] on span "Configure Crew" at bounding box center [54, 93] width 59 height 12
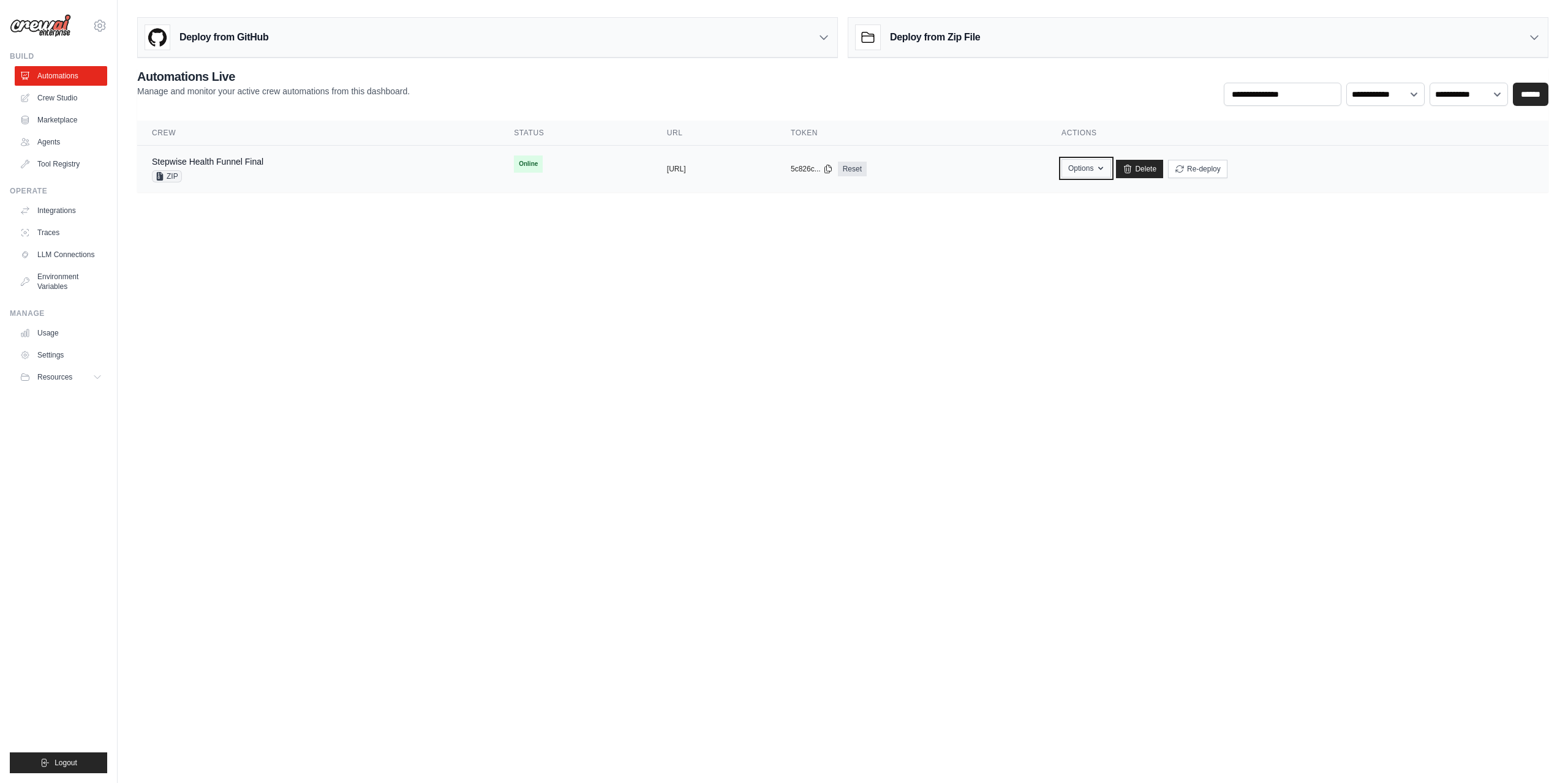
click at [1103, 169] on icon "button" at bounding box center [1101, 168] width 5 height 3
click at [1275, 270] on body "[PERSON_NAME][EMAIL_ADDRESS][DOMAIN_NAME] Settings Build Automations Crew Studio" at bounding box center [784, 392] width 1568 height 783
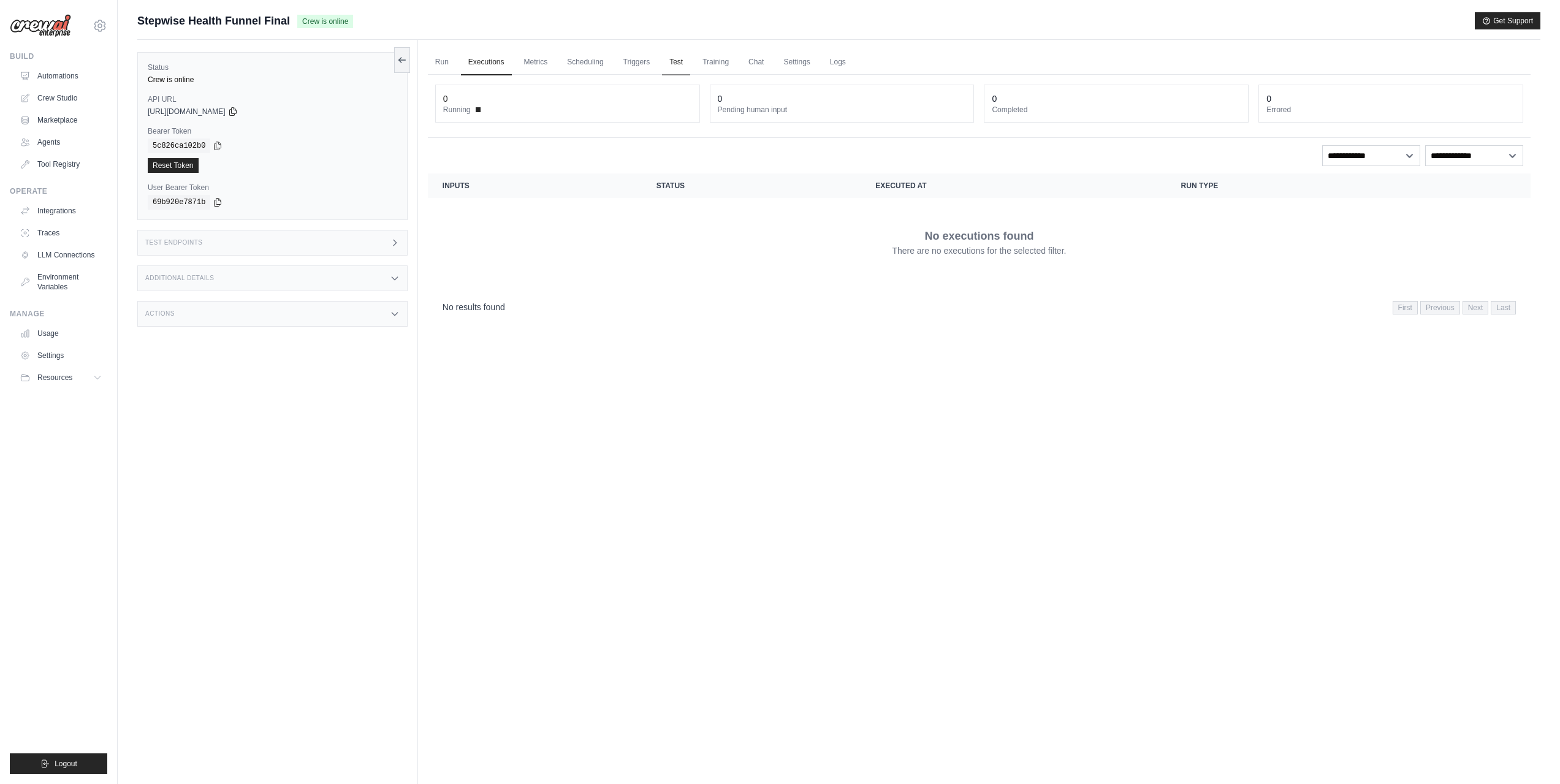
click at [669, 61] on link "Test" at bounding box center [676, 62] width 28 height 26
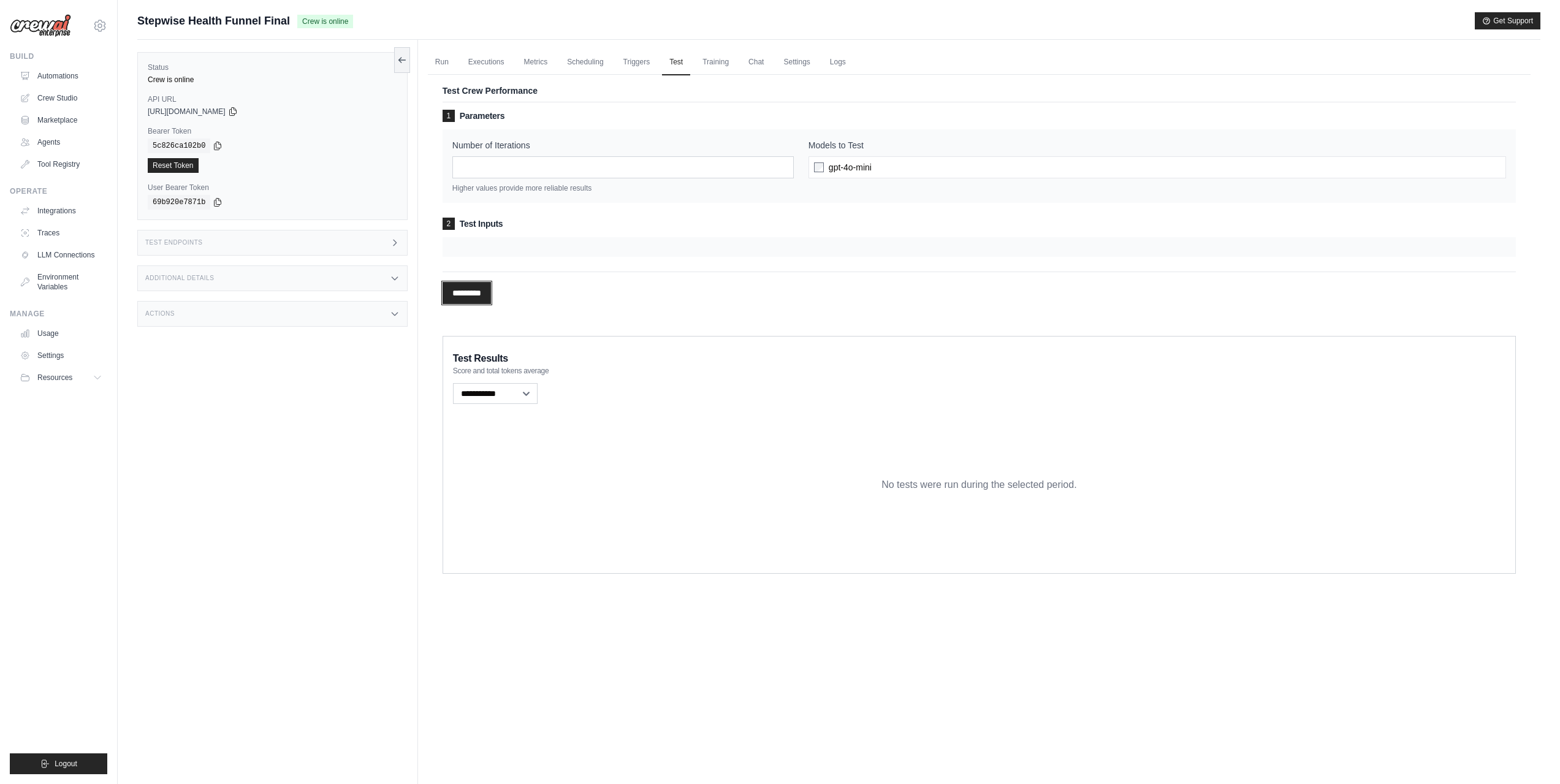
click at [485, 290] on input "*********" at bounding box center [466, 293] width 48 height 22
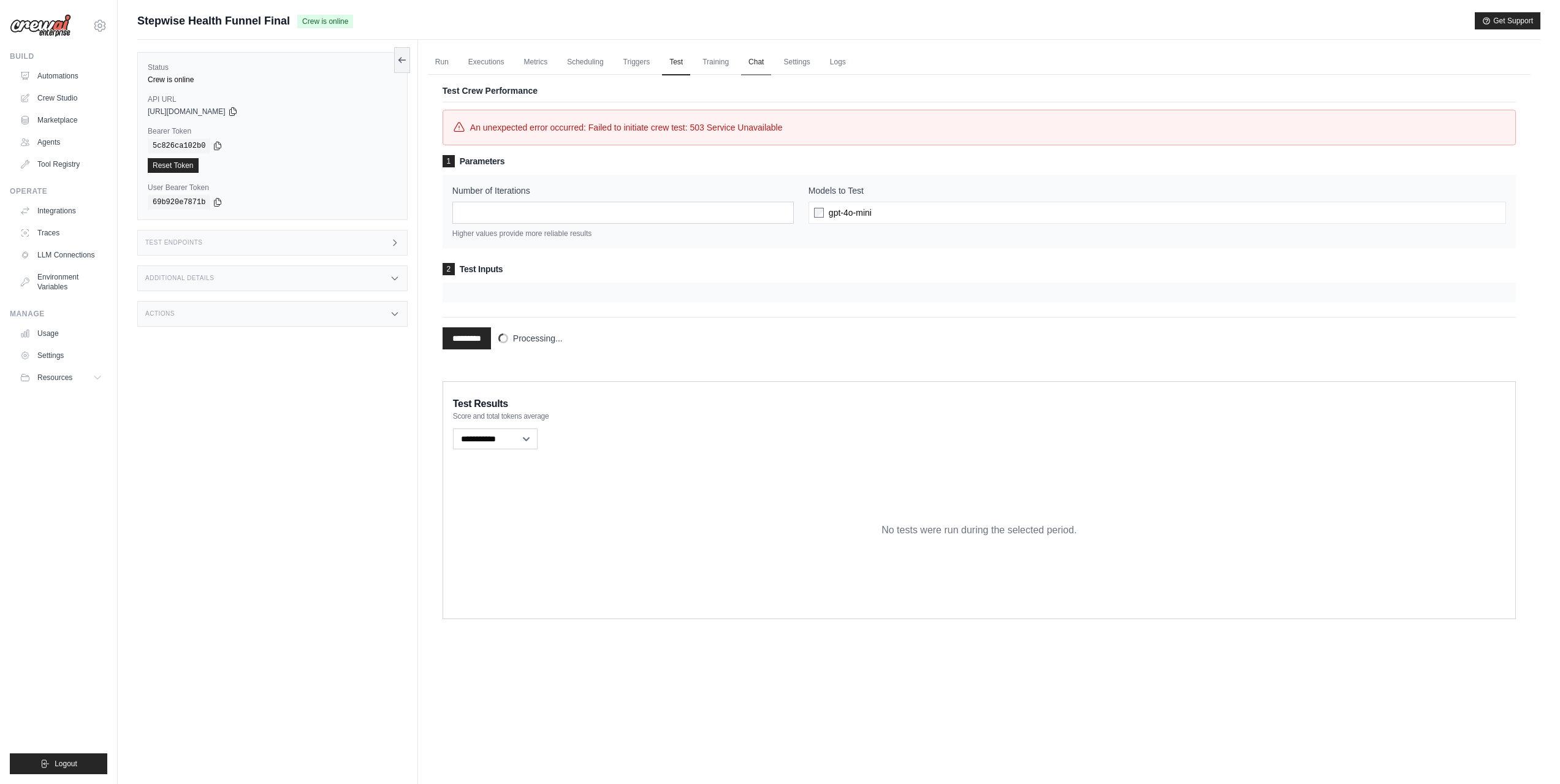
click at [753, 61] on link "Chat" at bounding box center [756, 62] width 30 height 26
click at [208, 245] on div "Test Endpoints" at bounding box center [272, 242] width 270 height 26
click at [236, 283] on div "Additional Details" at bounding box center [272, 278] width 270 height 26
click at [247, 378] on div "Actions" at bounding box center [272, 385] width 270 height 26
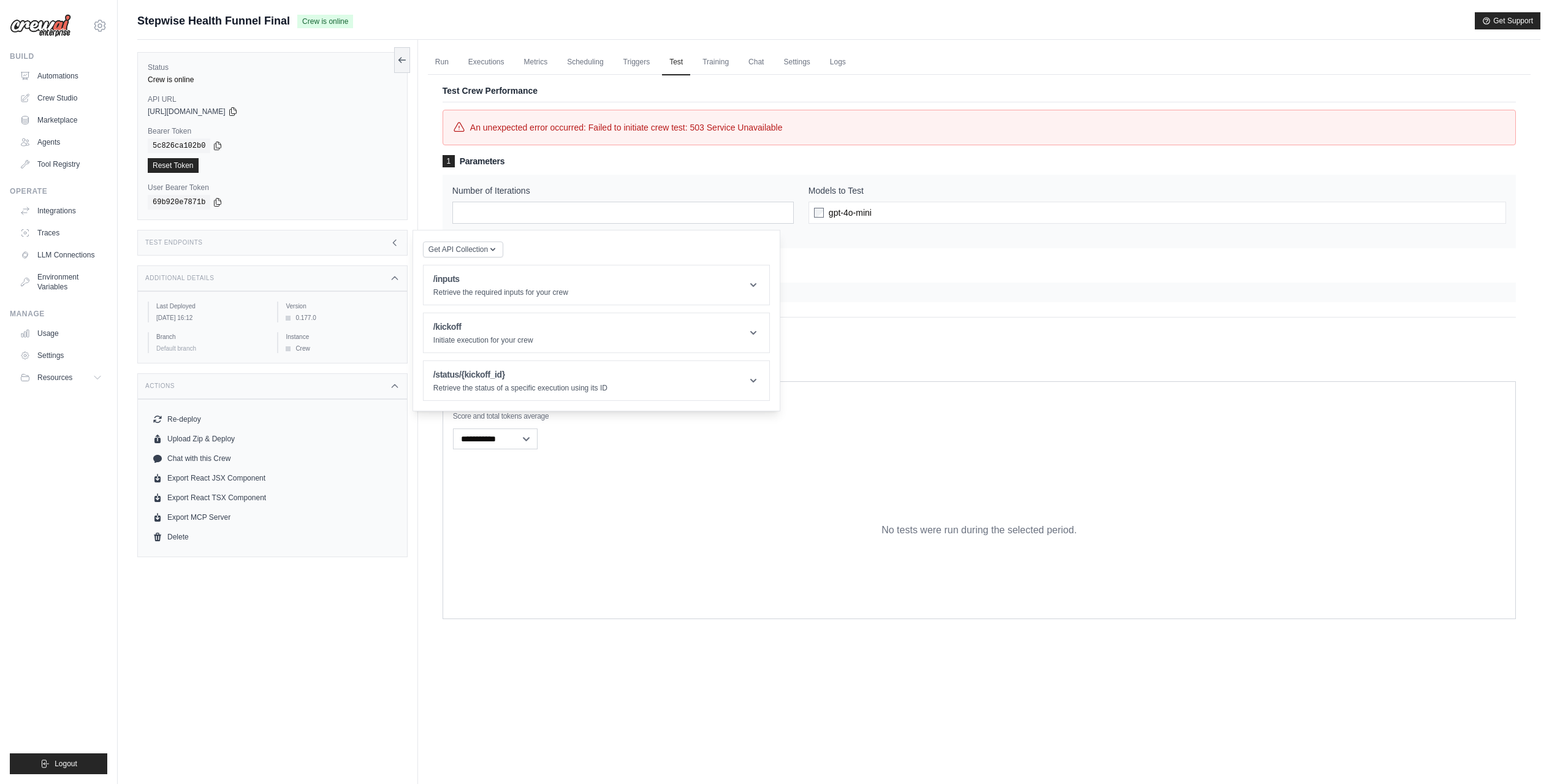
click at [640, 88] on p "Test Crew Performance" at bounding box center [979, 91] width 1073 height 12
click at [629, 67] on link "Triggers" at bounding box center [637, 62] width 42 height 26
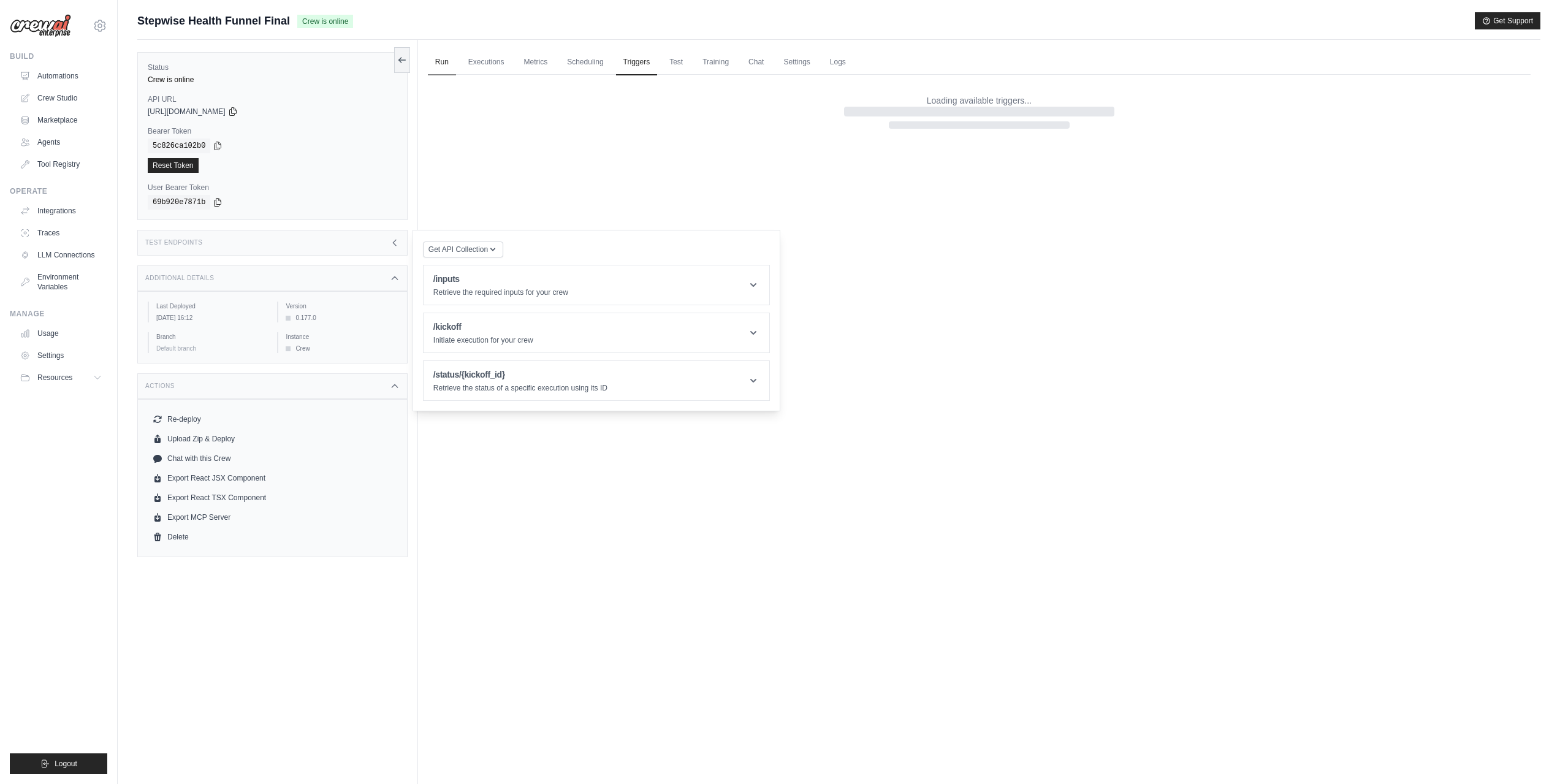
click at [453, 56] on link "Run" at bounding box center [442, 62] width 28 height 26
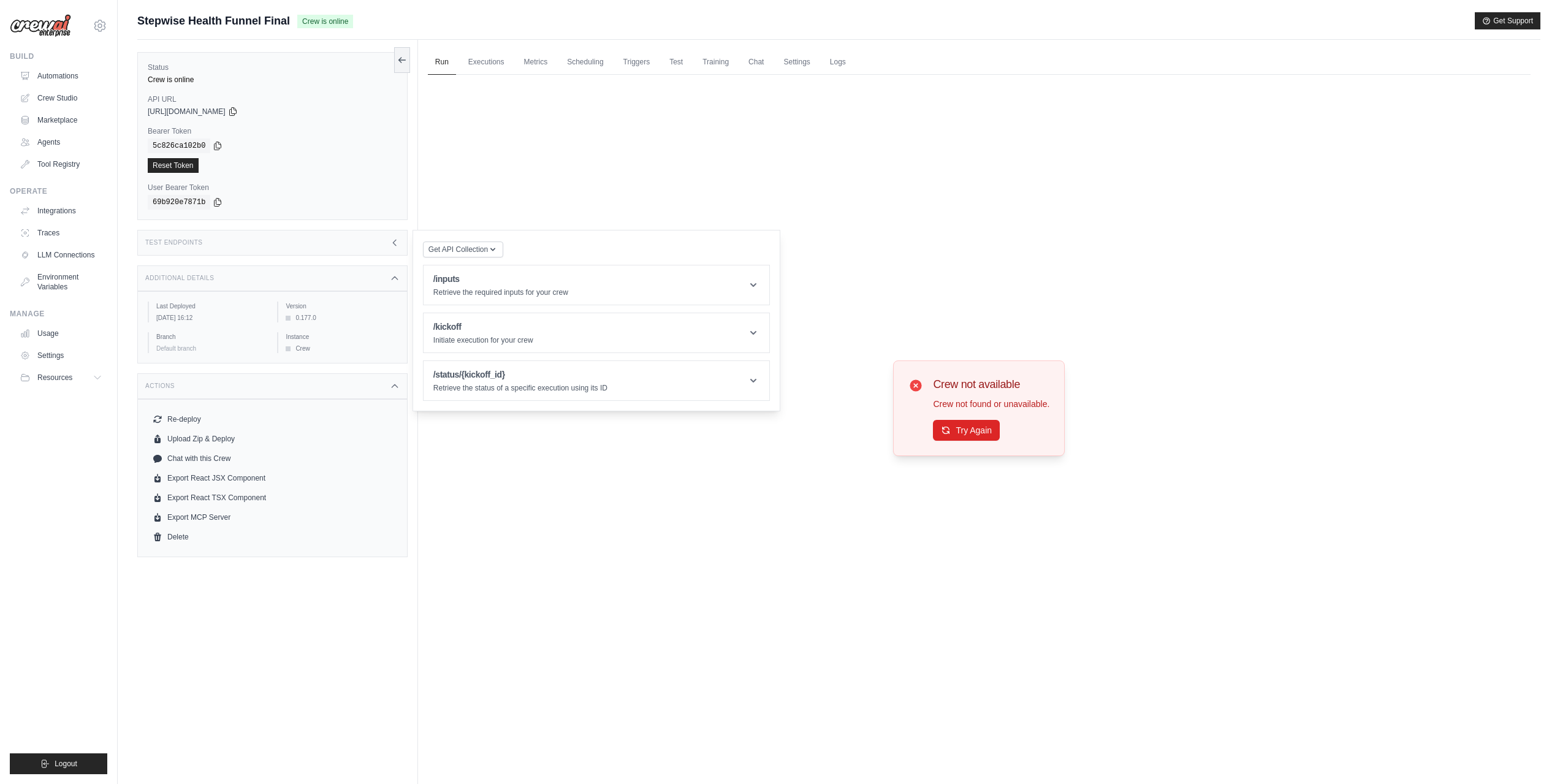
click at [632, 180] on div "Crew not available Crew not found or unavailable. Try Again" at bounding box center [979, 407] width 1103 height 666
click at [806, 58] on link "Settings" at bounding box center [796, 62] width 41 height 26
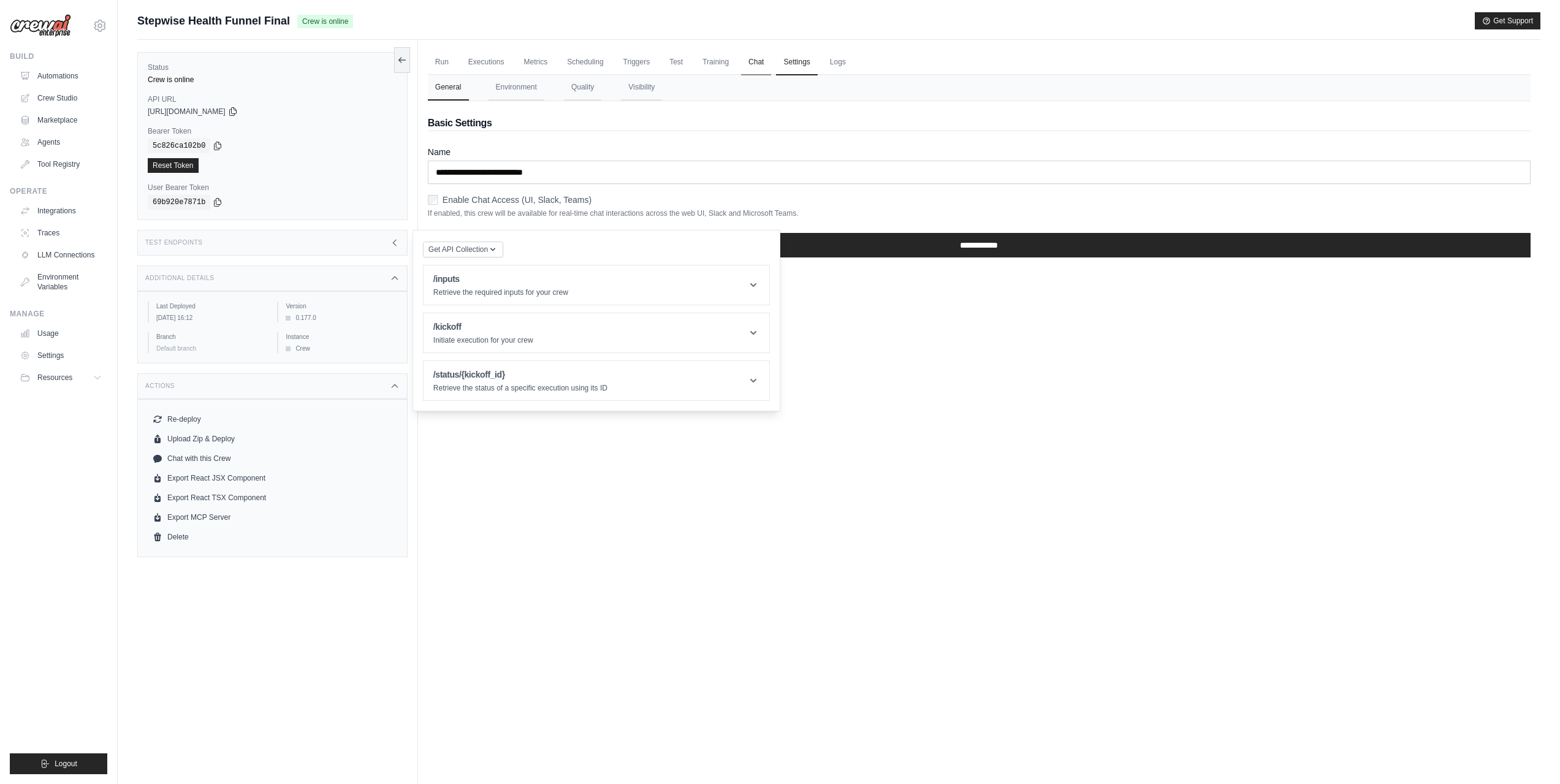
click at [771, 60] on link "Chat" at bounding box center [756, 62] width 30 height 26
click at [80, 73] on link "Automations" at bounding box center [62, 76] width 93 height 20
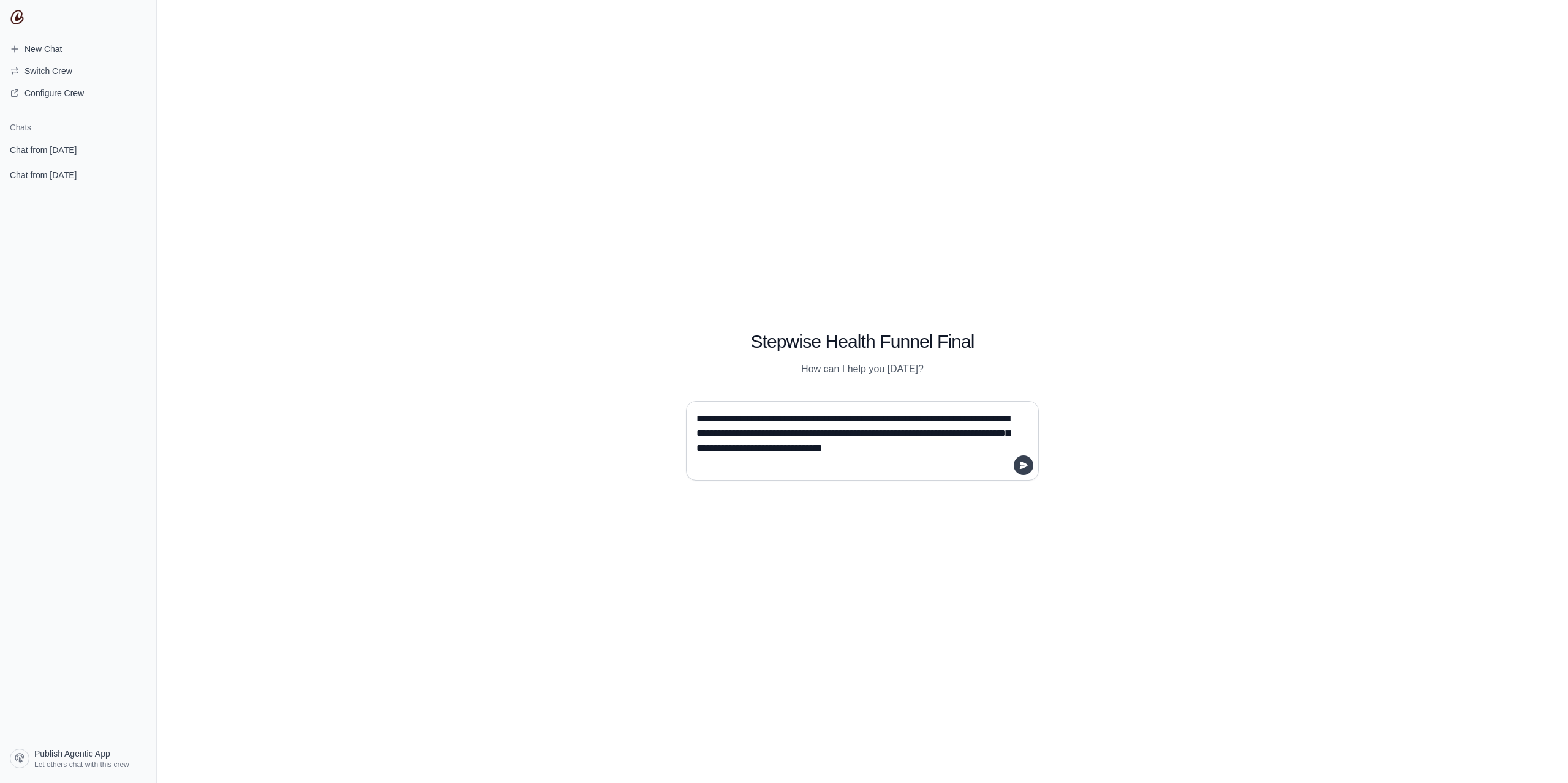
type textarea "**********"
click at [1024, 469] on icon "submit" at bounding box center [1023, 465] width 9 height 9
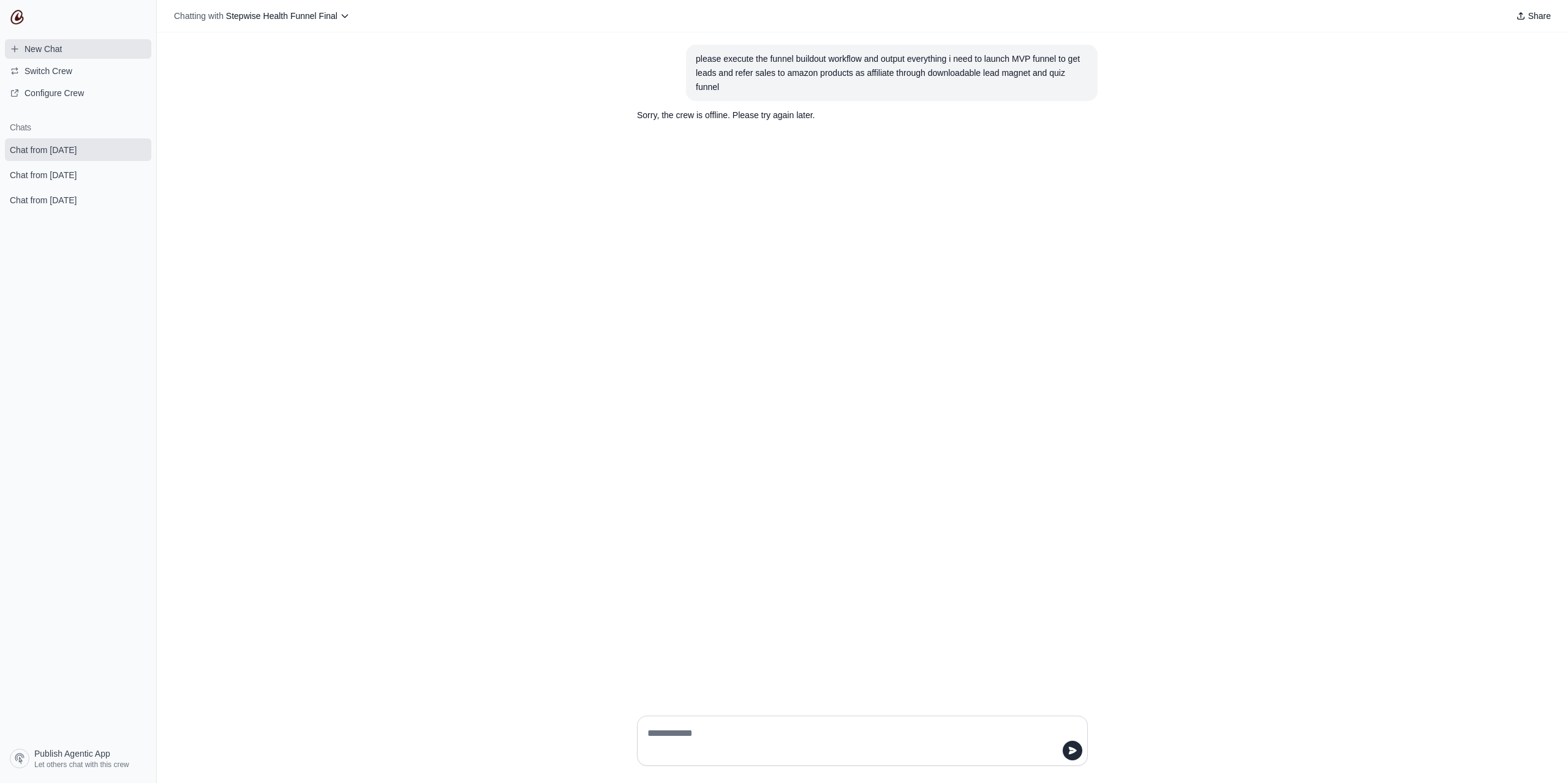
click at [64, 44] on span "New Chat" at bounding box center [36, 49] width 71 height 12
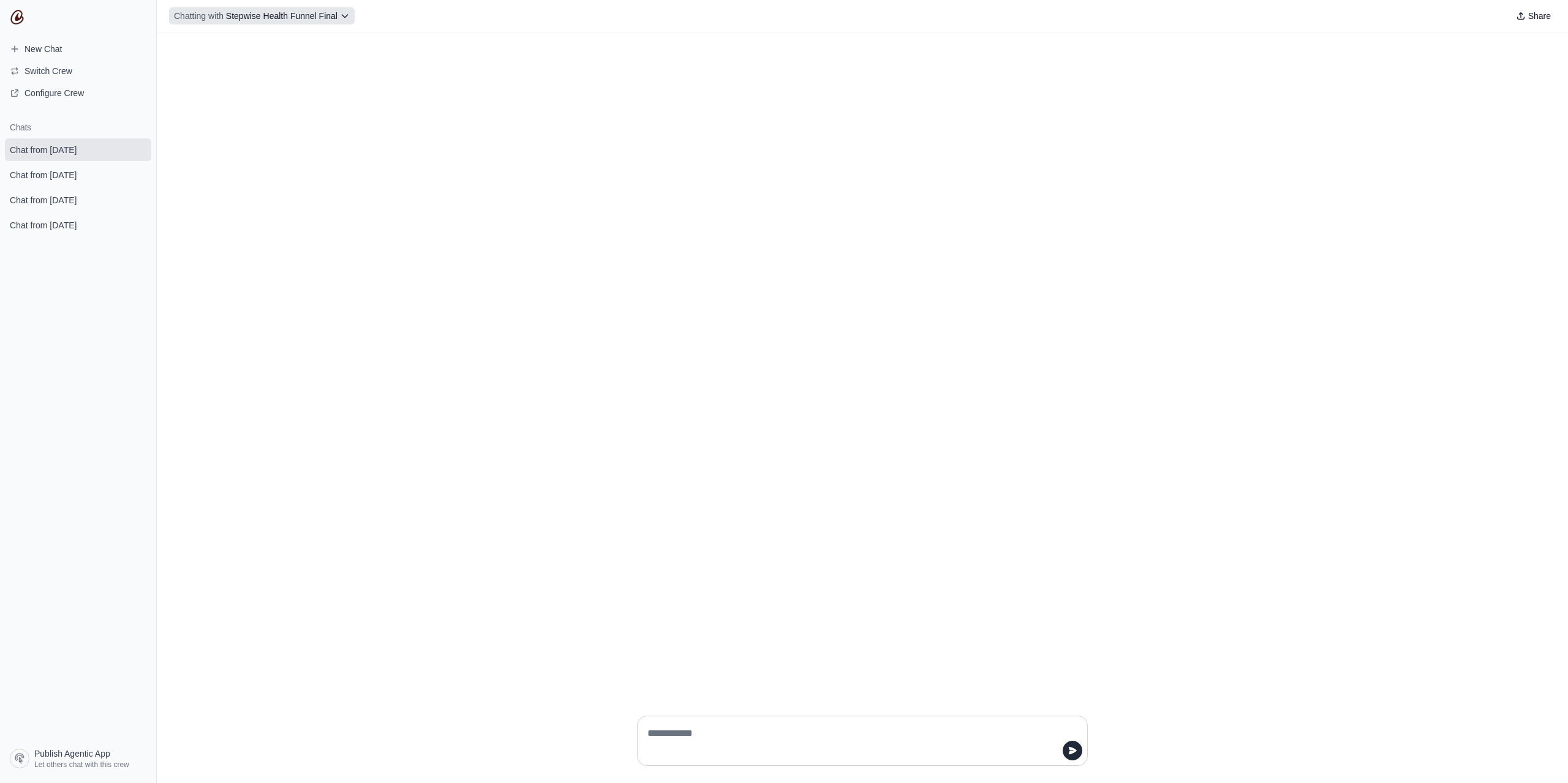
click at [352, 17] on button "Chatting with Stepwise Health Funnel Final" at bounding box center [262, 16] width 185 height 17
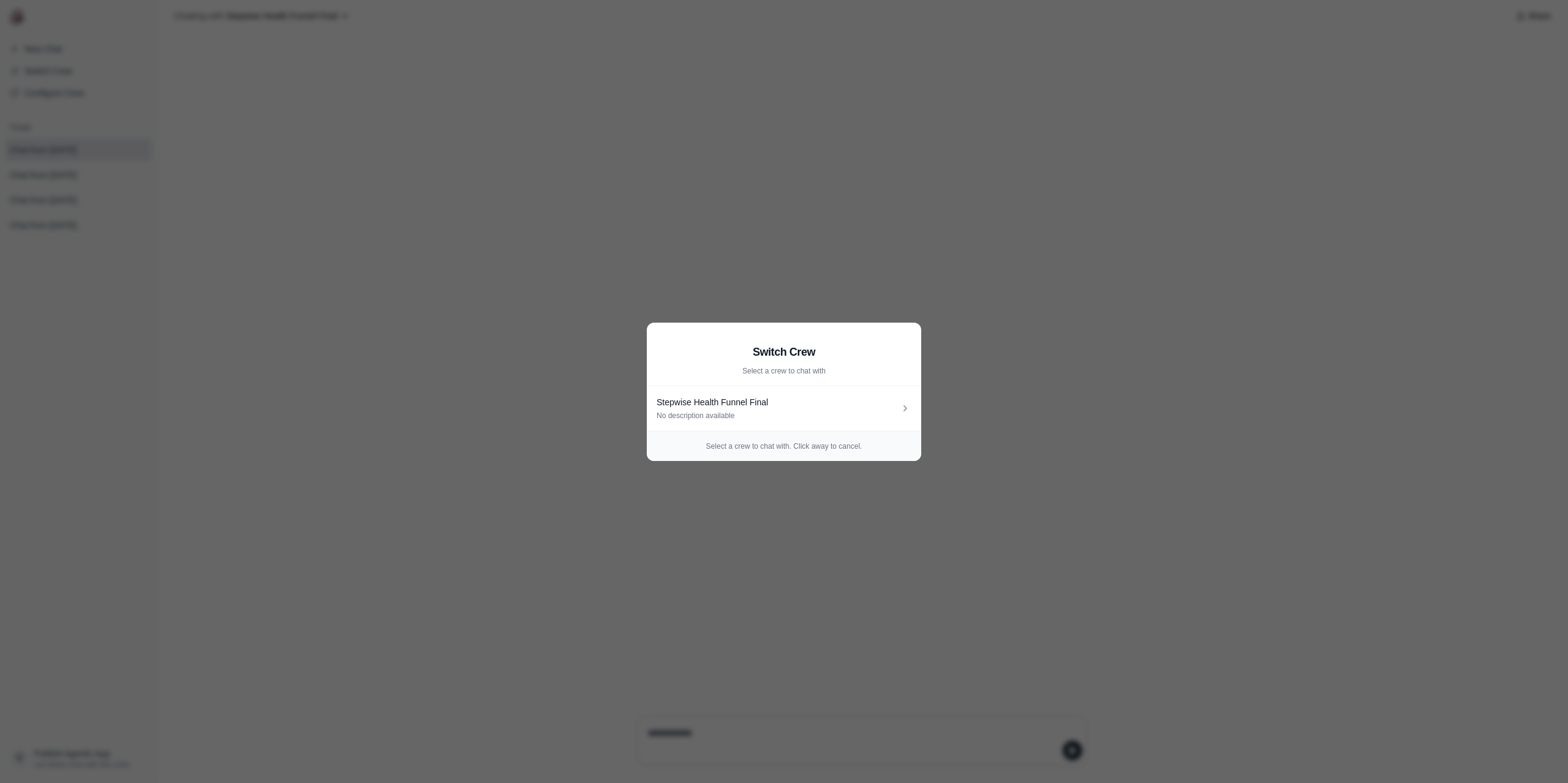
click at [614, 241] on aside "Switch Crew Select a crew to chat with Stepwise Health Funnel Final No descript…" at bounding box center [784, 392] width 1568 height 783
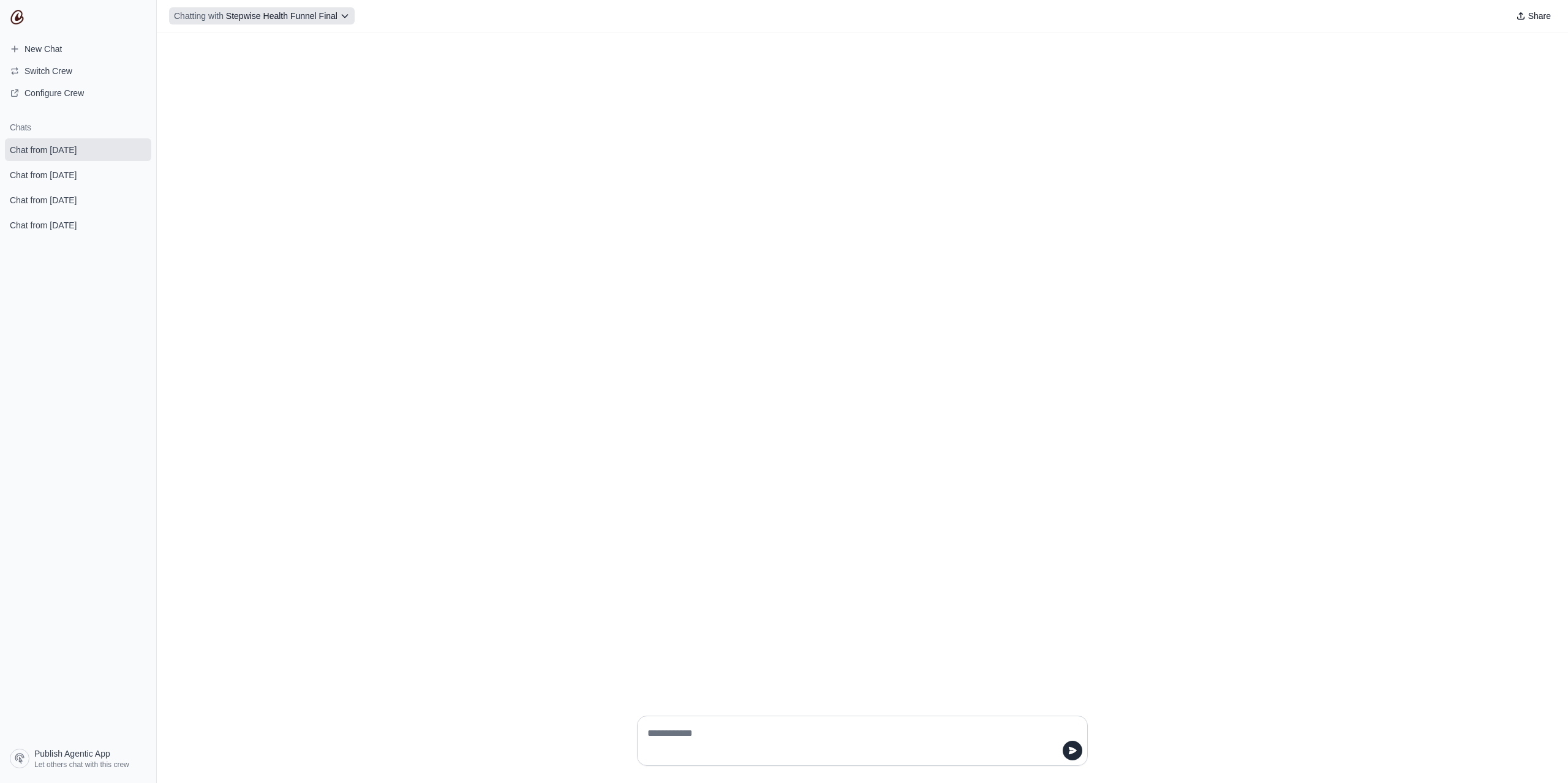
click at [288, 17] on span "Stepwise Health Funnel Final" at bounding box center [282, 15] width 112 height 9
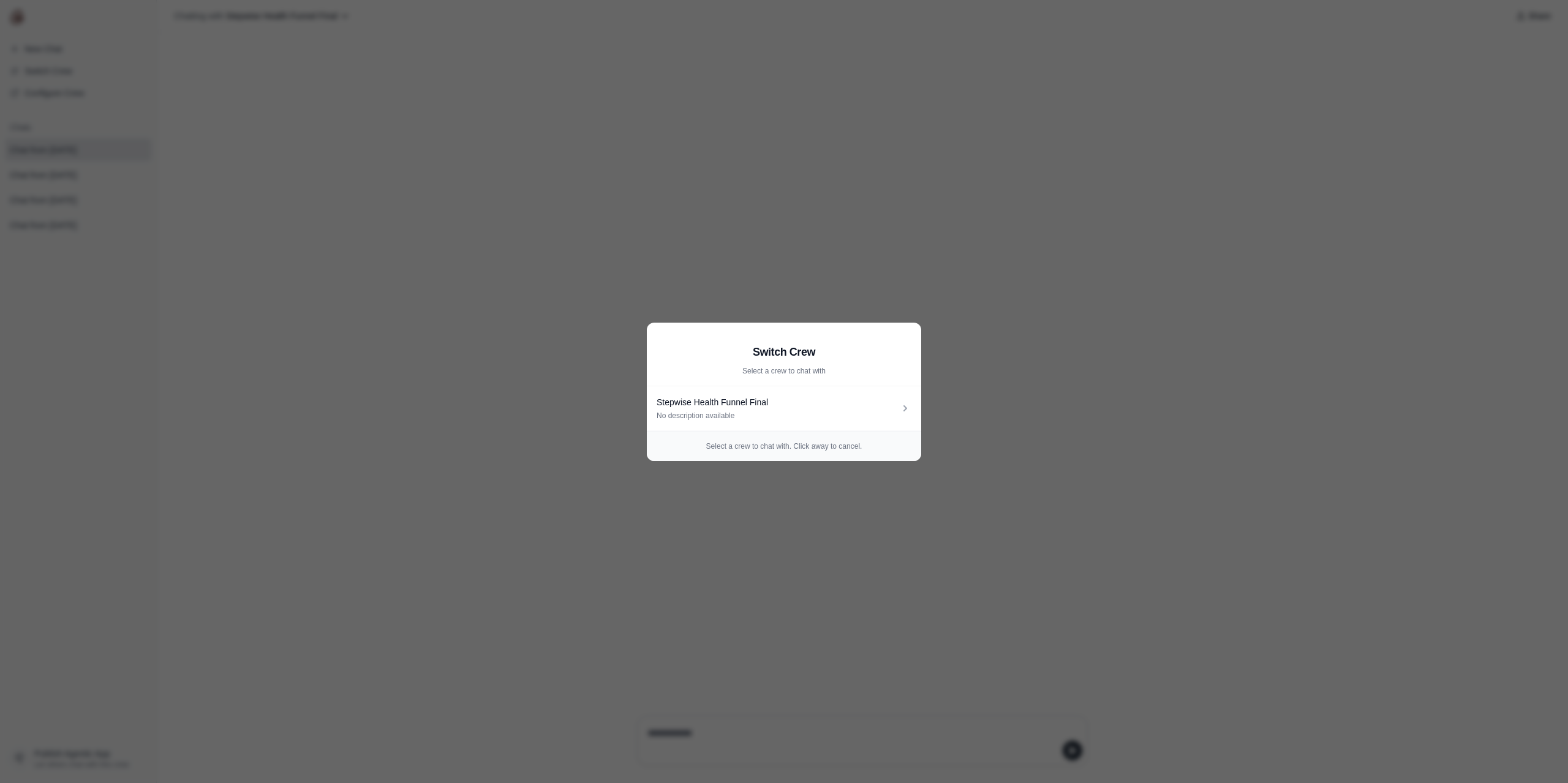
click at [837, 266] on aside "Switch Crew Select a crew to chat with Stepwise Health Funnel Final No descript…" at bounding box center [784, 392] width 1568 height 783
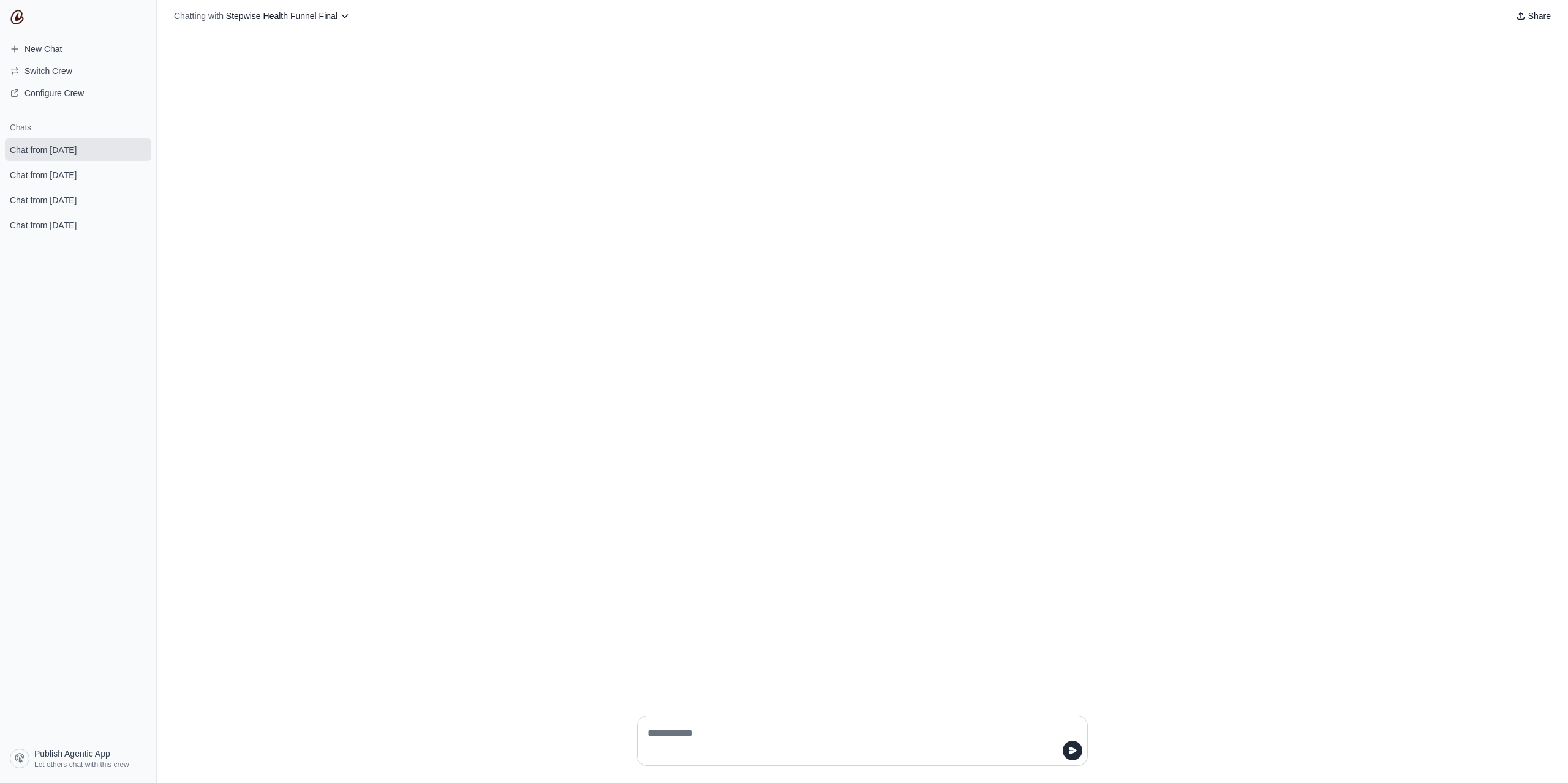
click at [737, 736] on textarea at bounding box center [858, 741] width 427 height 34
type textarea "**"
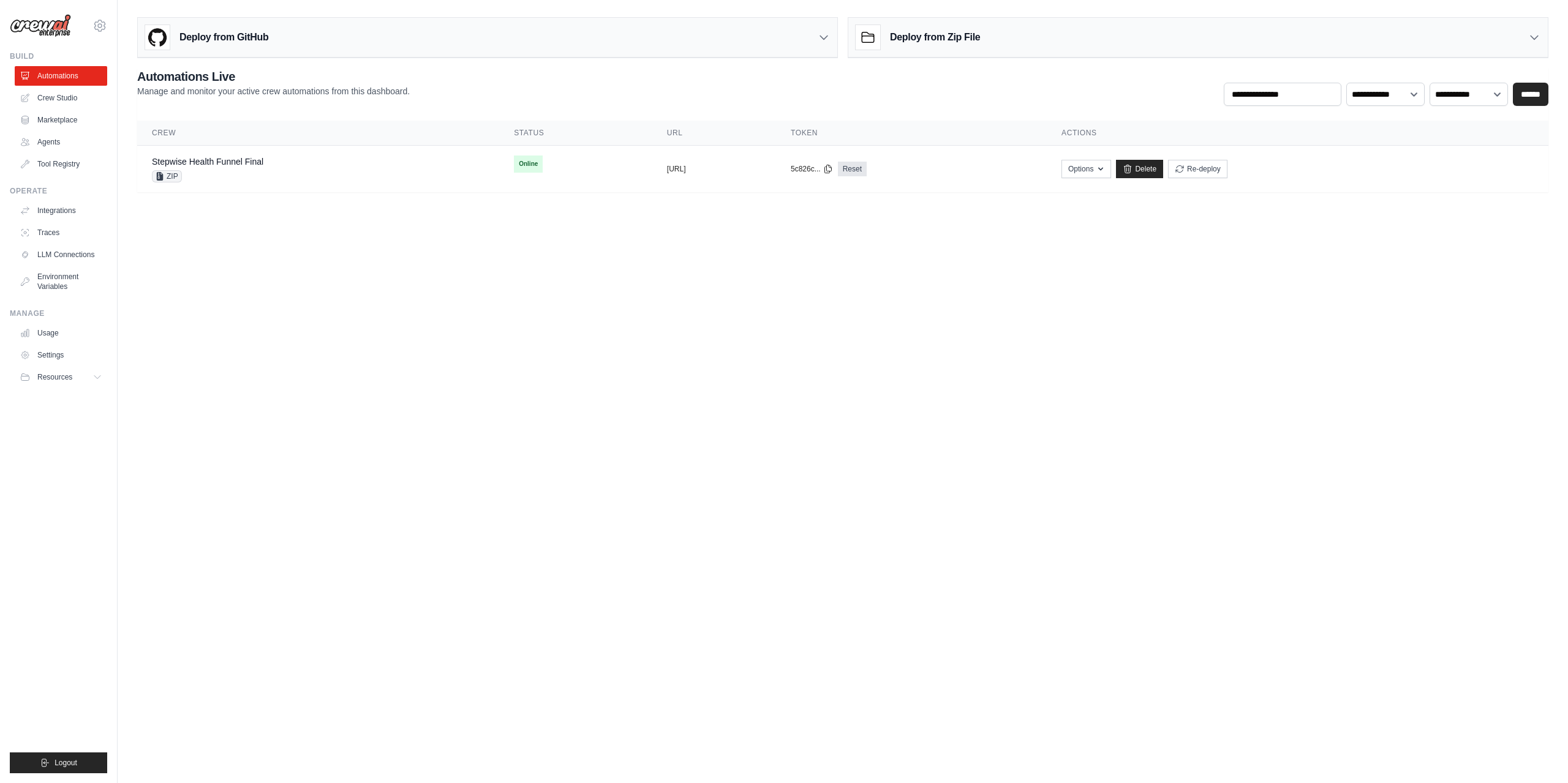
click at [985, 222] on body "[PERSON_NAME][EMAIL_ADDRESS][DOMAIN_NAME] Settings Build Automations Crew Studio" at bounding box center [784, 392] width 1568 height 783
click at [1111, 167] on button "Options" at bounding box center [1086, 168] width 50 height 18
click at [1104, 220] on link "Chat with this Crew" at bounding box center [1042, 219] width 137 height 22
click at [676, 232] on body "[PERSON_NAME][EMAIL_ADDRESS][DOMAIN_NAME] Settings Build Automations Crew Studio" at bounding box center [784, 392] width 1568 height 783
click at [1227, 165] on button "Re-deploy" at bounding box center [1197, 168] width 59 height 18
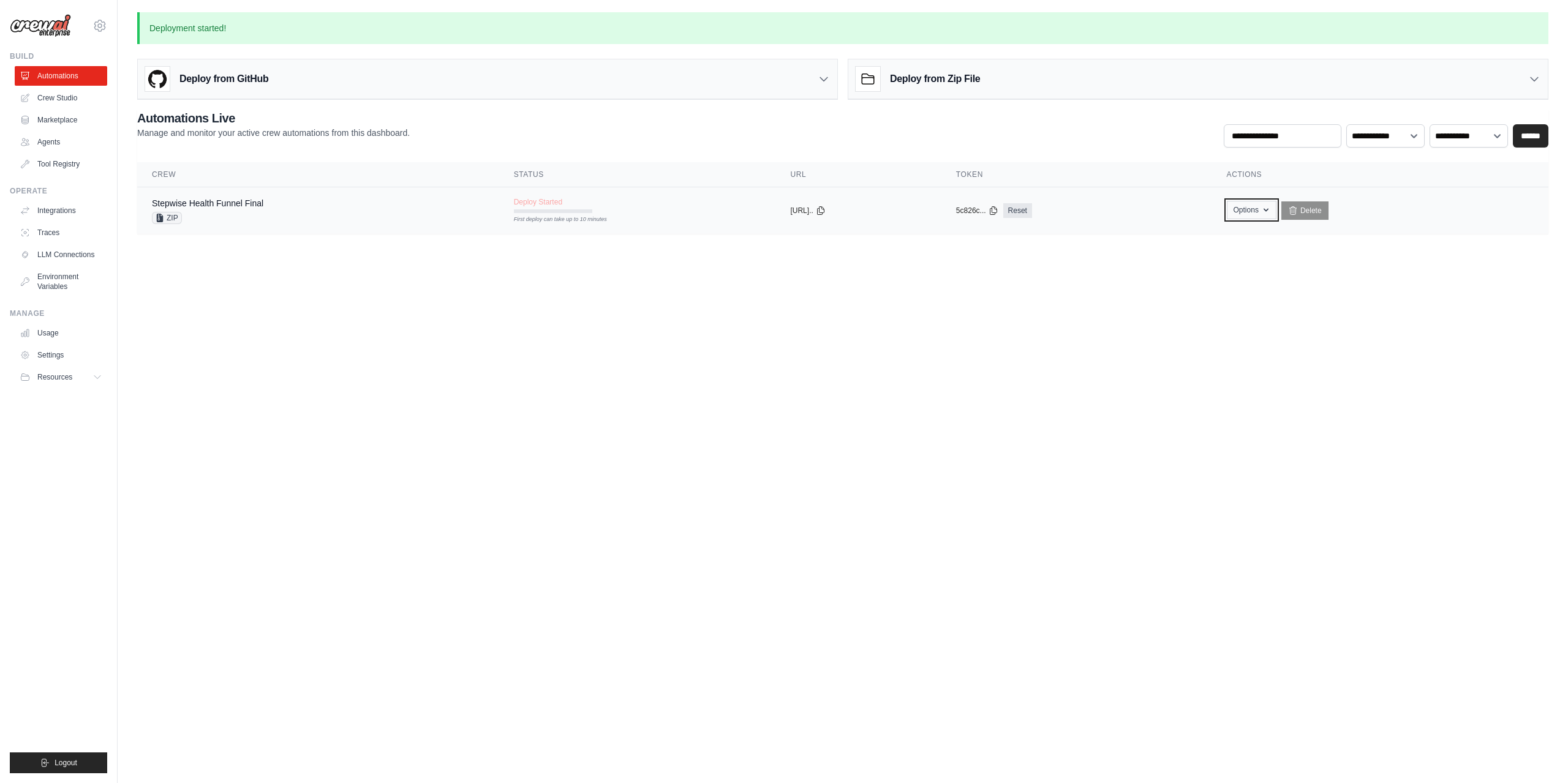
click at [1271, 209] on icon "button" at bounding box center [1265, 209] width 9 height 9
click at [998, 340] on body "vladimir@zazadigital.com Settings Build Automations Crew Studio" at bounding box center [784, 392] width 1568 height 783
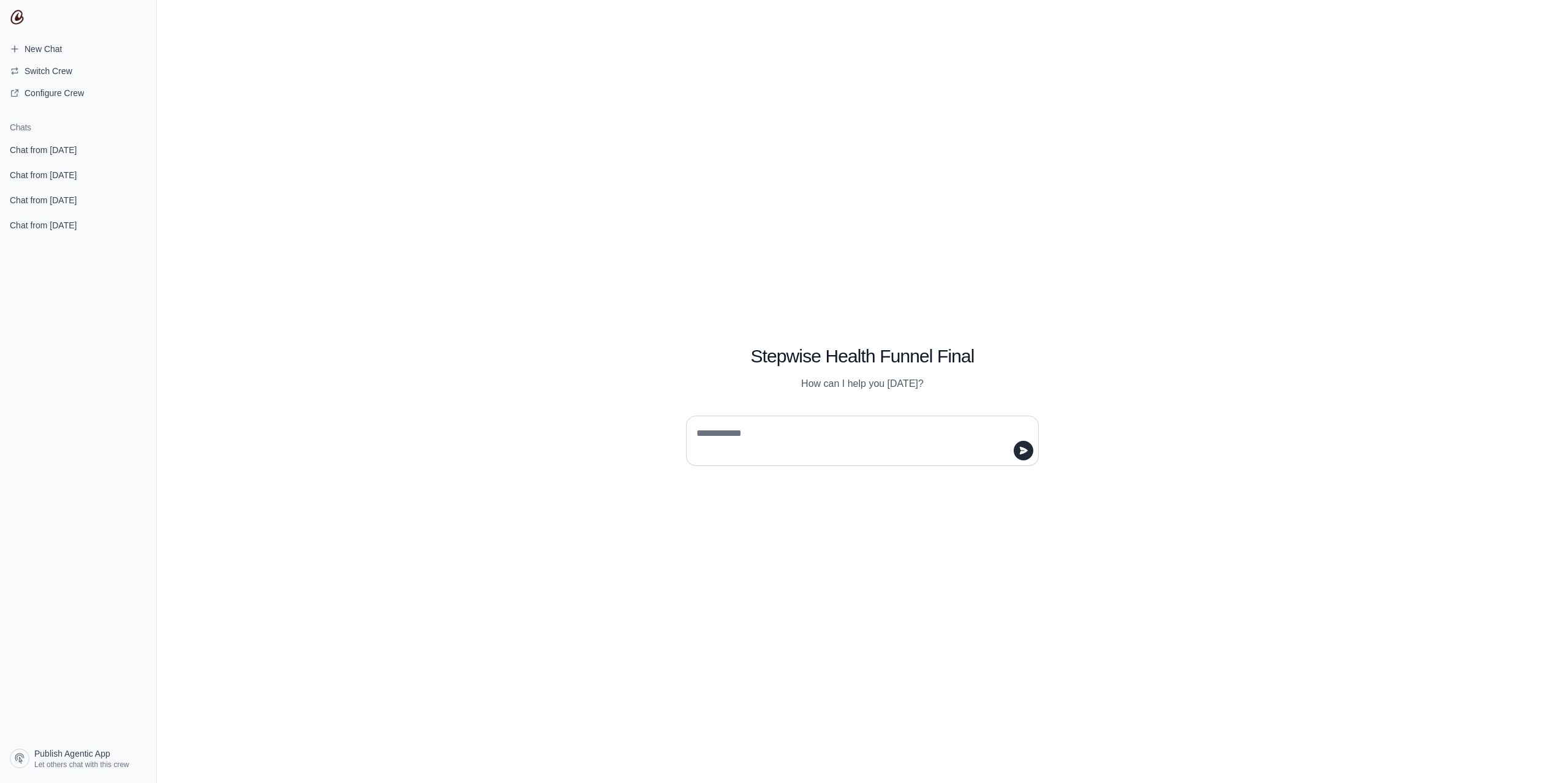
click at [715, 434] on textarea at bounding box center [858, 440] width 330 height 34
type textarea "**"
